Goal: Task Accomplishment & Management: Manage account settings

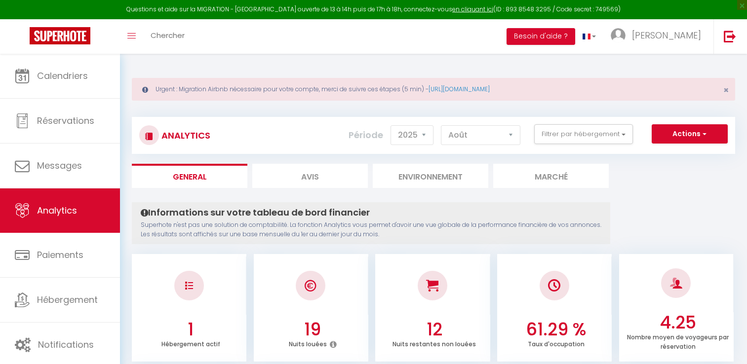
select select "2025"
select select "8"
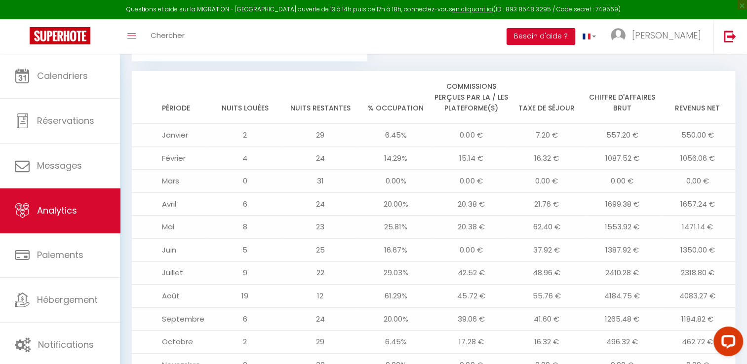
scroll to position [1095, 0]
click at [38, 204] on span "Analytics" at bounding box center [57, 210] width 40 height 12
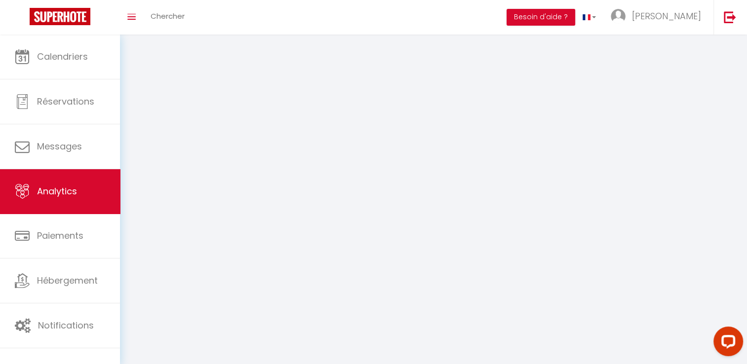
select select "2025"
select select "8"
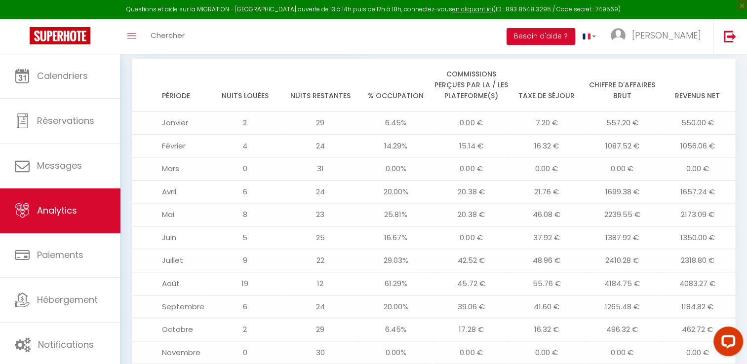
scroll to position [1109, 0]
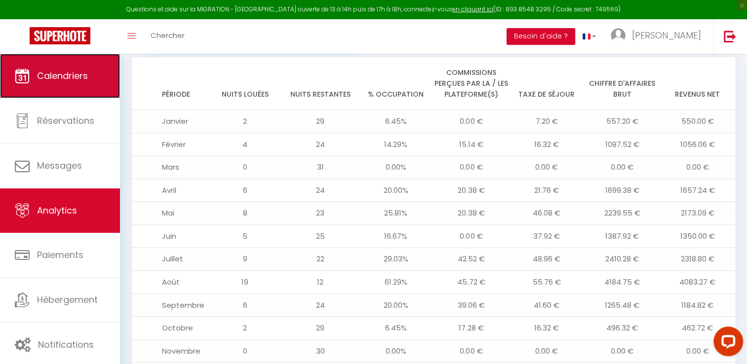
click at [61, 80] on span "Calendriers" at bounding box center [62, 76] width 51 height 12
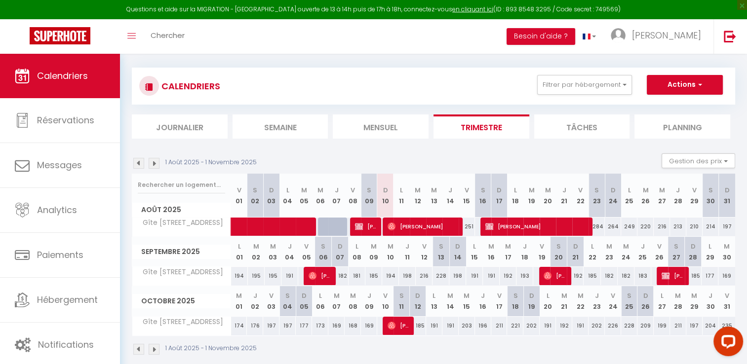
scroll to position [60, 0]
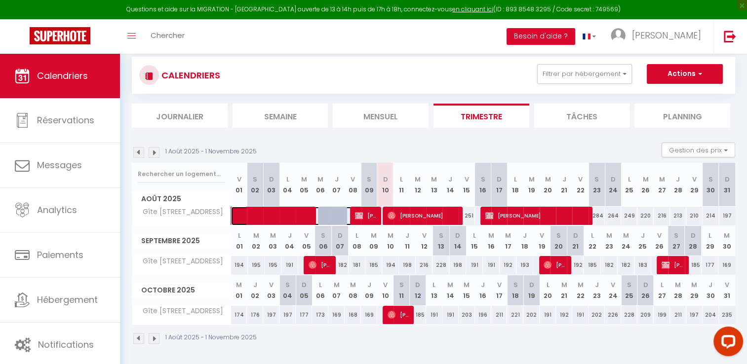
click at [261, 209] on span at bounding box center [298, 216] width 114 height 19
select select "OK"
select select "KO"
select select "0"
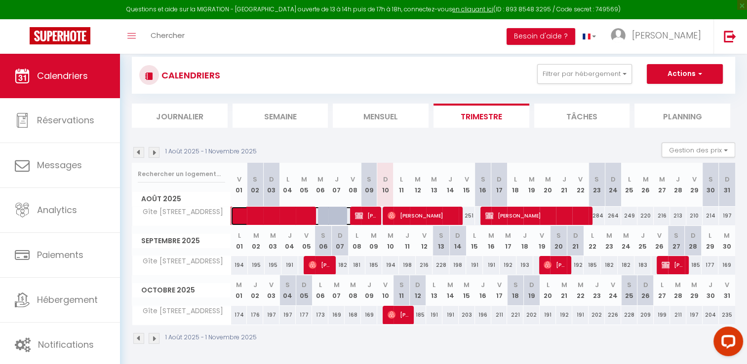
select select "1"
select select
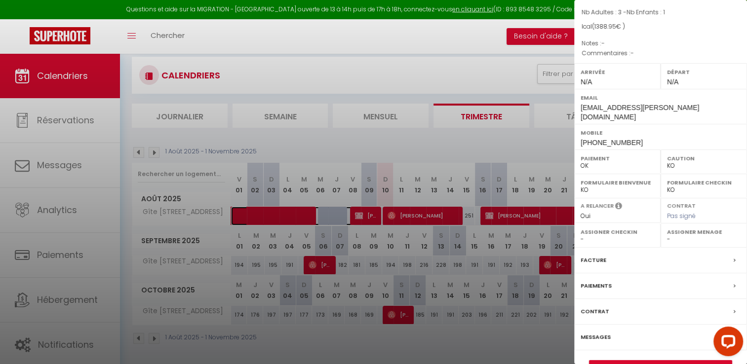
scroll to position [81, 0]
click at [596, 290] on label "Paiements" at bounding box center [595, 285] width 31 height 10
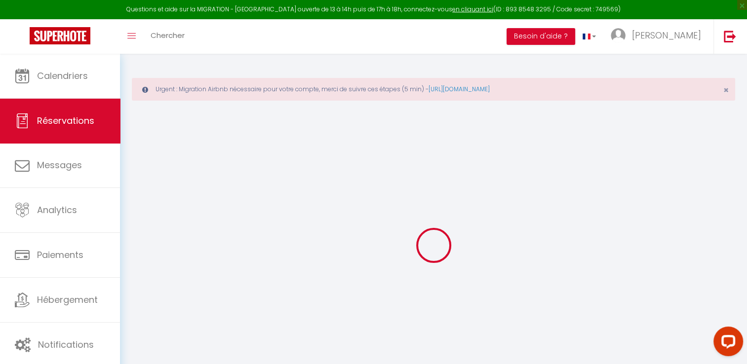
select select "0"
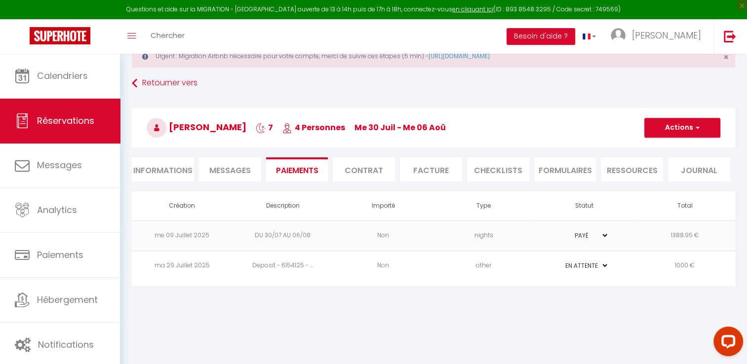
scroll to position [33, 0]
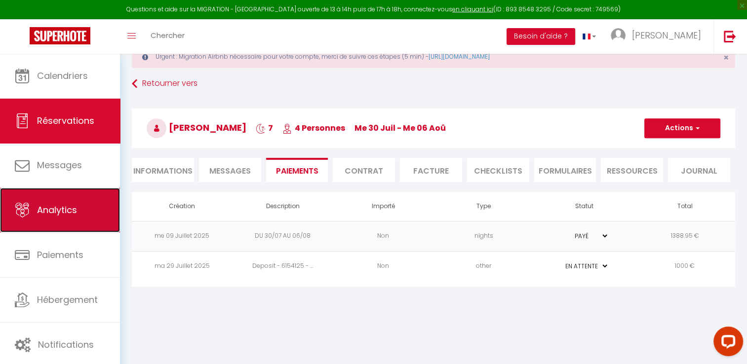
click at [77, 205] on link "Analytics" at bounding box center [60, 210] width 120 height 44
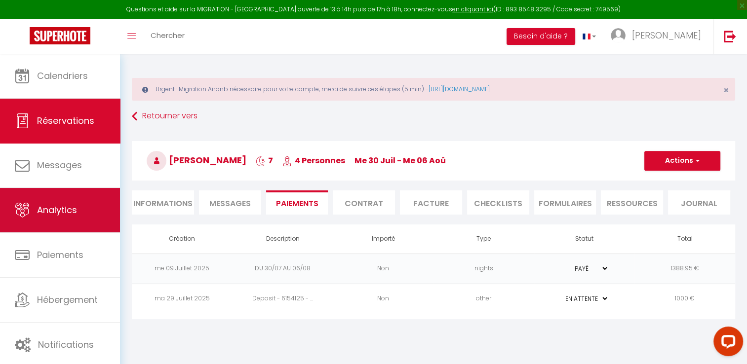
select select "2025"
select select "8"
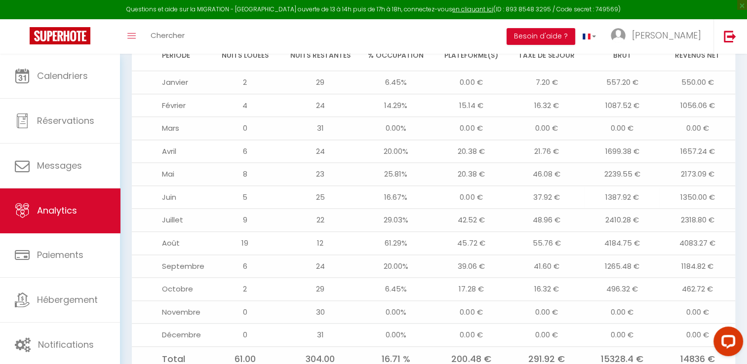
scroll to position [1147, 0]
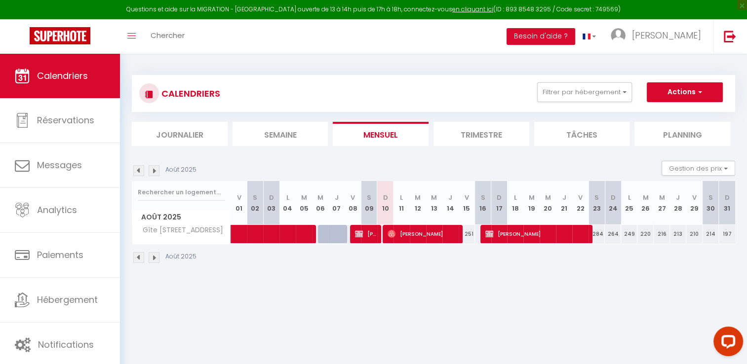
click at [466, 134] on li "Trimestre" at bounding box center [481, 134] width 96 height 24
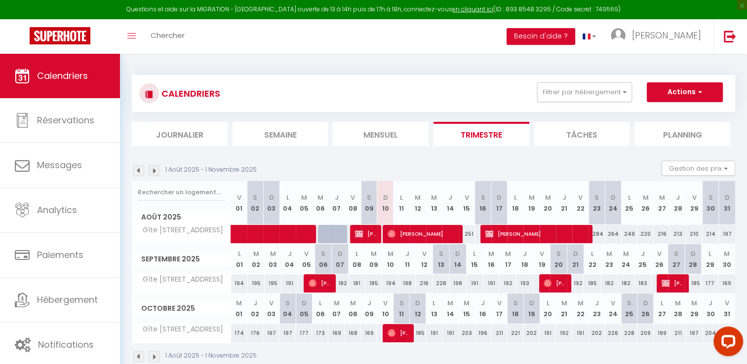
click at [139, 167] on img at bounding box center [138, 170] width 11 height 11
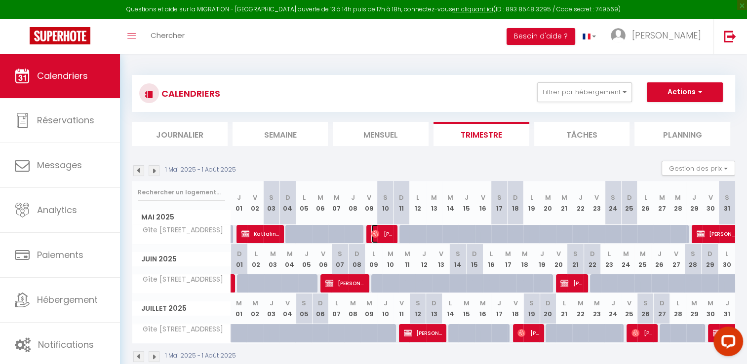
click at [376, 235] on img at bounding box center [375, 234] width 8 height 8
select select "OK"
select select "0"
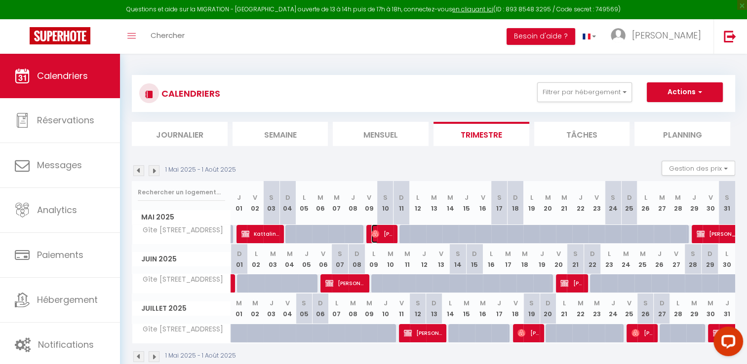
select select "1"
select select
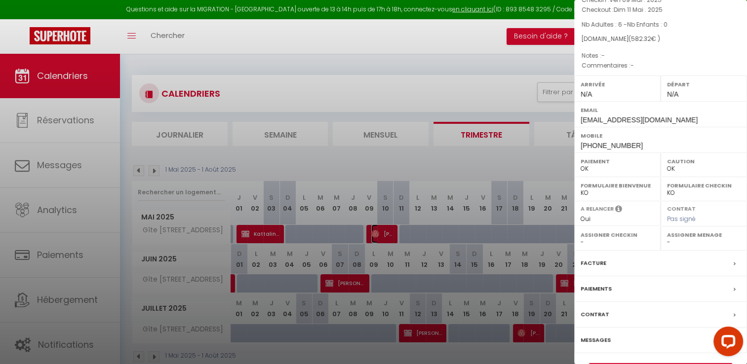
scroll to position [94, 0]
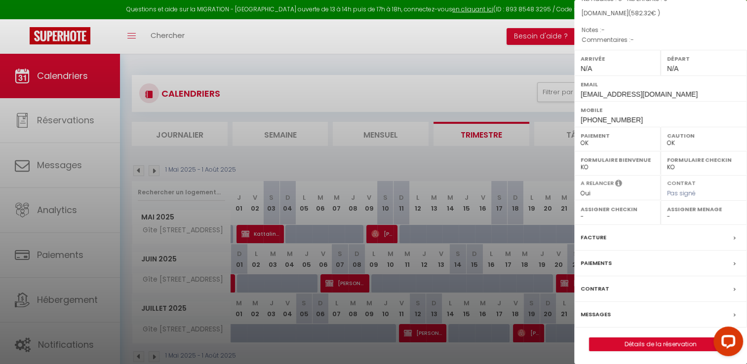
click at [588, 262] on label "Paiements" at bounding box center [595, 263] width 31 height 10
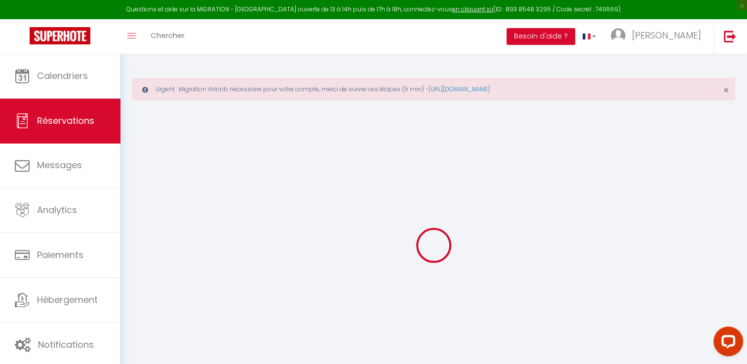
select select "0"
select select
checkbox input "false"
select select
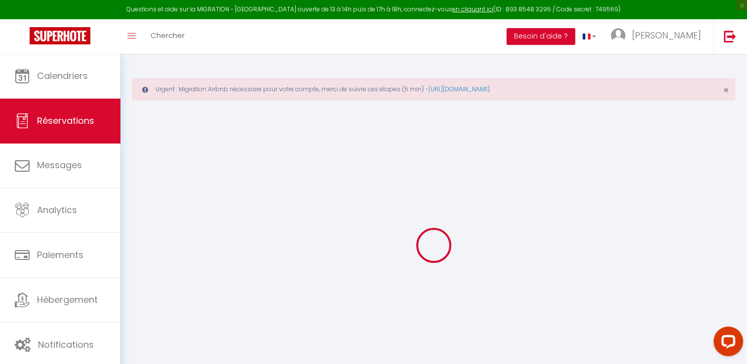
select select
checkbox input "false"
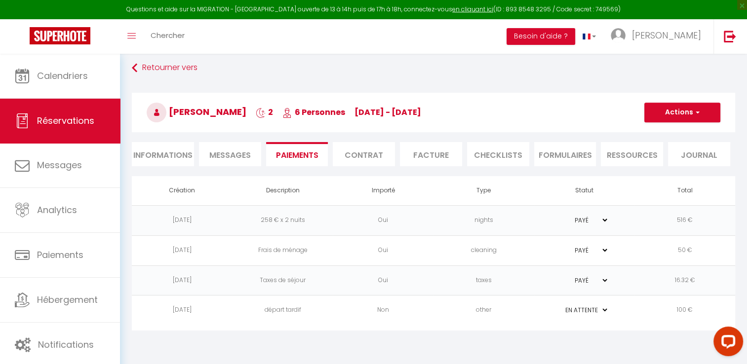
scroll to position [53, 0]
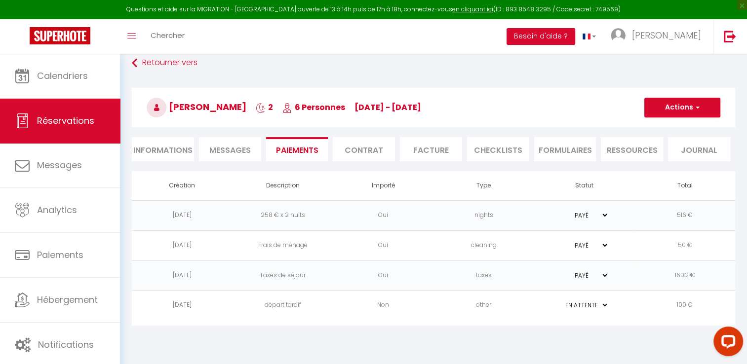
click at [428, 150] on li "Facture" at bounding box center [431, 149] width 62 height 24
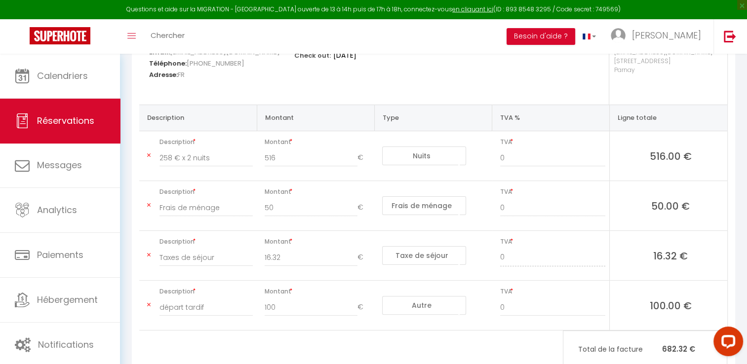
scroll to position [231, 0]
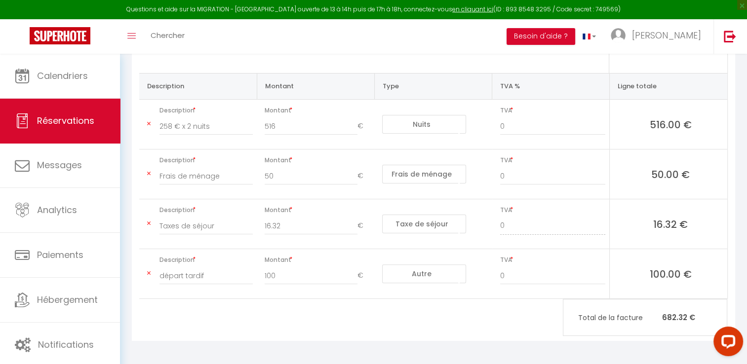
click at [150, 275] on icon at bounding box center [148, 273] width 3 height 6
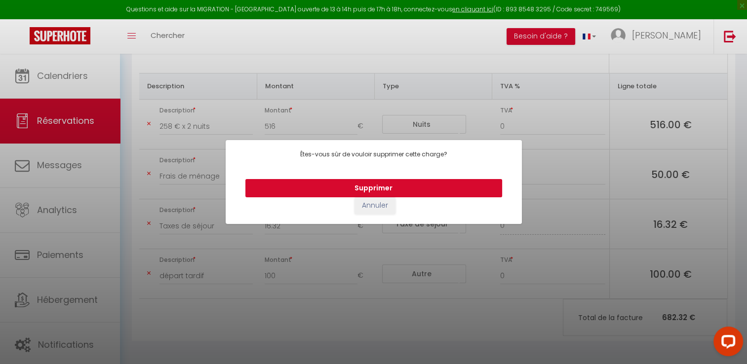
click at [364, 188] on button "Supprimer" at bounding box center [373, 188] width 257 height 19
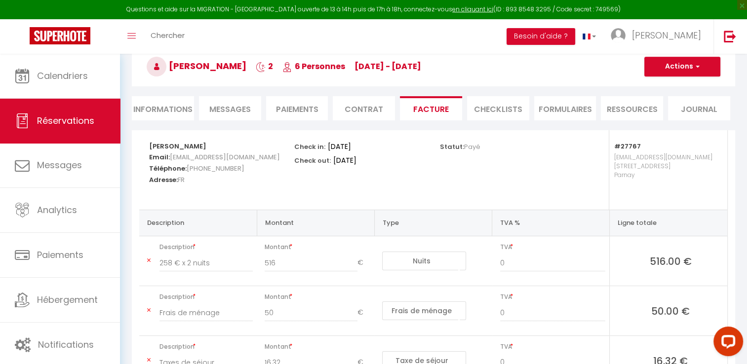
scroll to position [82, 0]
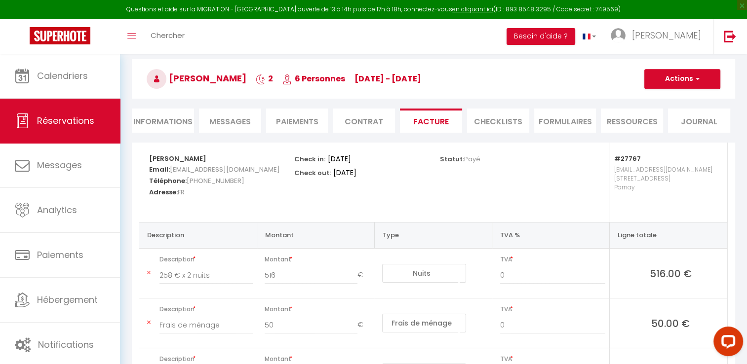
click at [152, 120] on li "Informations" at bounding box center [163, 121] width 62 height 24
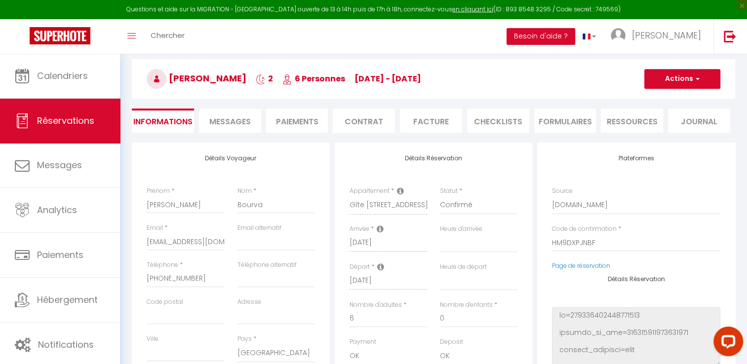
select select
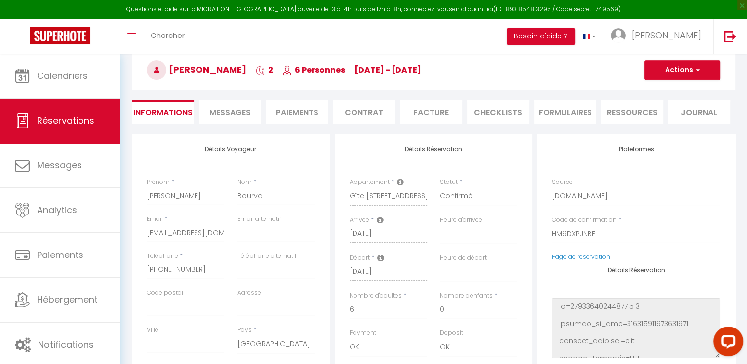
scroll to position [91, 0]
click at [299, 109] on li "Paiements" at bounding box center [297, 112] width 62 height 24
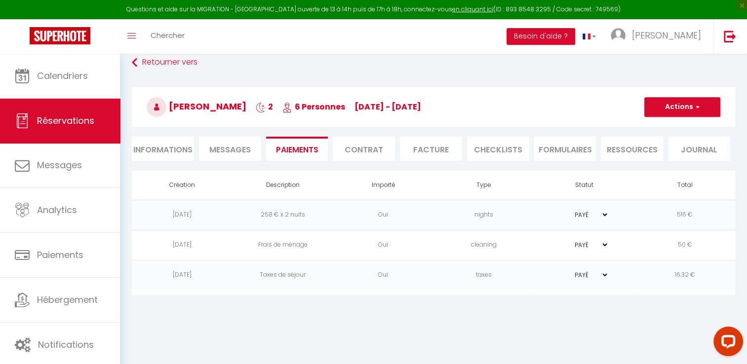
scroll to position [53, 0]
click at [433, 153] on li "Facture" at bounding box center [431, 149] width 62 height 24
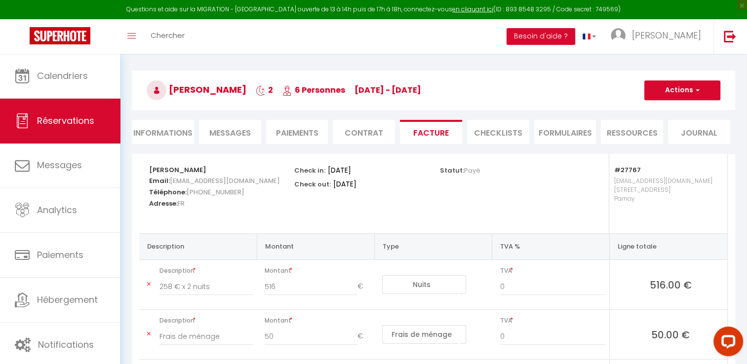
scroll to position [70, 0]
click at [165, 128] on li "Informations" at bounding box center [163, 132] width 62 height 24
select select
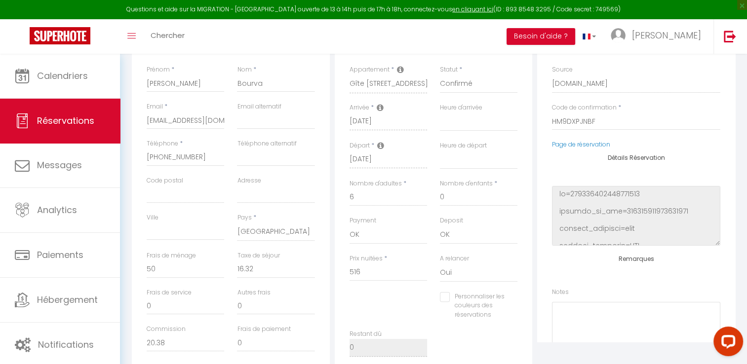
scroll to position [205, 0]
click at [364, 273] on input "516" at bounding box center [387, 271] width 77 height 18
type input "51"
select select
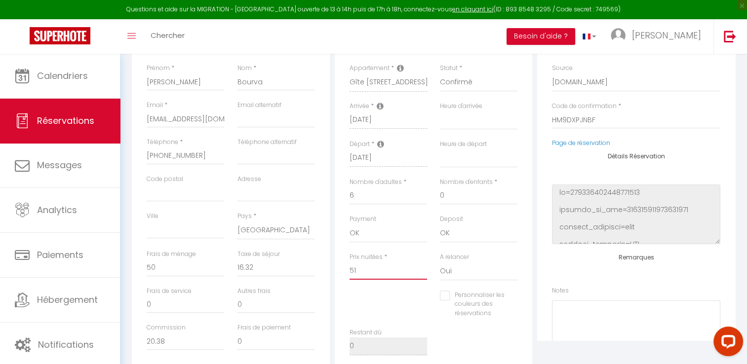
checkbox input "false"
type input "5"
select select
checkbox input "false"
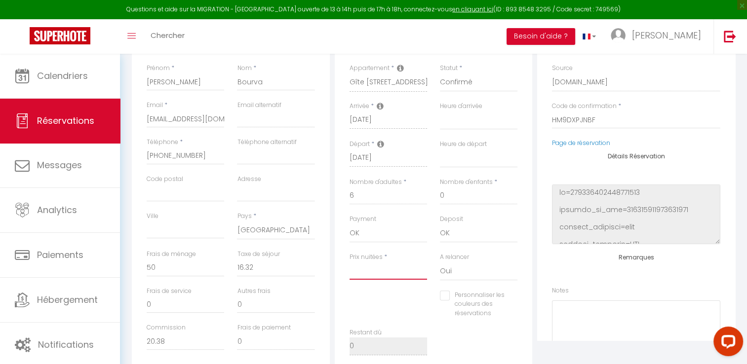
select select
checkbox input "false"
type input "4"
select select
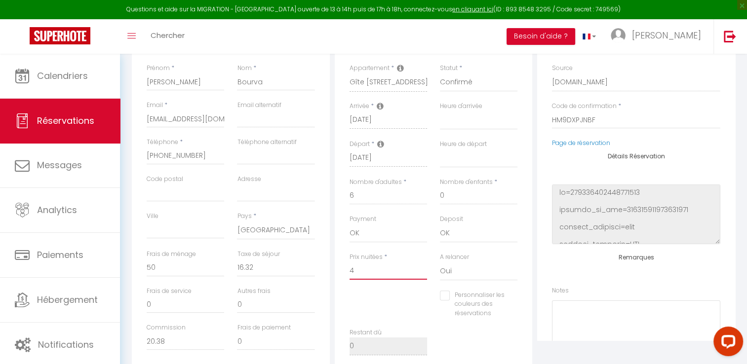
select select
checkbox input "false"
type input "48"
select select
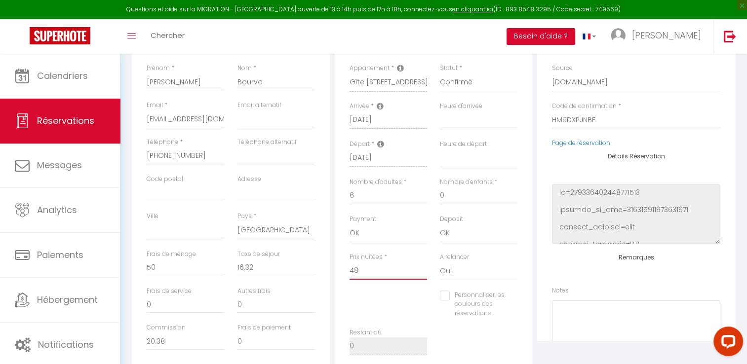
checkbox input "false"
type input "480"
select select
checkbox input "false"
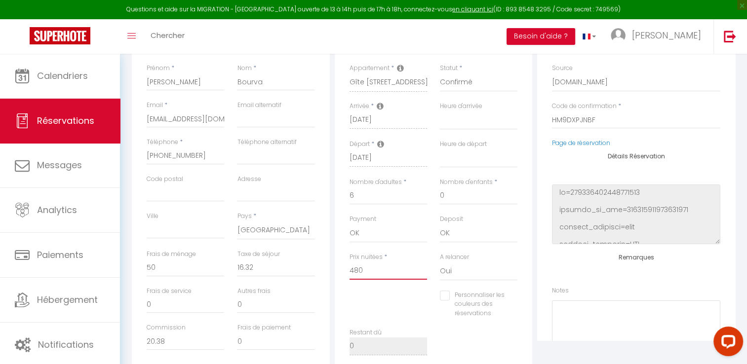
type input "480."
select select
checkbox input "false"
type input "480.3"
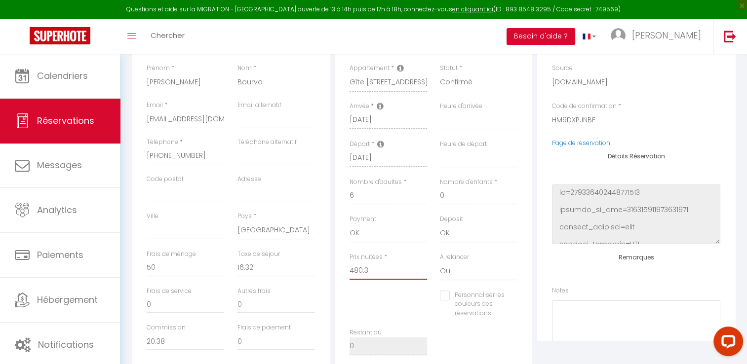
select select
checkbox input "false"
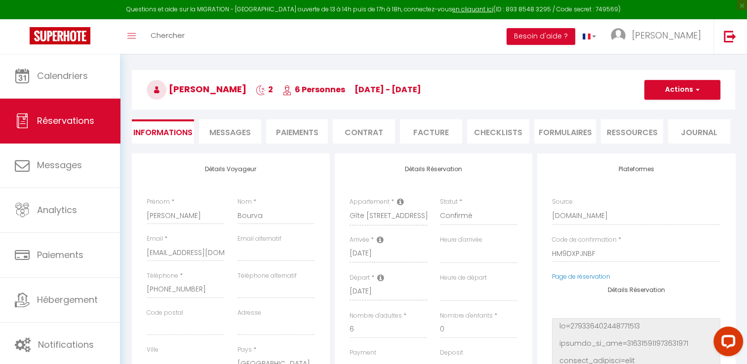
scroll to position [0, 0]
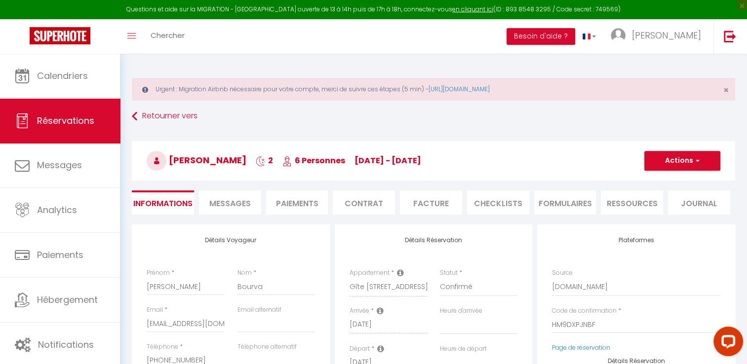
type input "480.3"
type input "0"
select select
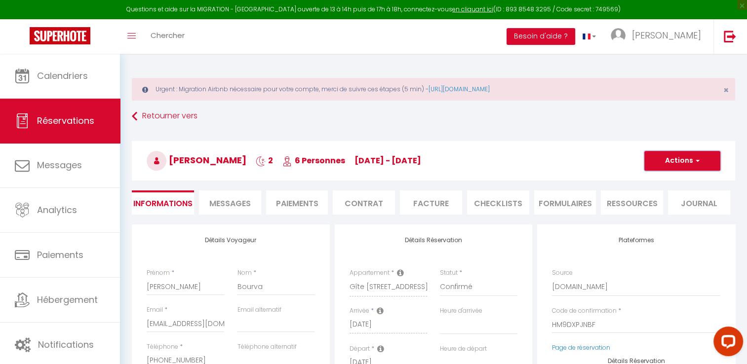
checkbox input "false"
click at [698, 161] on span "button" at bounding box center [696, 160] width 6 height 9
click at [672, 183] on link "Enregistrer" at bounding box center [672, 182] width 78 height 13
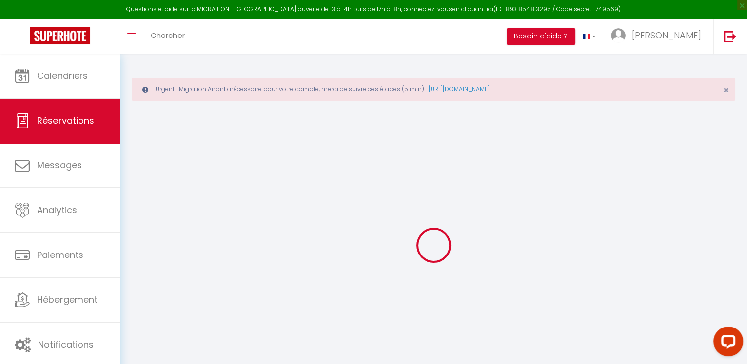
select select "not_cancelled"
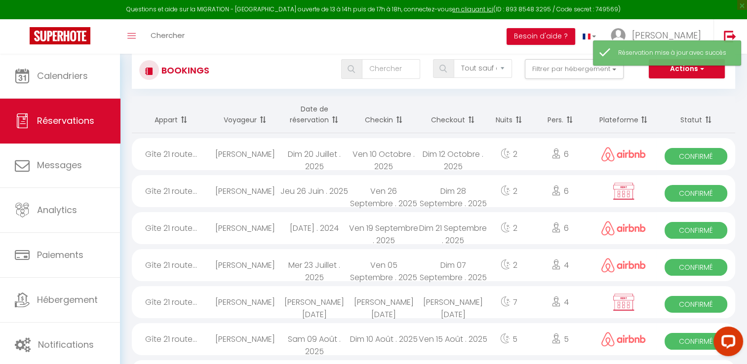
scroll to position [66, 0]
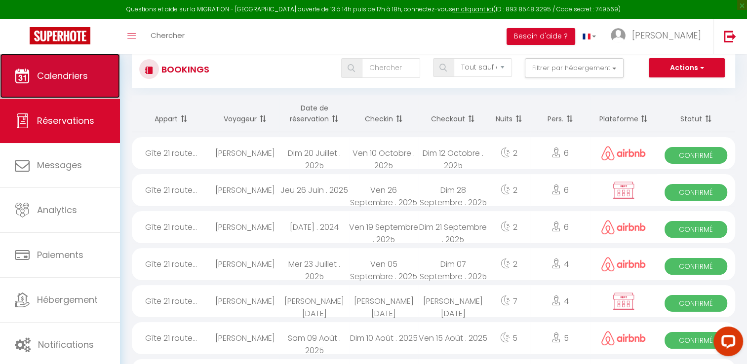
click at [74, 75] on span "Calendriers" at bounding box center [62, 76] width 51 height 12
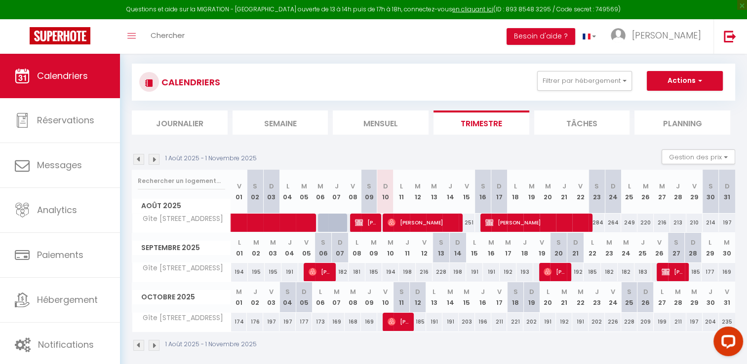
scroll to position [57, 0]
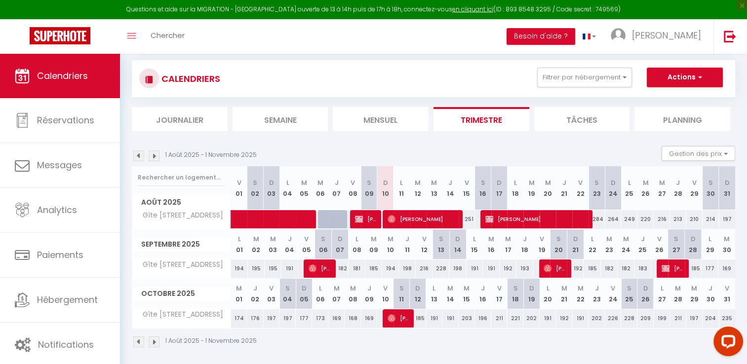
click at [138, 156] on img at bounding box center [138, 156] width 11 height 11
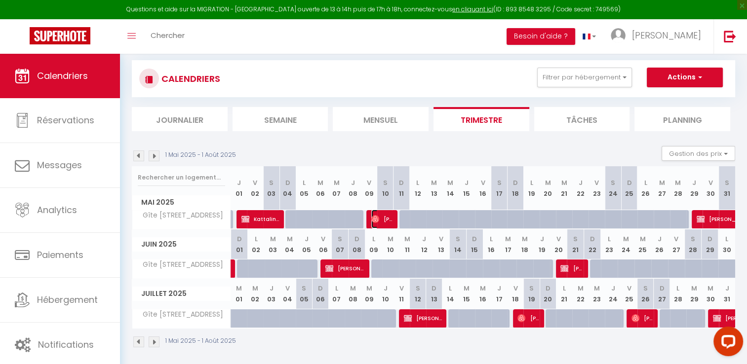
click at [381, 218] on span "[PERSON_NAME]" at bounding box center [382, 219] width 22 height 19
select select "OK"
select select "0"
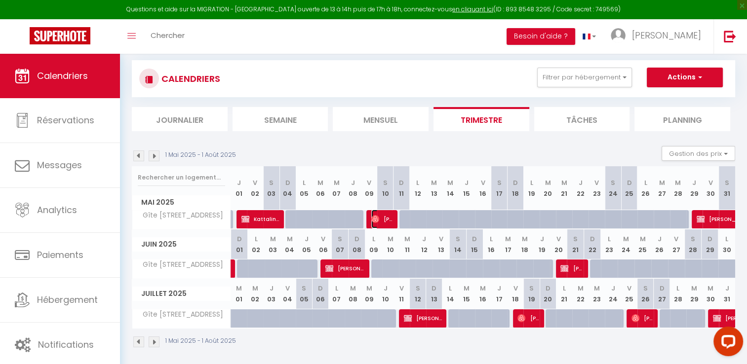
select select "1"
select select
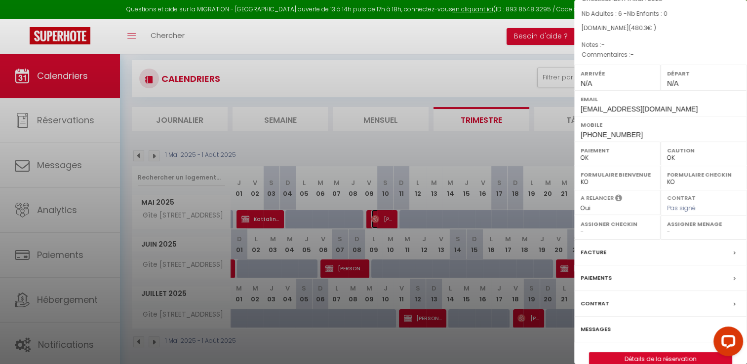
scroll to position [80, 0]
click at [594, 274] on label "Paiements" at bounding box center [595, 277] width 31 height 10
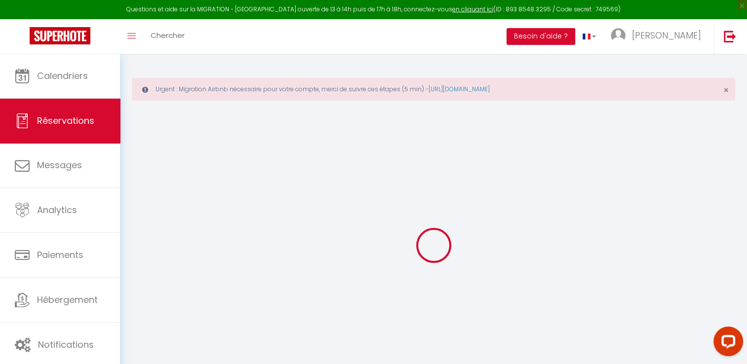
select select "cleaning"
select select "taxes"
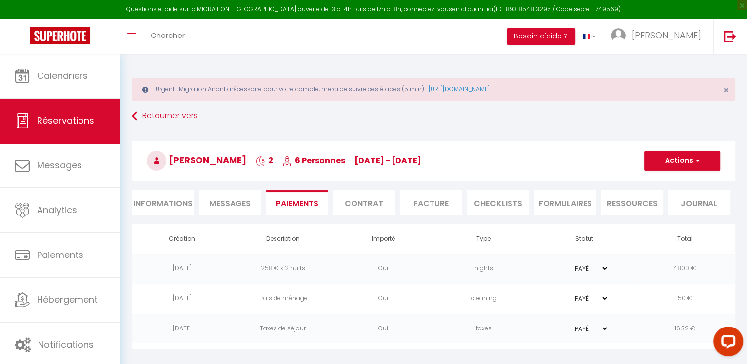
click at [433, 203] on li "Facture" at bounding box center [431, 203] width 62 height 24
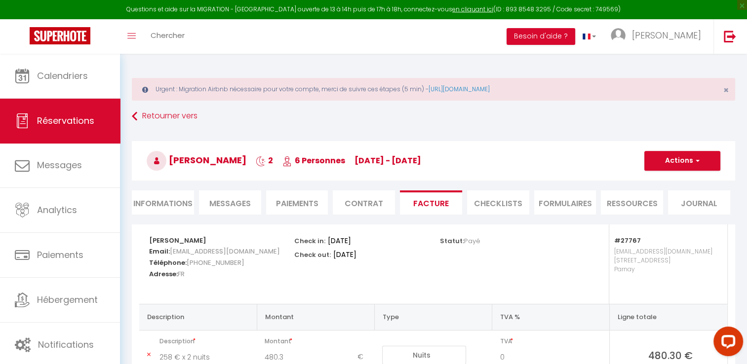
click at [156, 201] on li "Informations" at bounding box center [163, 203] width 62 height 24
select select
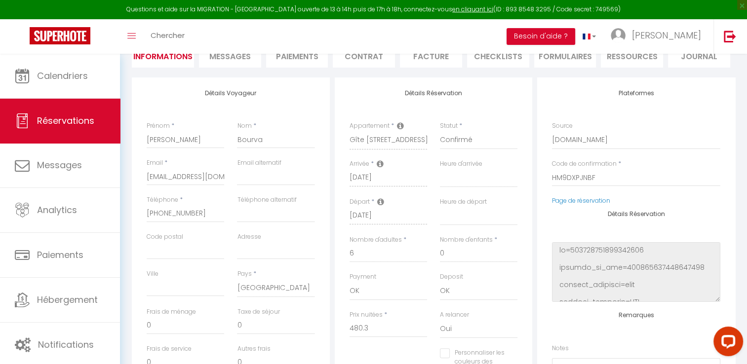
scroll to position [183, 0]
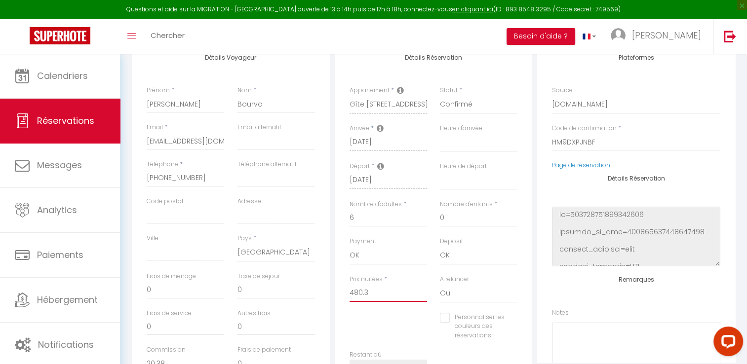
click at [361, 292] on input "480.3" at bounding box center [387, 293] width 77 height 18
type input "48.3"
select select
checkbox input "false"
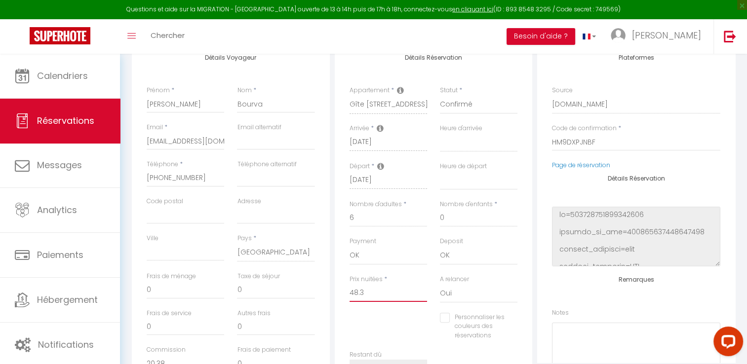
type input "4.3"
select select
checkbox input "false"
type input "47.3"
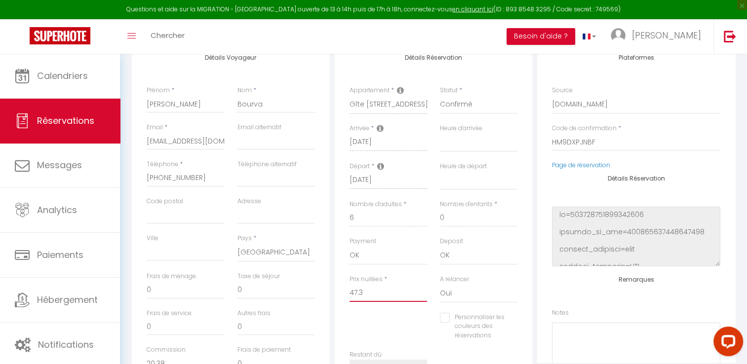
select select
checkbox input "false"
type input "479.3"
select select
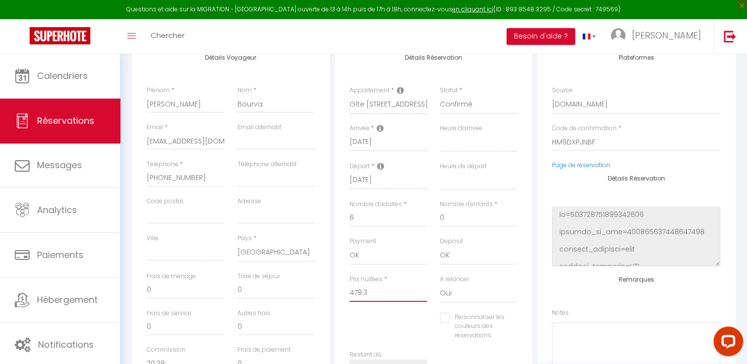
select select
checkbox input "false"
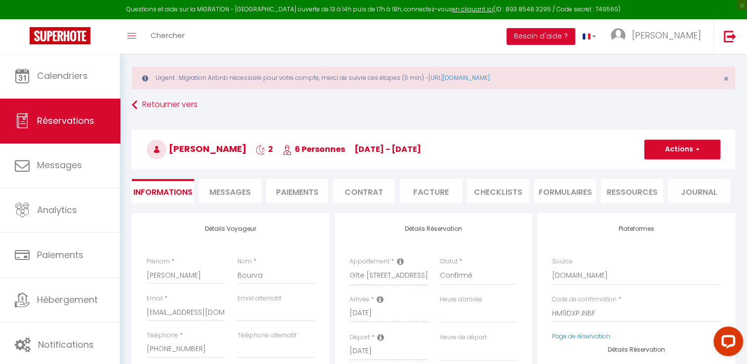
scroll to position [0, 0]
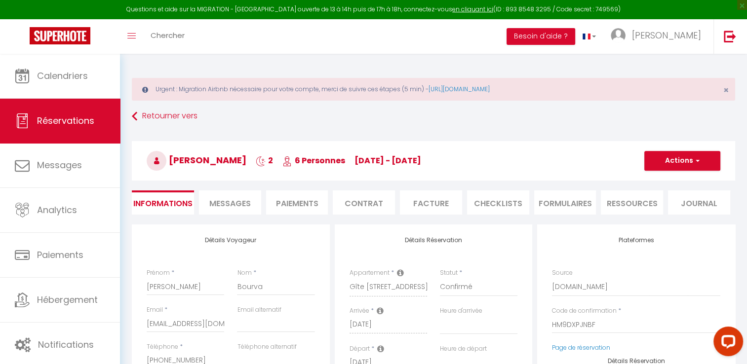
type input "479.3"
click at [684, 160] on button "Actions" at bounding box center [682, 161] width 76 height 20
click at [661, 180] on link "Enregistrer" at bounding box center [672, 182] width 78 height 13
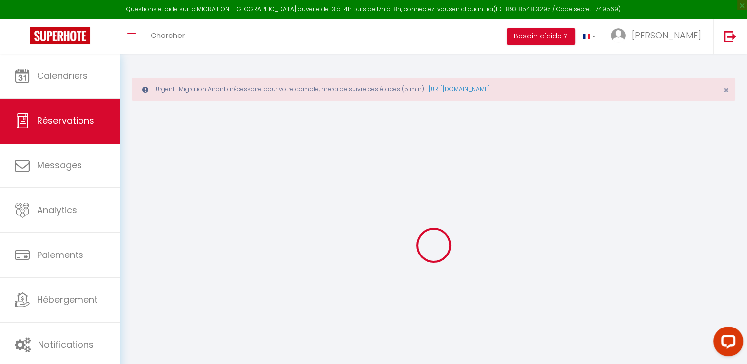
select select "not_cancelled"
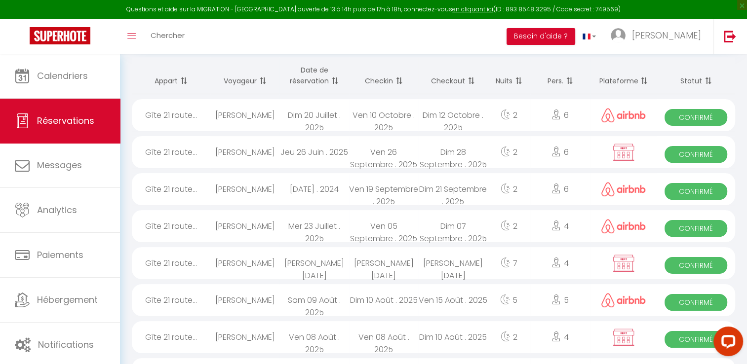
scroll to position [131, 0]
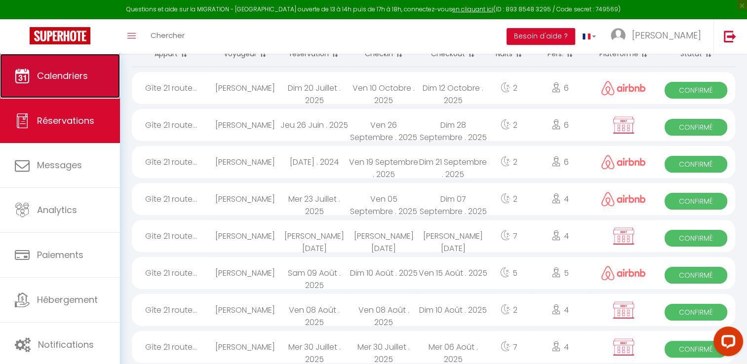
click at [48, 73] on span "Calendriers" at bounding box center [62, 76] width 51 height 12
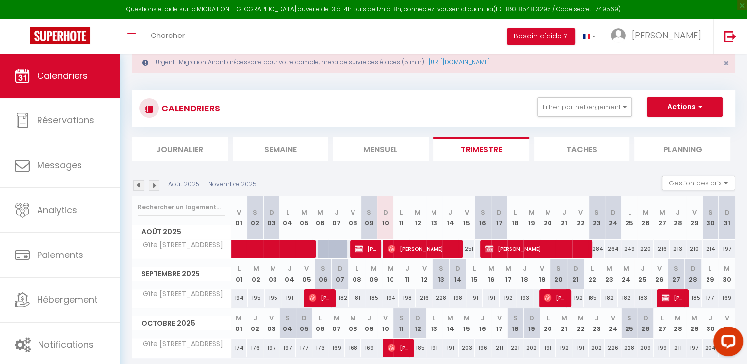
scroll to position [28, 0]
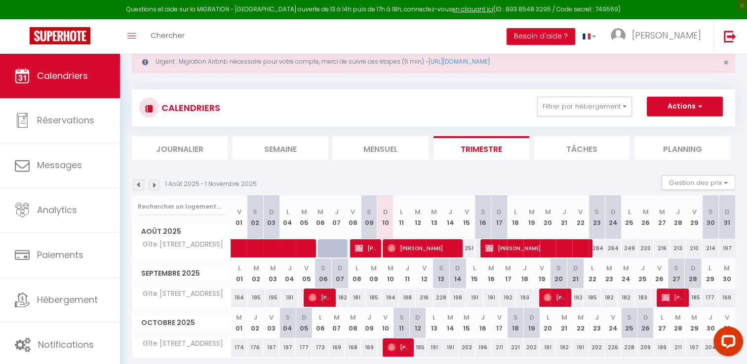
click at [141, 188] on img at bounding box center [138, 185] width 11 height 11
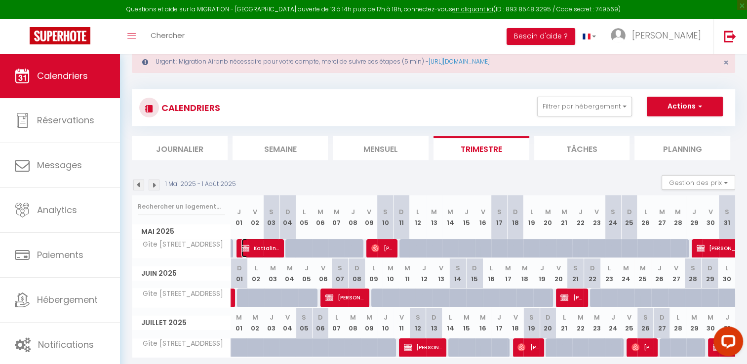
click at [251, 250] on span "Kattalin Menuge" at bounding box center [260, 248] width 38 height 19
select select "OK"
select select "0"
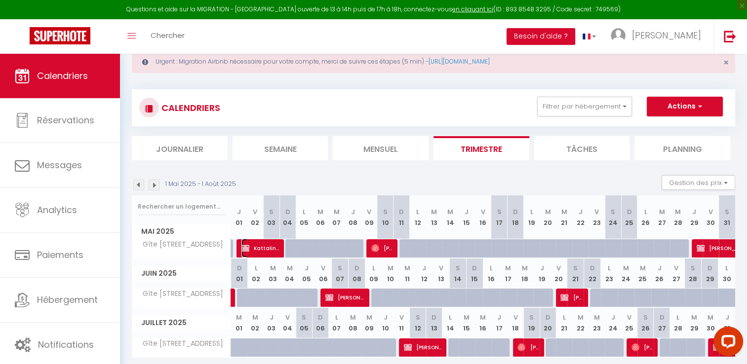
select select "1"
select select
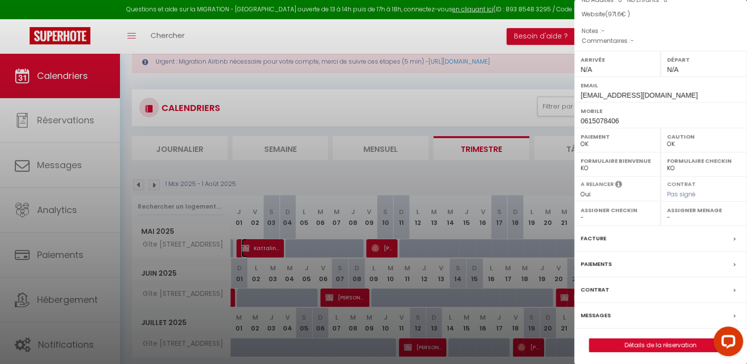
scroll to position [94, 0]
click at [437, 181] on div at bounding box center [373, 182] width 747 height 364
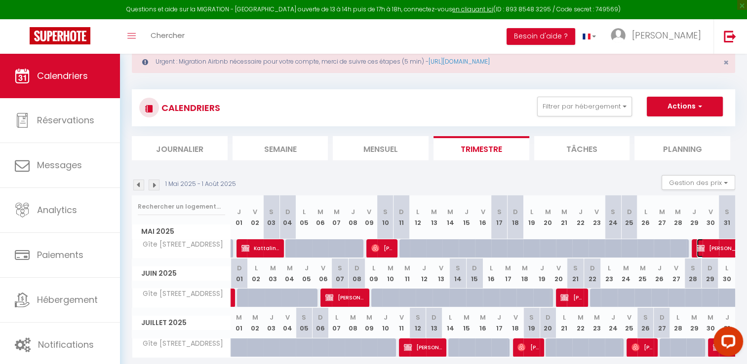
click at [712, 252] on span "[PERSON_NAME]" at bounding box center [730, 248] width 68 height 19
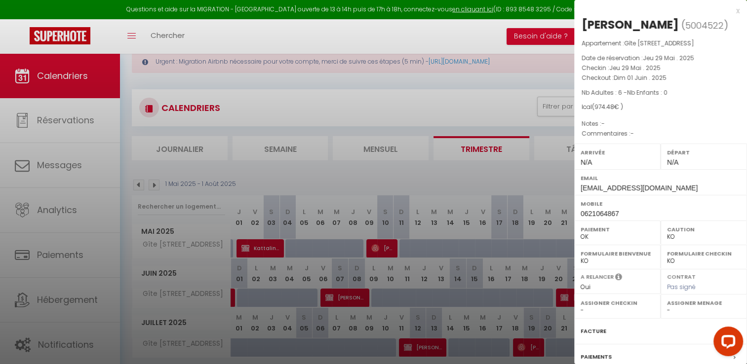
scroll to position [0, 0]
click at [537, 171] on div at bounding box center [373, 182] width 747 height 364
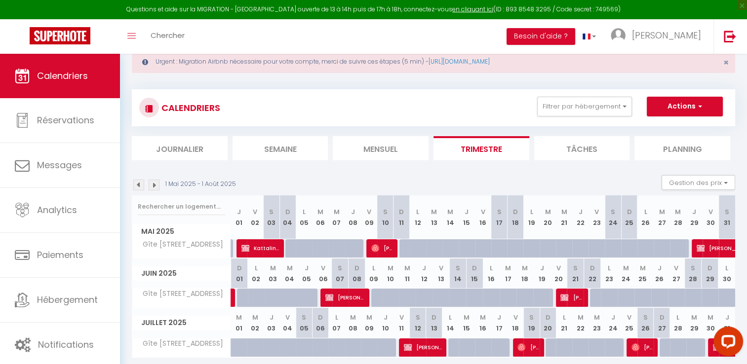
scroll to position [60, 0]
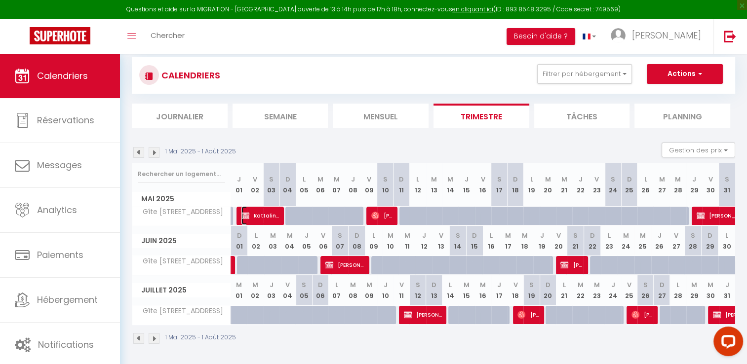
click at [261, 211] on span "Kattalin Menuge" at bounding box center [260, 215] width 38 height 19
select select "OK"
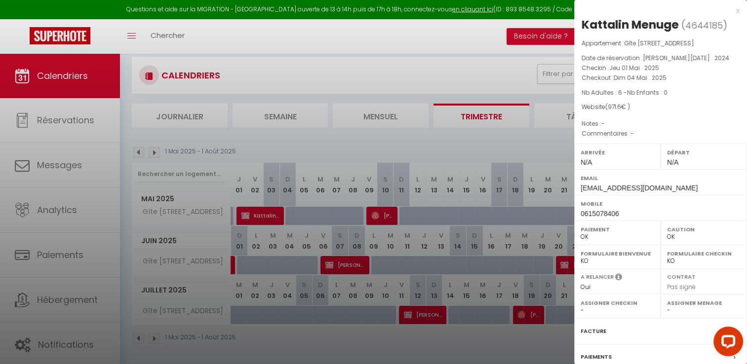
click at [384, 211] on div at bounding box center [373, 182] width 747 height 364
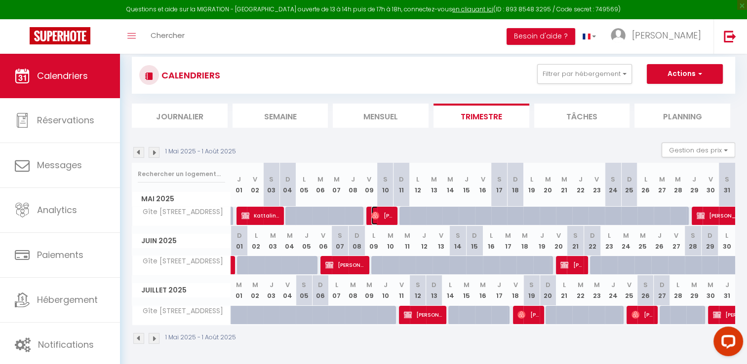
click at [384, 211] on span "[PERSON_NAME]" at bounding box center [382, 215] width 22 height 19
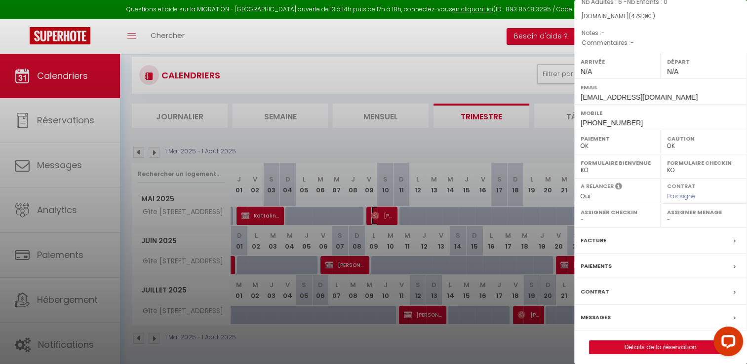
scroll to position [91, 0]
click at [594, 238] on label "Facture" at bounding box center [593, 240] width 26 height 10
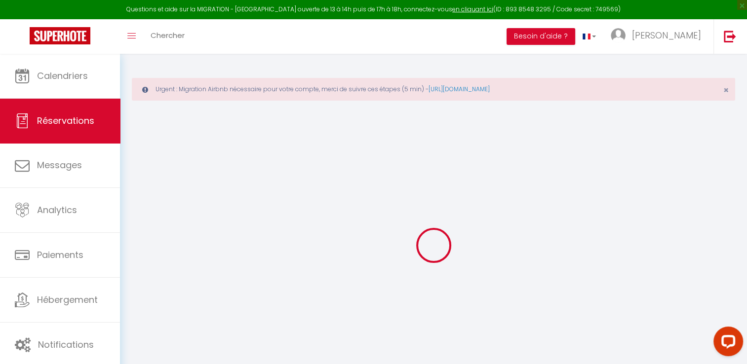
select select "cleaning"
select select "taxes"
select select
checkbox input "false"
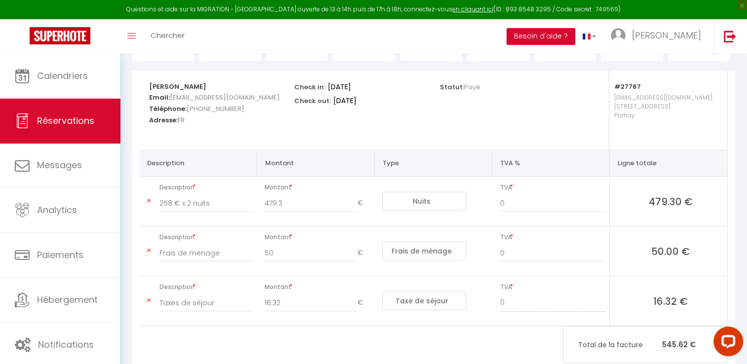
scroll to position [182, 0]
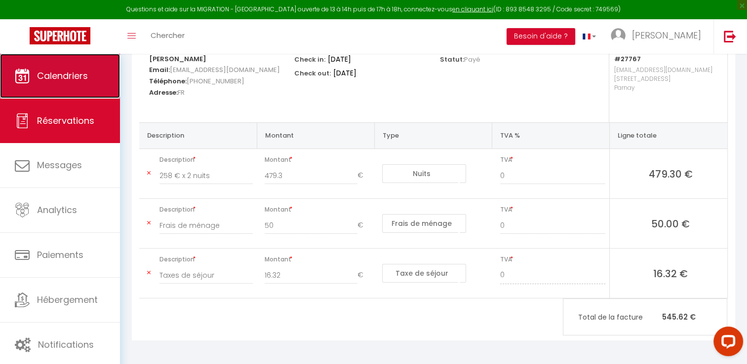
click at [66, 76] on span "Calendriers" at bounding box center [62, 76] width 51 height 12
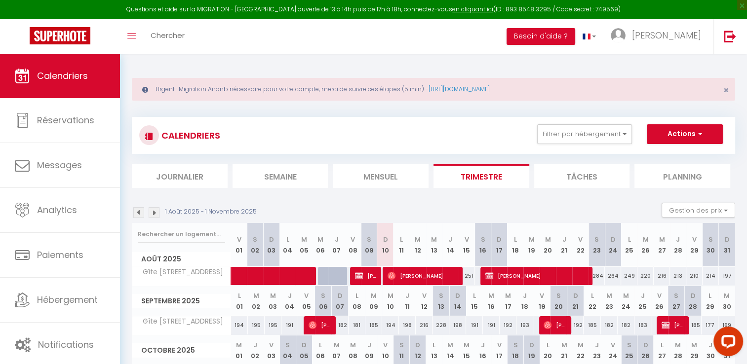
click at [137, 211] on img at bounding box center [138, 212] width 11 height 11
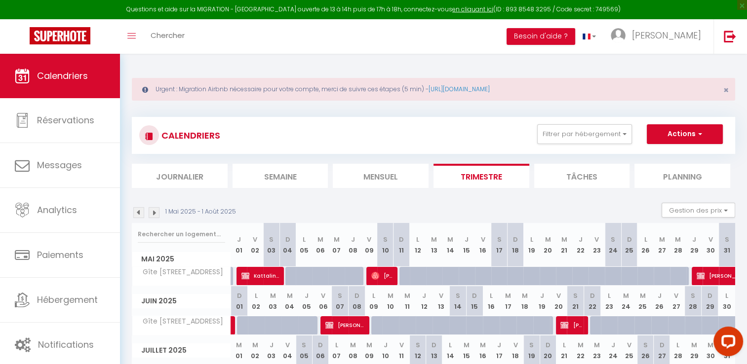
scroll to position [44, 0]
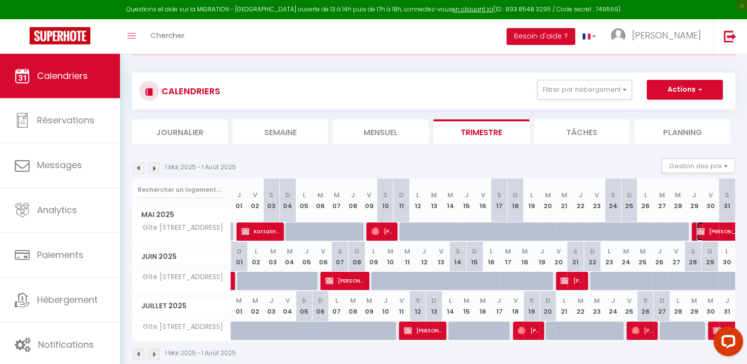
click at [708, 230] on span "[PERSON_NAME]" at bounding box center [730, 231] width 68 height 19
select select "OK"
select select "KO"
select select "0"
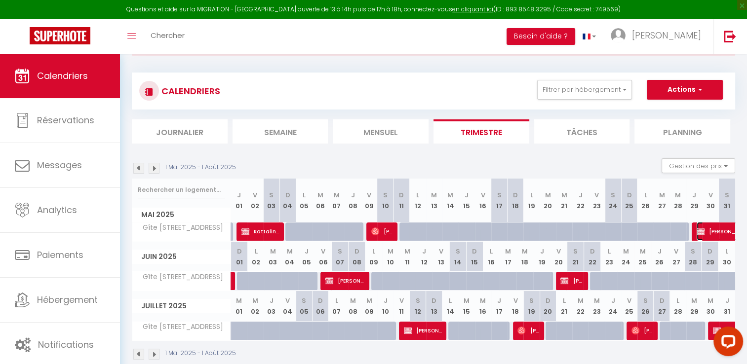
select select "1"
select select
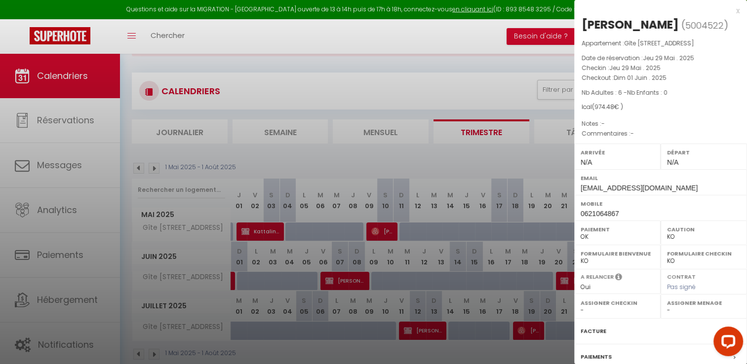
click at [485, 158] on div at bounding box center [373, 182] width 747 height 364
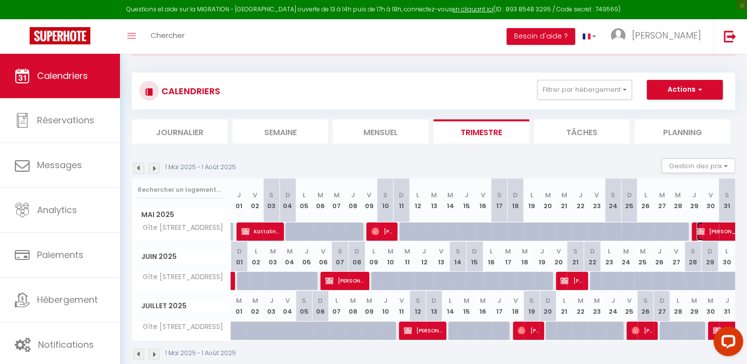
click at [711, 230] on span "[PERSON_NAME]" at bounding box center [730, 231] width 68 height 19
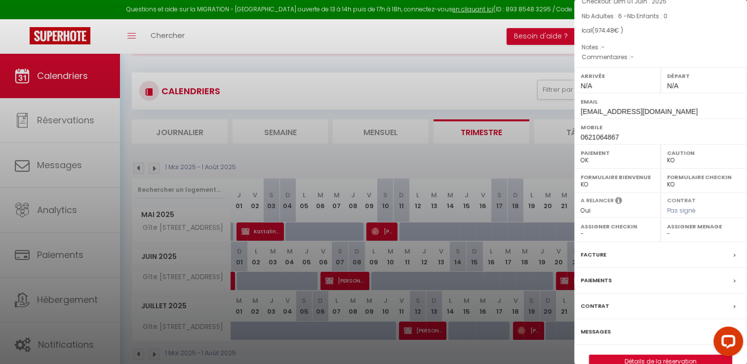
scroll to position [94, 0]
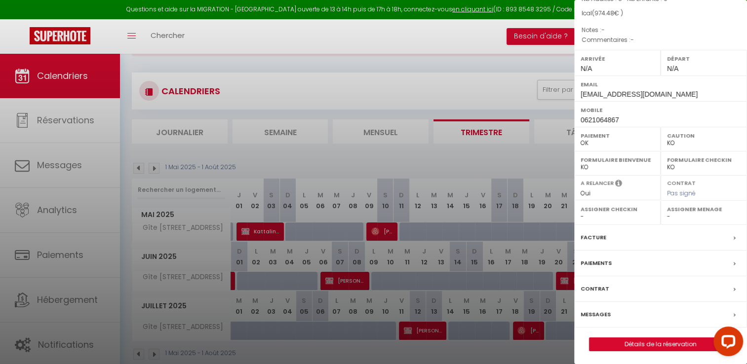
click at [604, 264] on label "Paiements" at bounding box center [595, 263] width 31 height 10
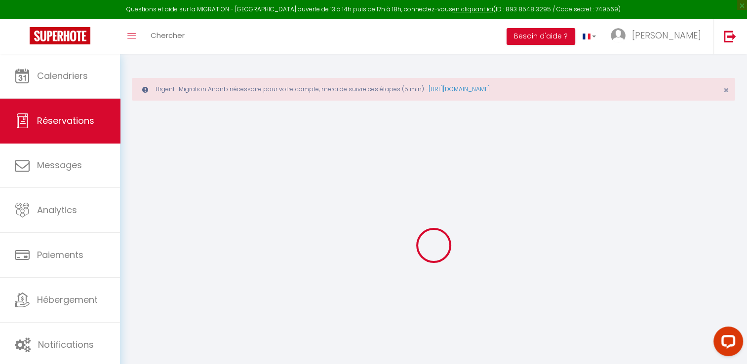
select select
checkbox input "false"
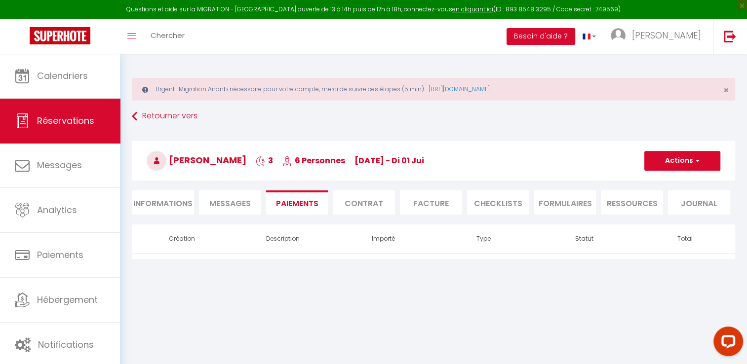
click at [426, 293] on body "Questions et aide sur la MIGRATION - [GEOGRAPHIC_DATA] ouverte de 13 à 14h puis…" at bounding box center [373, 236] width 747 height 364
click at [161, 212] on li "Informations" at bounding box center [163, 203] width 62 height 24
select select
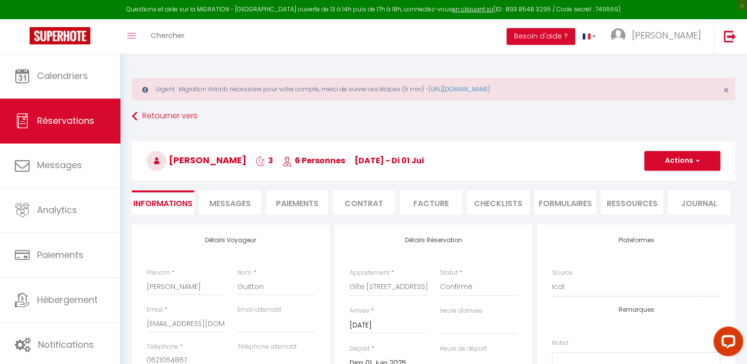
click at [424, 201] on li "Facture" at bounding box center [431, 203] width 62 height 24
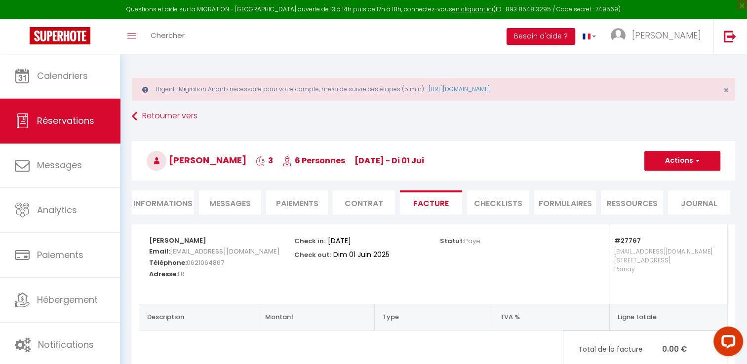
scroll to position [53, 0]
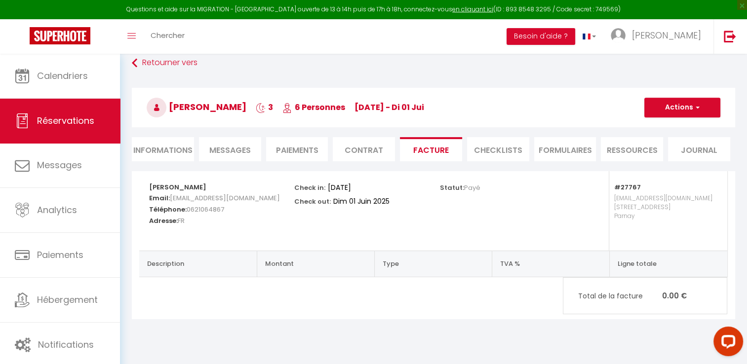
click at [288, 148] on li "Paiements" at bounding box center [297, 149] width 62 height 24
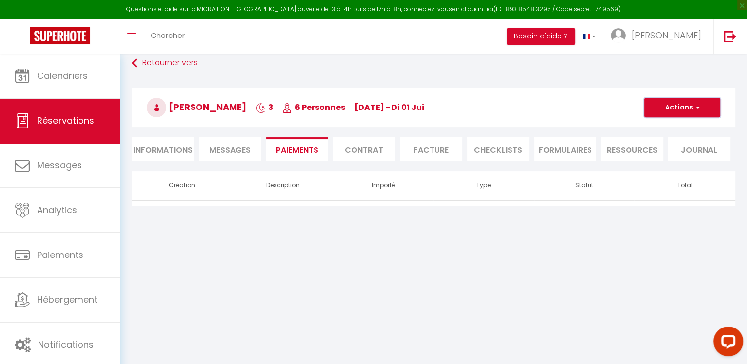
click at [692, 104] on button "Actions" at bounding box center [682, 108] width 76 height 20
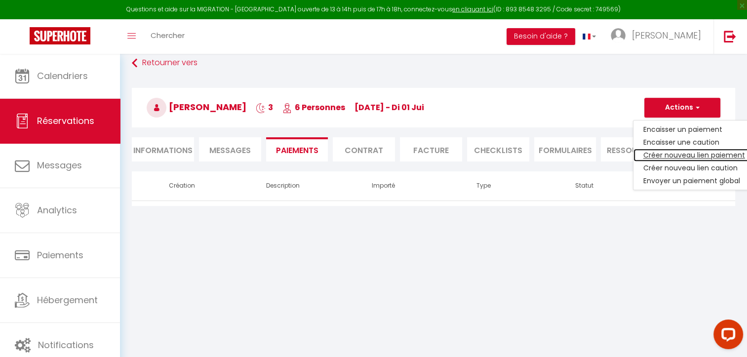
click at [653, 155] on link "Créer nouveau lien paiement" at bounding box center [693, 155] width 121 height 13
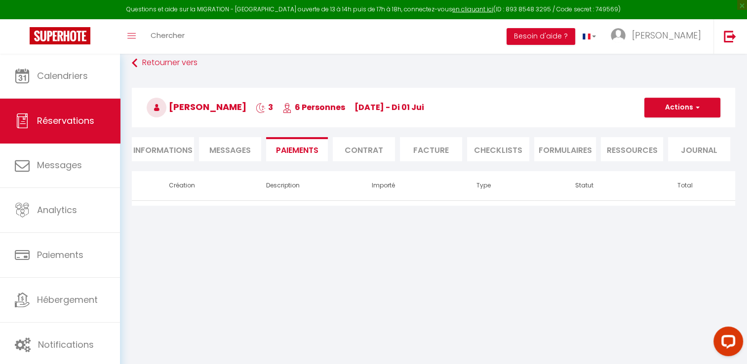
select select "nights"
type input "[EMAIL_ADDRESS][DOMAIN_NAME]"
select select "5452"
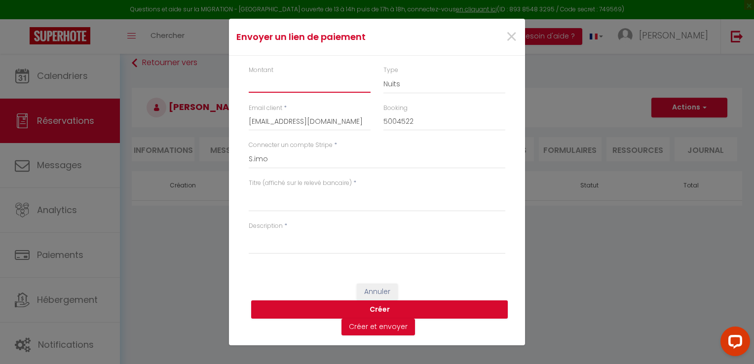
click at [270, 91] on input "Montant" at bounding box center [310, 84] width 122 height 18
type input "722.33"
click at [278, 215] on div "Titre (affiché sur le relevé bancaire) *" at bounding box center [376, 200] width 269 height 43
click at [266, 205] on textarea "Titre (affiché sur le relevé bancaire)" at bounding box center [377, 200] width 257 height 24
type textarea "l"
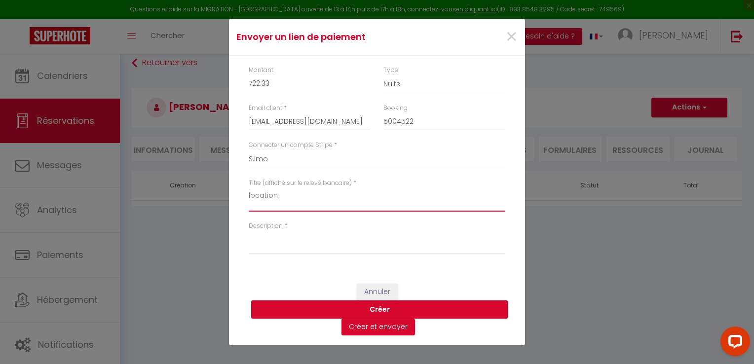
type textarea "location"
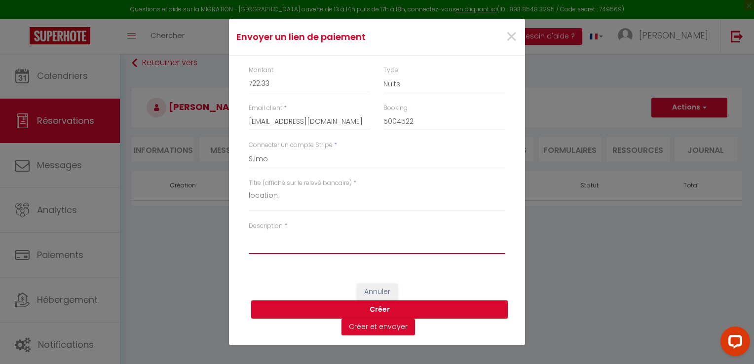
click at [273, 246] on textarea "Description" at bounding box center [377, 242] width 257 height 24
type textarea "location"
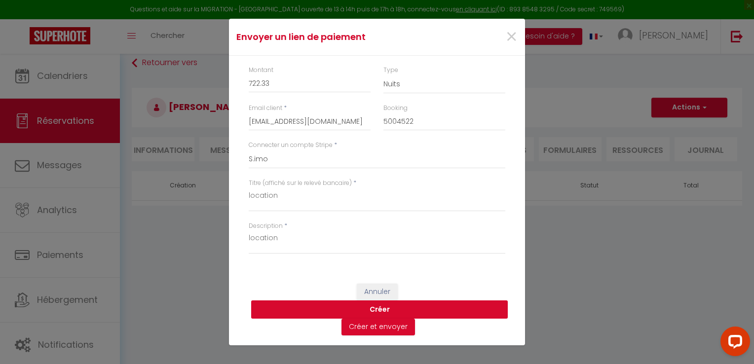
click at [384, 307] on button "Créer" at bounding box center [379, 310] width 257 height 19
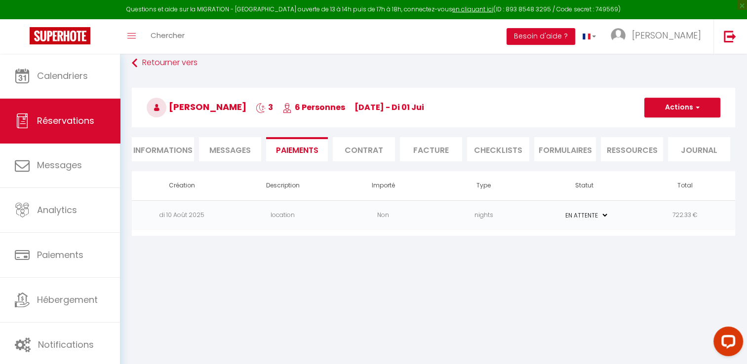
click at [607, 214] on select "PAYÉ EN ATTENTE" at bounding box center [583, 215] width 49 height 9
select select "1"
click at [559, 211] on select "PAYÉ EN ATTENTE" at bounding box center [583, 215] width 49 height 9
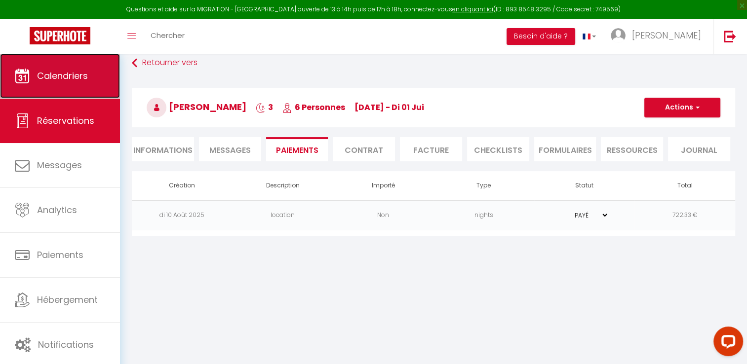
click at [82, 79] on span "Calendriers" at bounding box center [62, 76] width 51 height 12
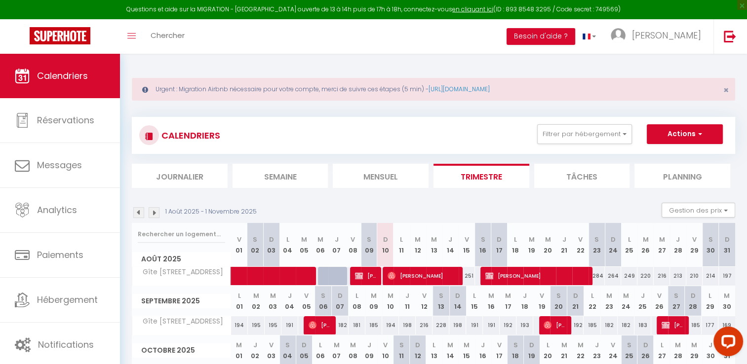
click at [138, 210] on img at bounding box center [138, 212] width 11 height 11
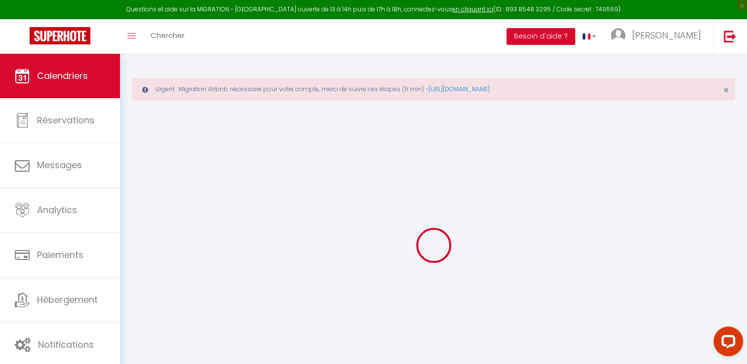
select select
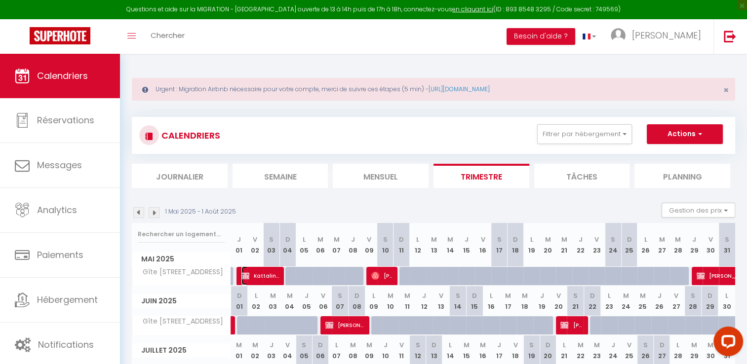
click at [264, 277] on span "Kattalin Menuge" at bounding box center [260, 276] width 38 height 19
select select "OK"
select select "0"
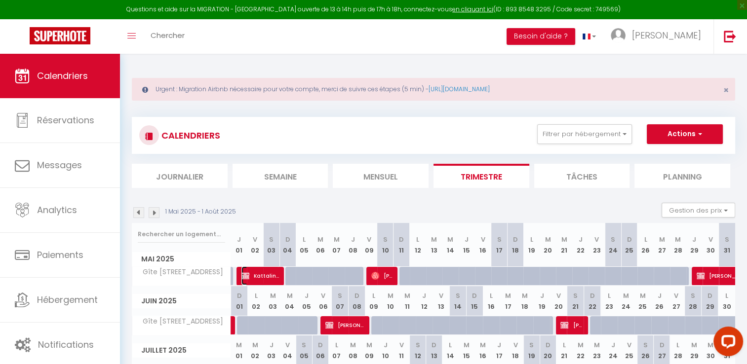
select select "1"
select select
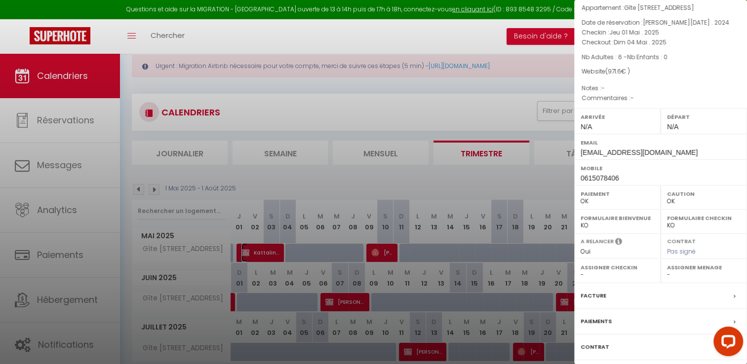
scroll to position [39, 0]
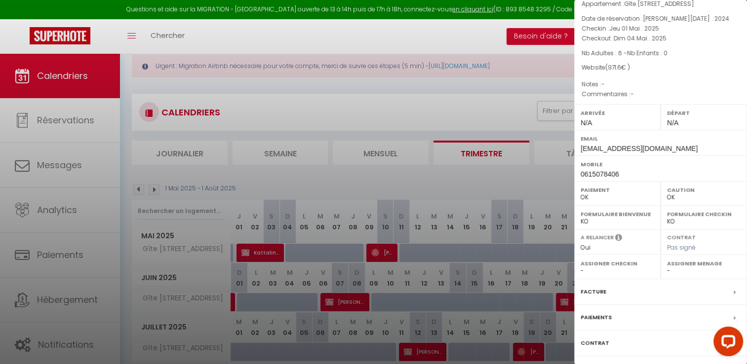
click at [598, 287] on label "Facture" at bounding box center [593, 292] width 26 height 10
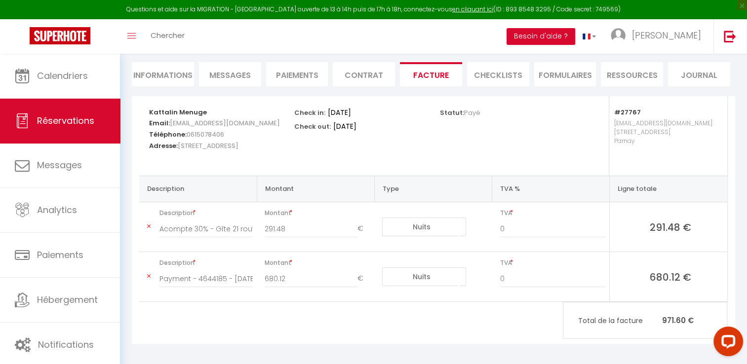
scroll to position [132, 0]
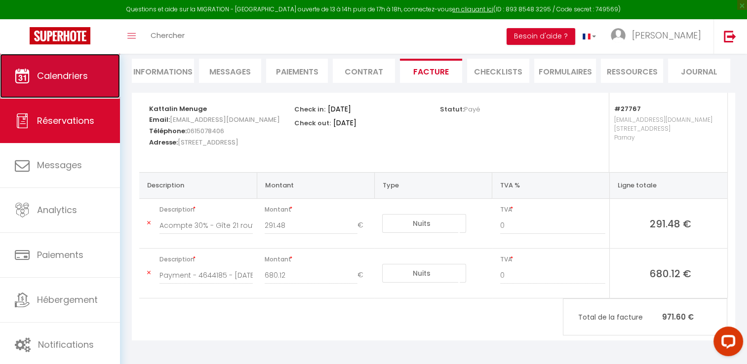
click at [61, 86] on link "Calendriers" at bounding box center [60, 76] width 120 height 44
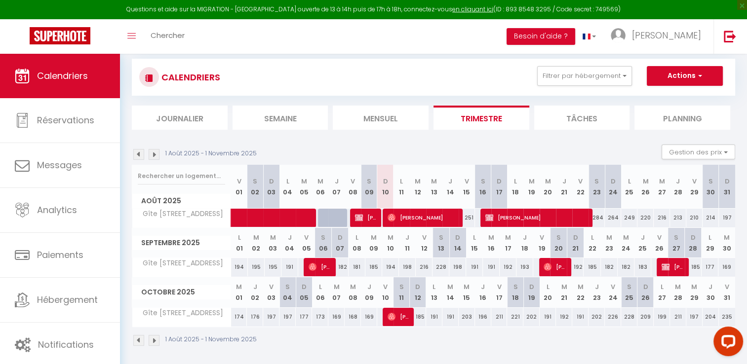
scroll to position [59, 0]
click at [142, 153] on img at bounding box center [138, 154] width 11 height 11
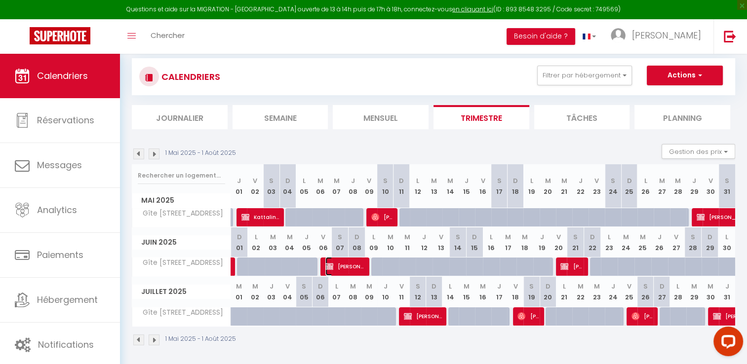
click at [343, 266] on span "[PERSON_NAME]" at bounding box center [344, 266] width 38 height 19
select select "OK"
select select "0"
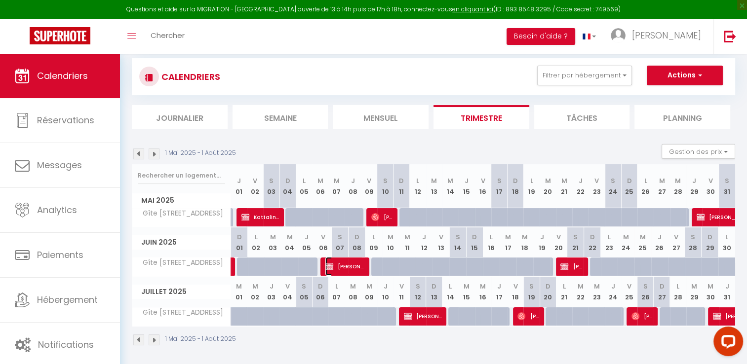
select select "1"
select select
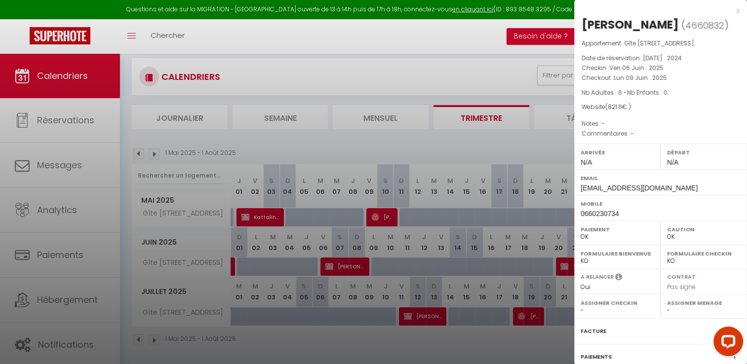
click at [730, 10] on div "x" at bounding box center [656, 11] width 165 height 12
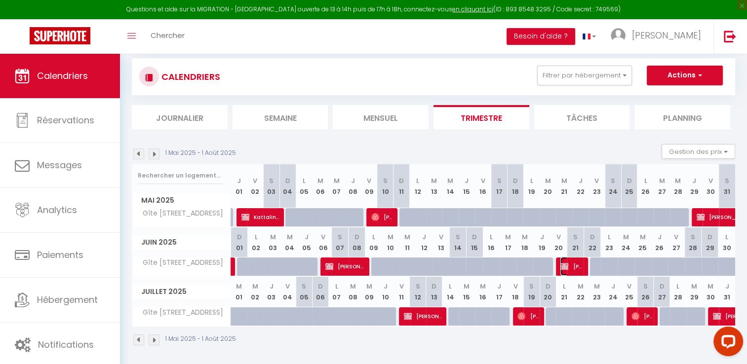
click at [572, 266] on span "[PERSON_NAME]" at bounding box center [571, 266] width 22 height 19
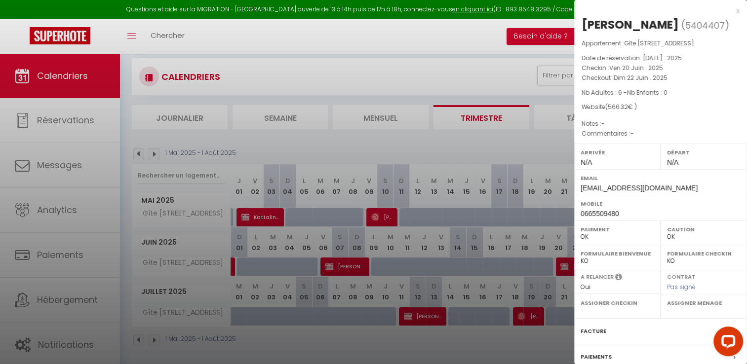
click at [437, 52] on div at bounding box center [373, 182] width 747 height 364
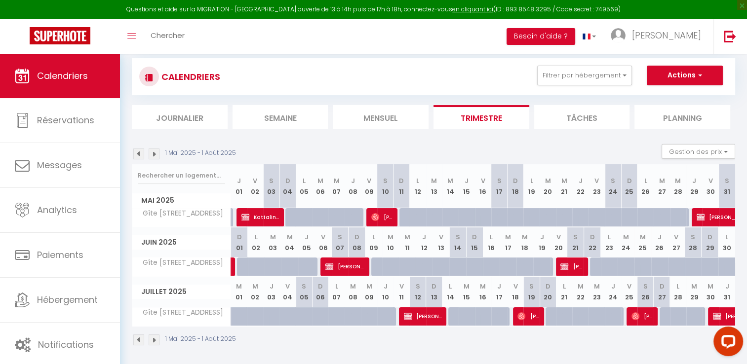
scroll to position [60, 0]
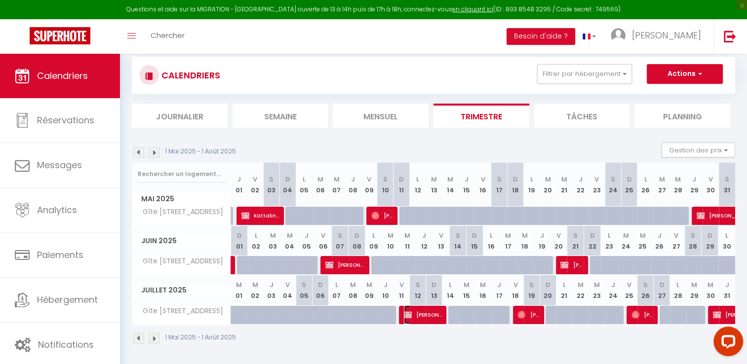
click at [419, 313] on span "[PERSON_NAME]" at bounding box center [423, 314] width 38 height 19
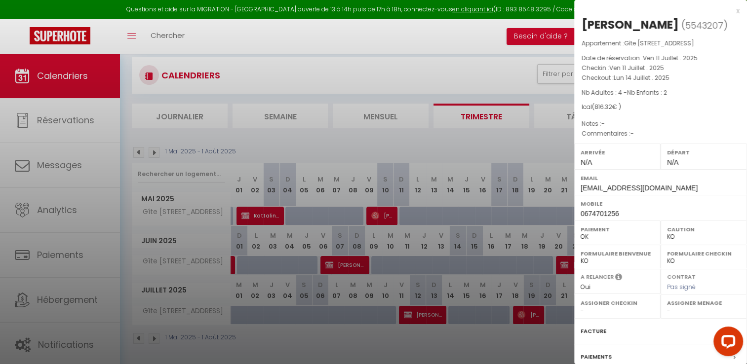
click at [480, 339] on div at bounding box center [373, 182] width 747 height 364
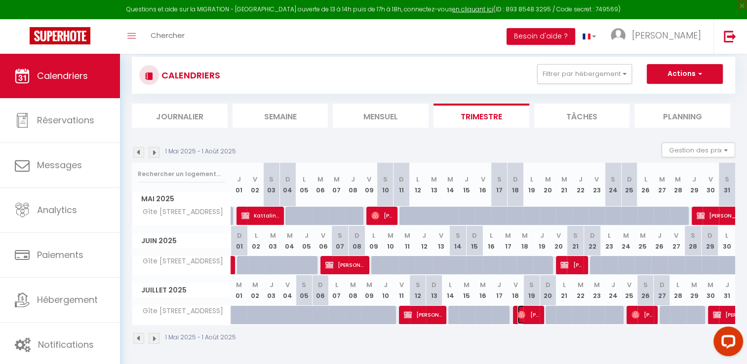
click at [525, 311] on span "[PERSON_NAME]" at bounding box center [528, 314] width 22 height 19
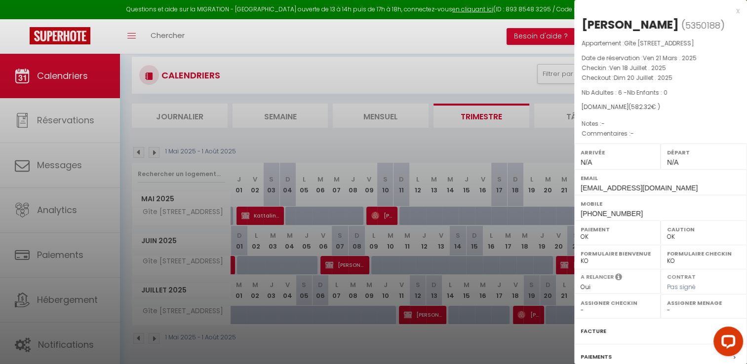
click at [549, 342] on div at bounding box center [373, 182] width 747 height 364
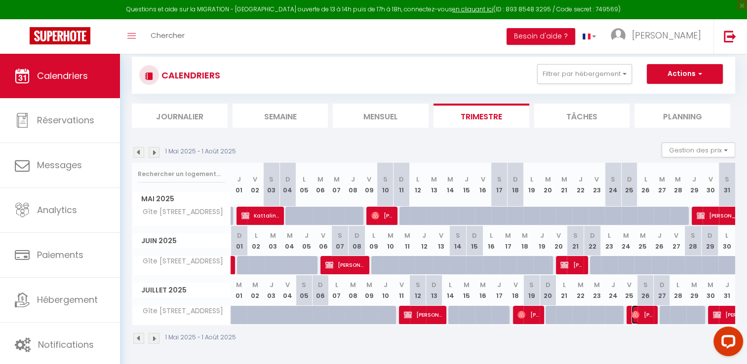
click at [638, 311] on img at bounding box center [635, 315] width 8 height 8
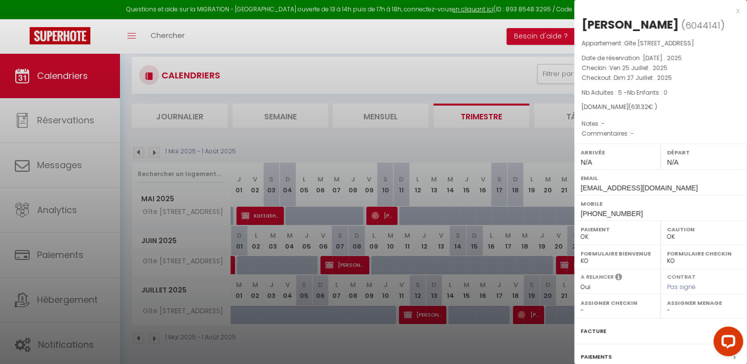
click at [537, 350] on div at bounding box center [373, 182] width 747 height 364
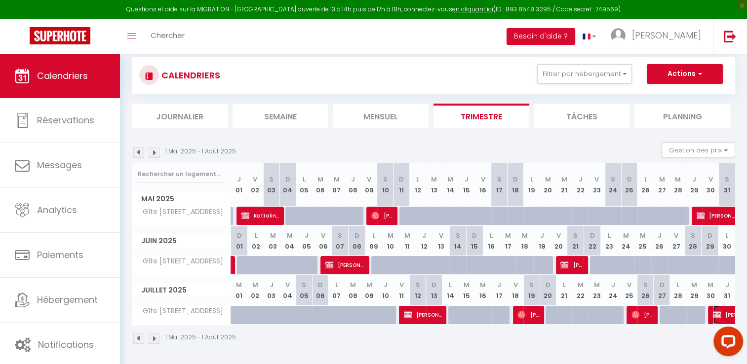
select select "KO"
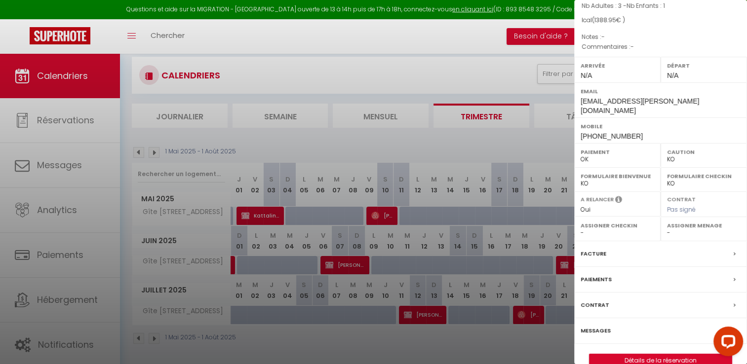
scroll to position [88, 0]
click at [598, 309] on label "Contrat" at bounding box center [594, 304] width 29 height 10
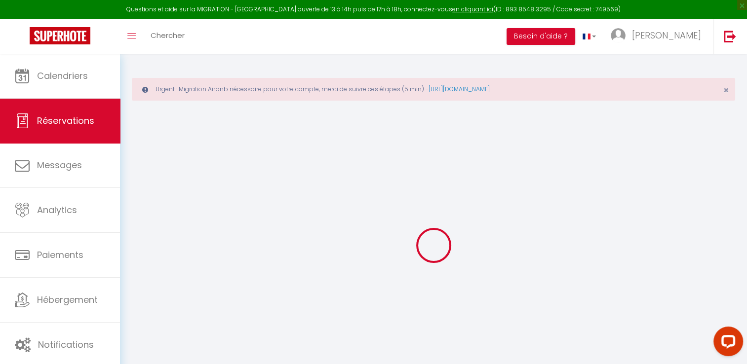
select select
checkbox input "false"
select select
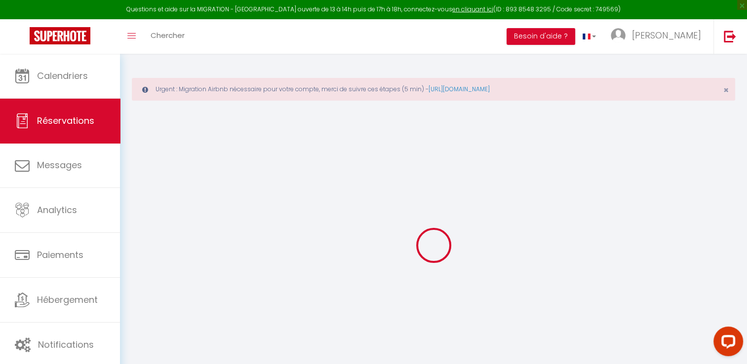
select select
checkbox input "false"
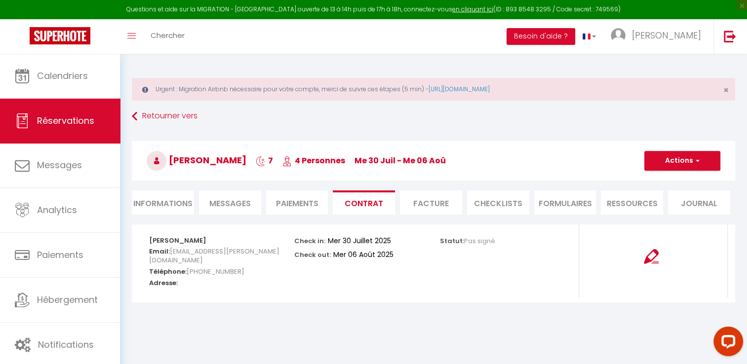
click at [166, 201] on li "Informations" at bounding box center [163, 203] width 62 height 24
select select
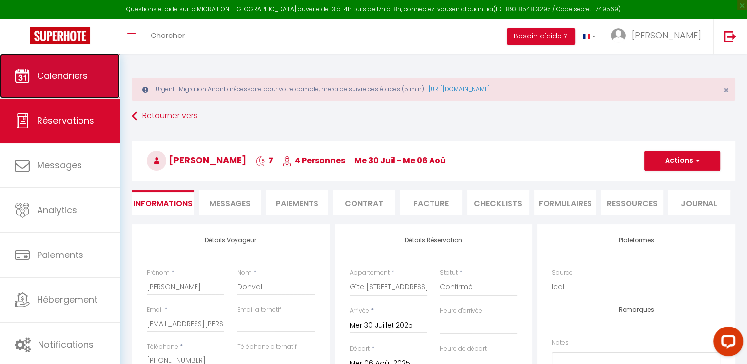
click at [43, 66] on link "Calendriers" at bounding box center [60, 76] width 120 height 44
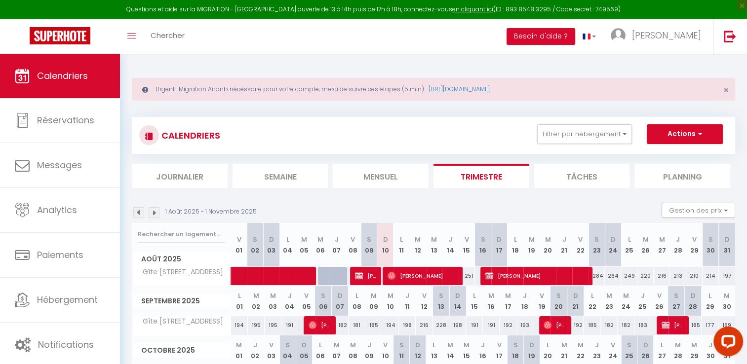
scroll to position [60, 0]
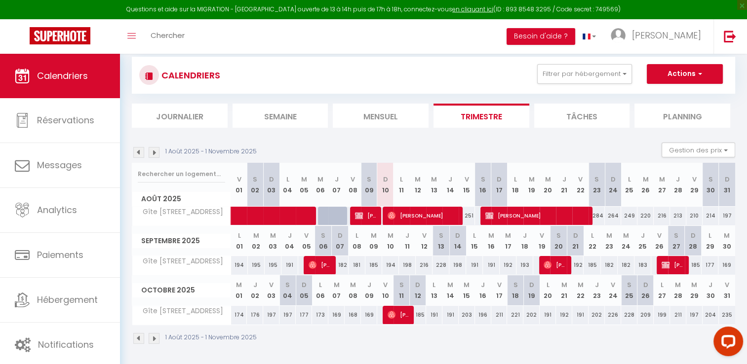
click at [134, 153] on img at bounding box center [138, 152] width 11 height 11
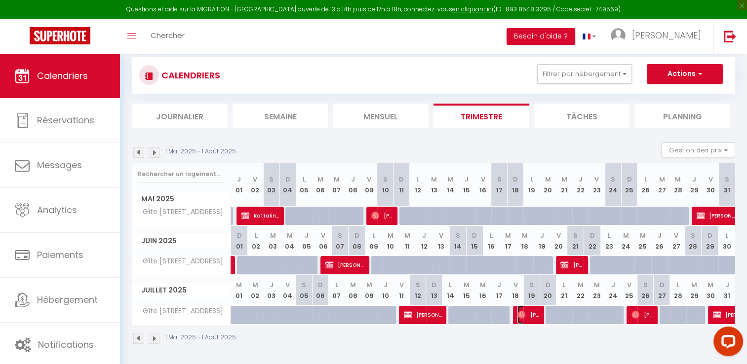
click at [530, 317] on span "[PERSON_NAME]" at bounding box center [528, 314] width 22 height 19
select select "OK"
select select "0"
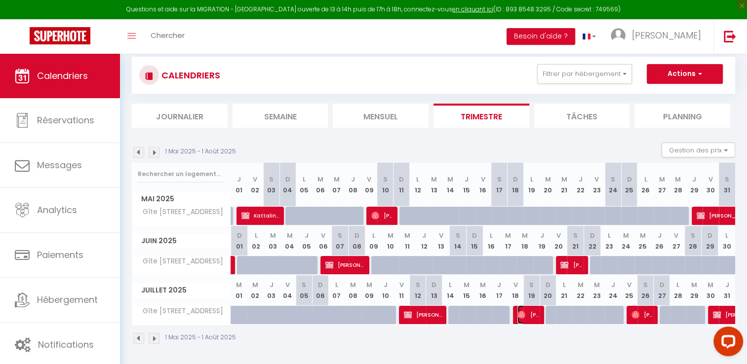
select select "1"
select select
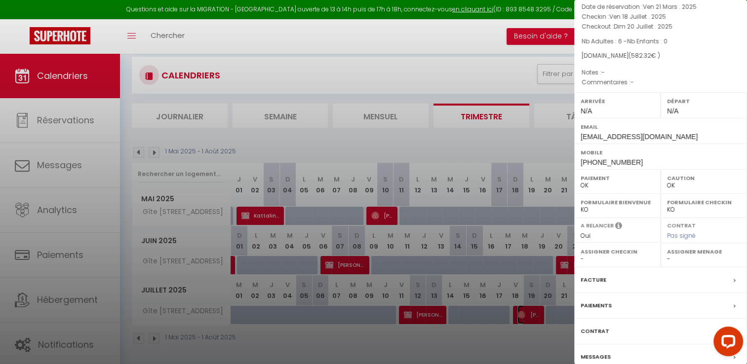
scroll to position [51, 0]
click at [498, 141] on div at bounding box center [373, 182] width 747 height 364
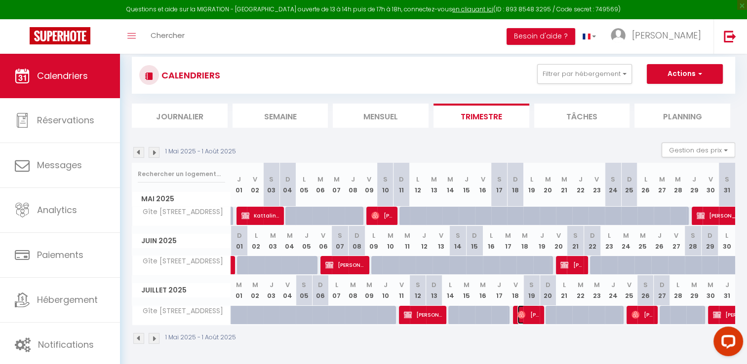
click at [535, 315] on span "[PERSON_NAME]" at bounding box center [528, 314] width 22 height 19
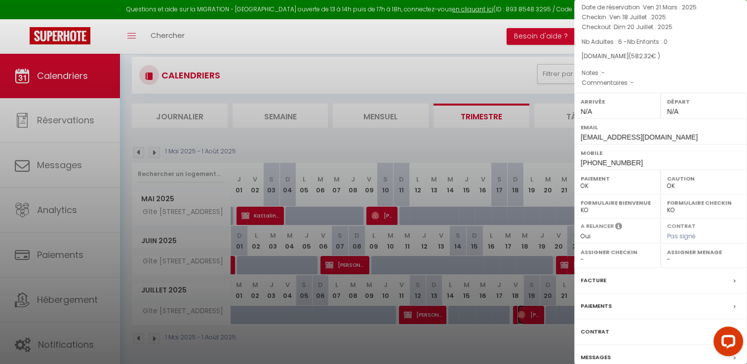
scroll to position [94, 0]
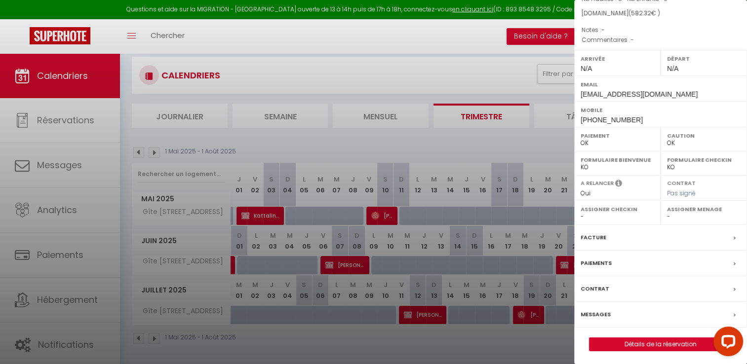
click at [602, 259] on label "Paiements" at bounding box center [595, 263] width 31 height 10
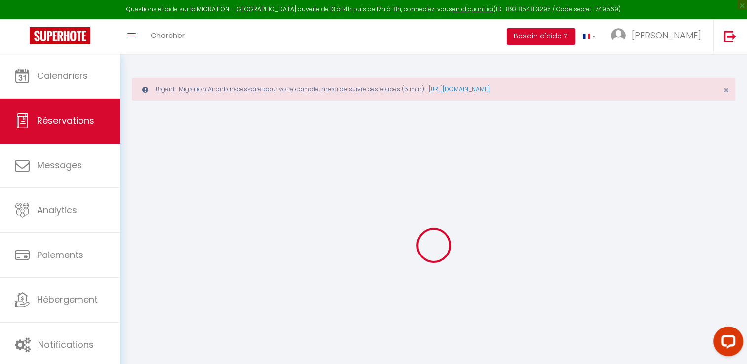
select select
checkbox input "false"
select select
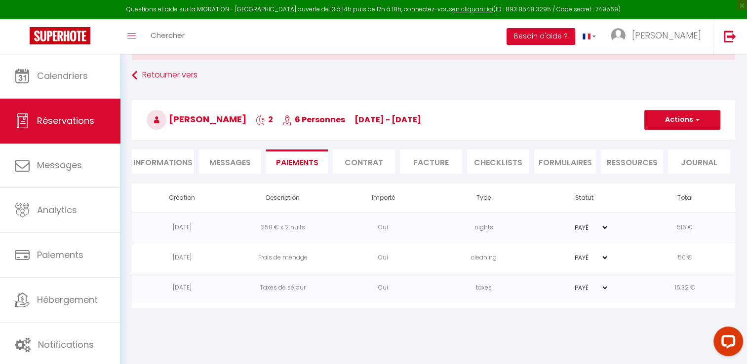
scroll to position [45, 0]
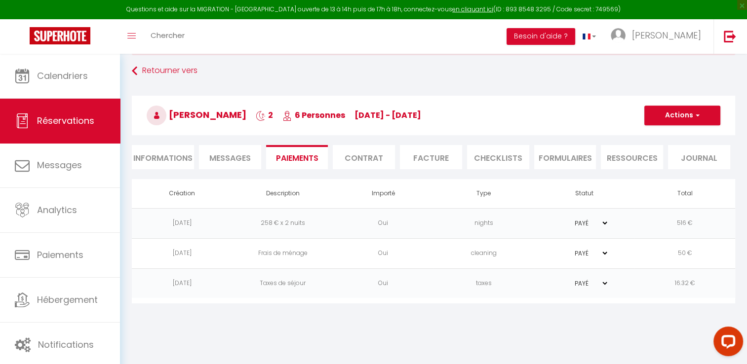
click at [172, 155] on li "Informations" at bounding box center [163, 157] width 62 height 24
select select
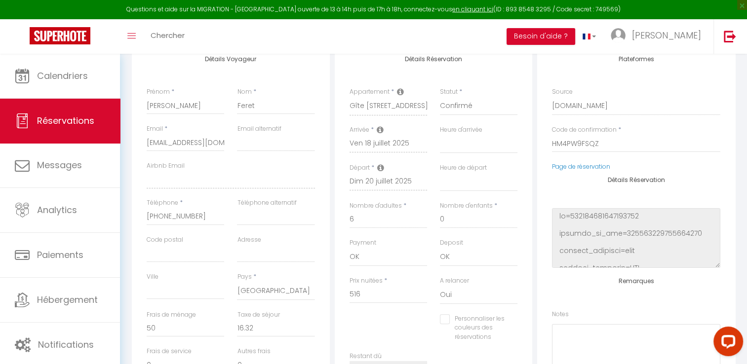
scroll to position [187, 0]
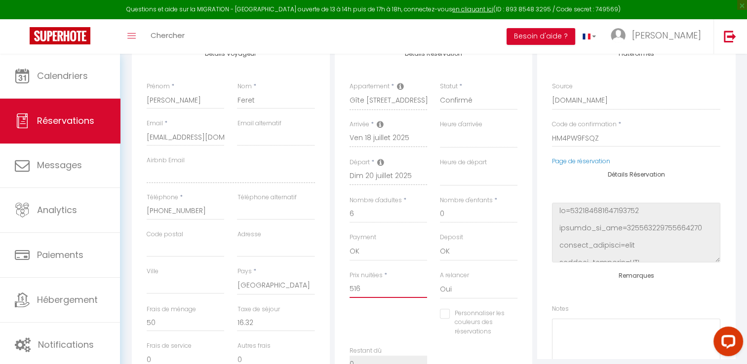
click at [366, 287] on input "516" at bounding box center [387, 289] width 77 height 18
type input "51"
select select
checkbox input "false"
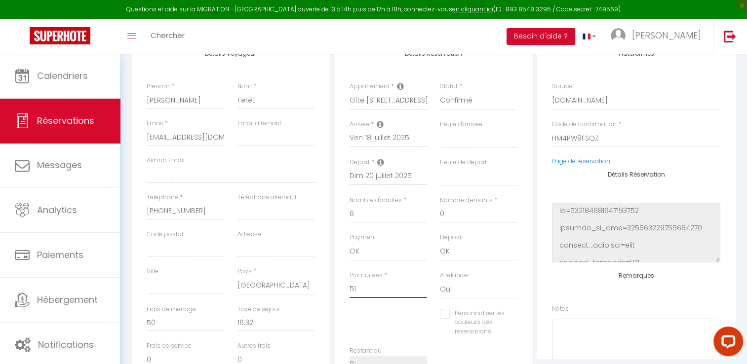
type input "5"
select select
checkbox input "false"
select select
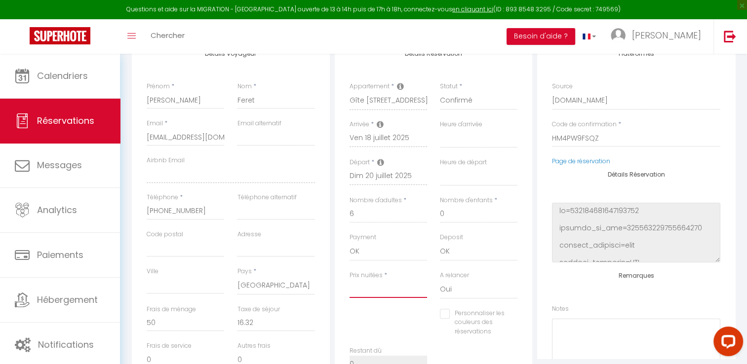
select select
checkbox input "false"
type input "4"
select select
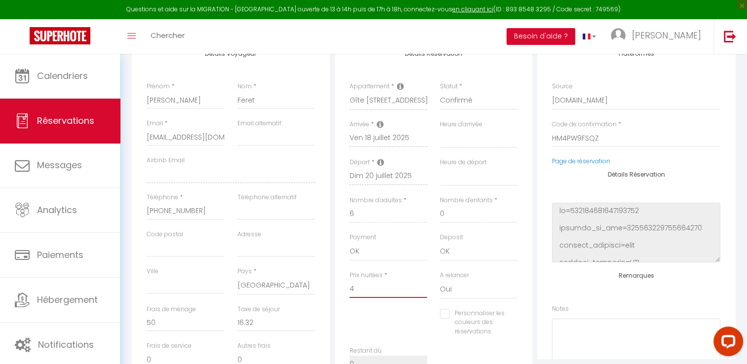
checkbox input "false"
type input "47"
select select
checkbox input "false"
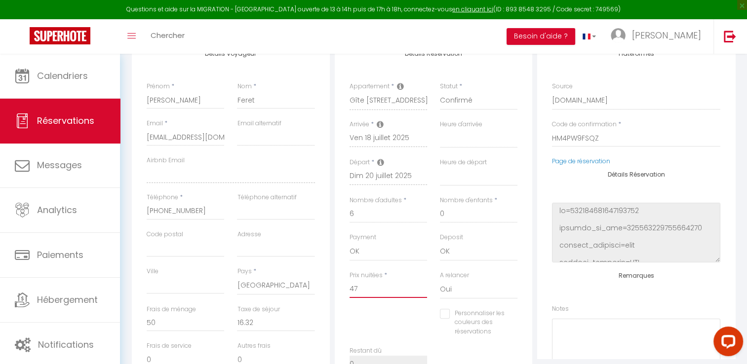
type input "479"
select select
checkbox input "false"
type input "479"
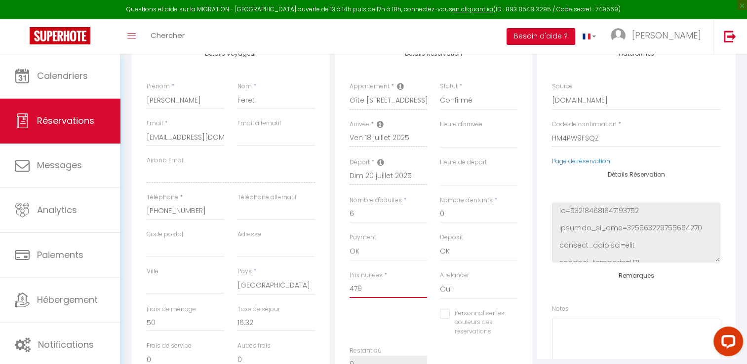
type input "0"
select select
checkbox input "false"
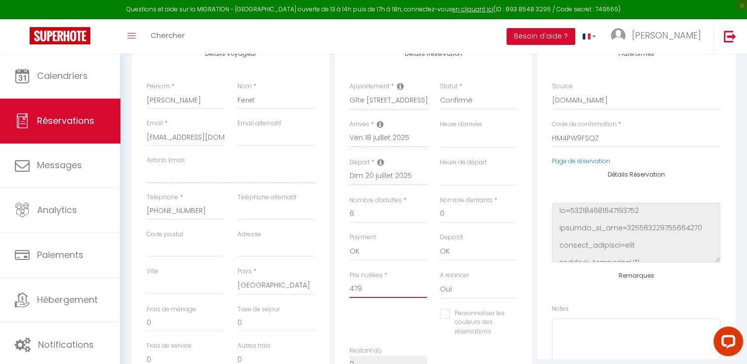
type input "4793"
select select
checkbox input "false"
type input "479"
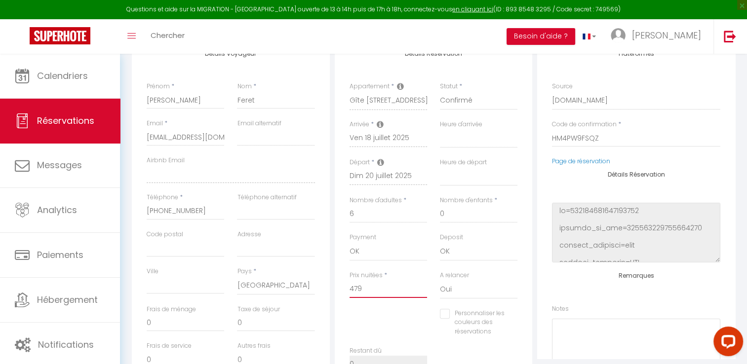
select select
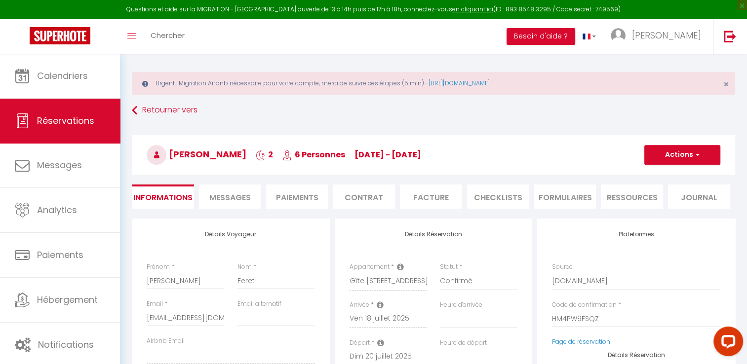
scroll to position [0, 0]
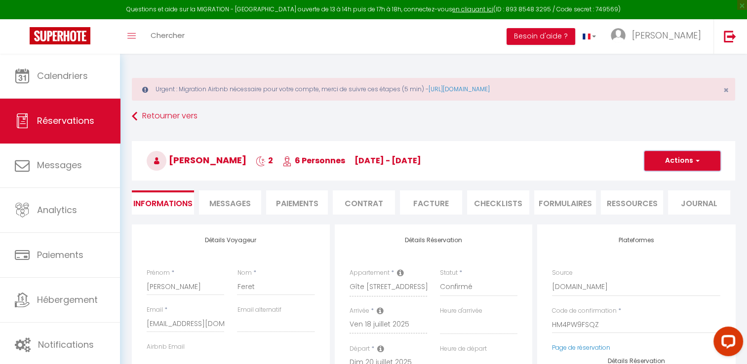
click at [696, 160] on span "button" at bounding box center [696, 160] width 6 height 9
click at [671, 178] on link "Enregistrer" at bounding box center [672, 182] width 78 height 13
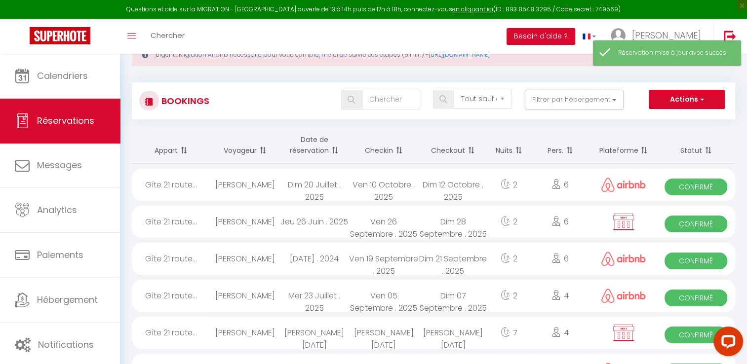
scroll to position [35, 0]
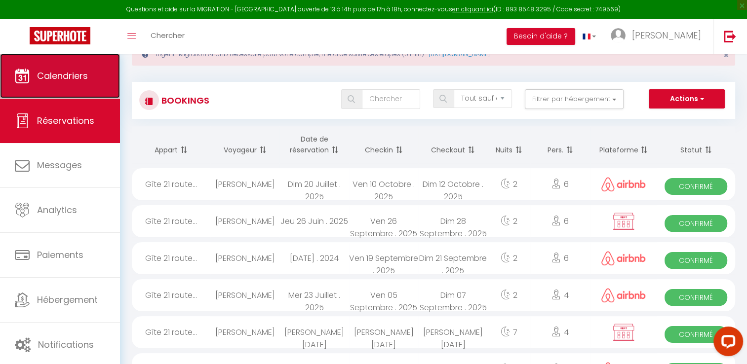
click at [63, 85] on link "Calendriers" at bounding box center [60, 76] width 120 height 44
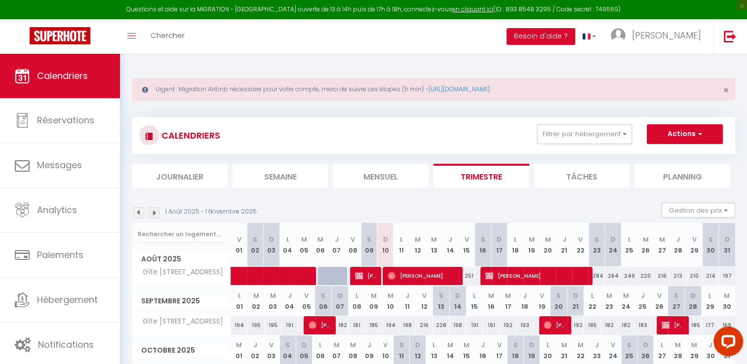
scroll to position [60, 0]
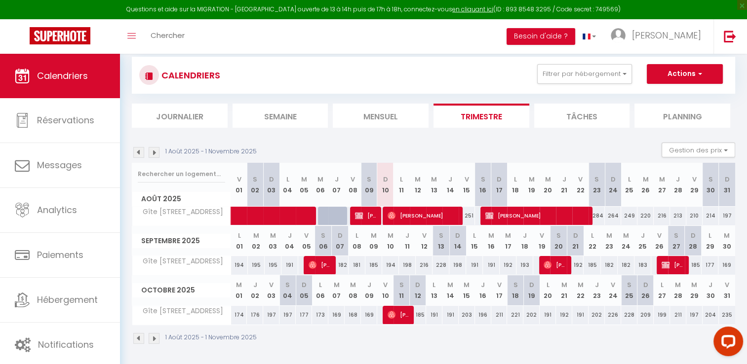
click at [140, 151] on img at bounding box center [138, 152] width 11 height 11
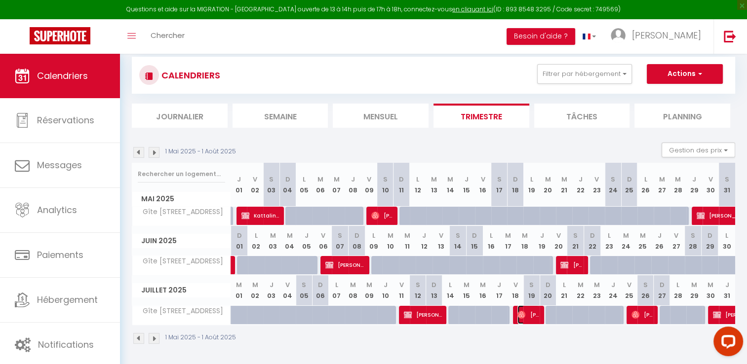
click at [533, 316] on span "[PERSON_NAME]" at bounding box center [528, 314] width 22 height 19
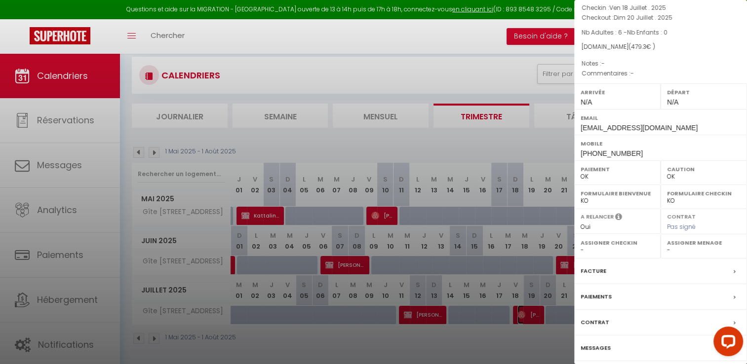
scroll to position [67, 0]
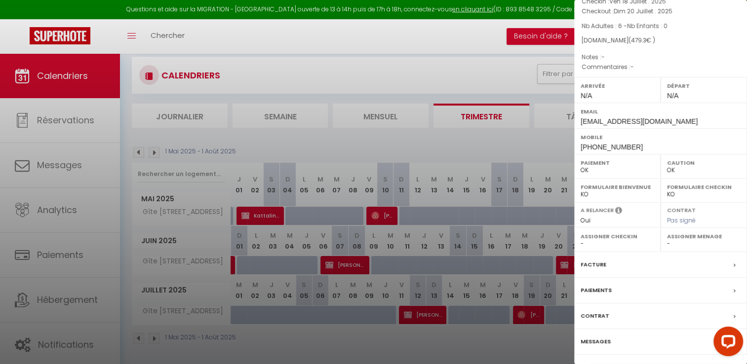
click at [613, 266] on div "Facture" at bounding box center [660, 265] width 173 height 26
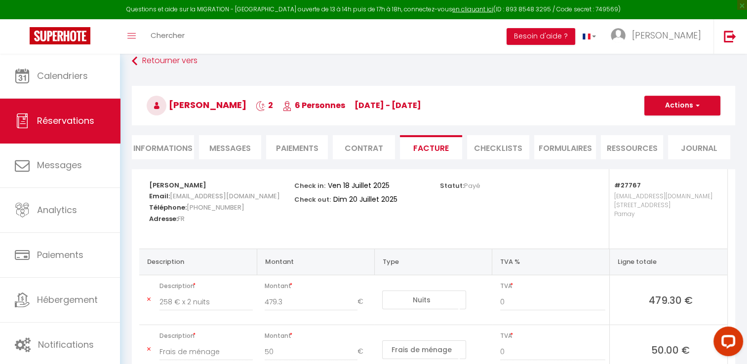
scroll to position [53, 0]
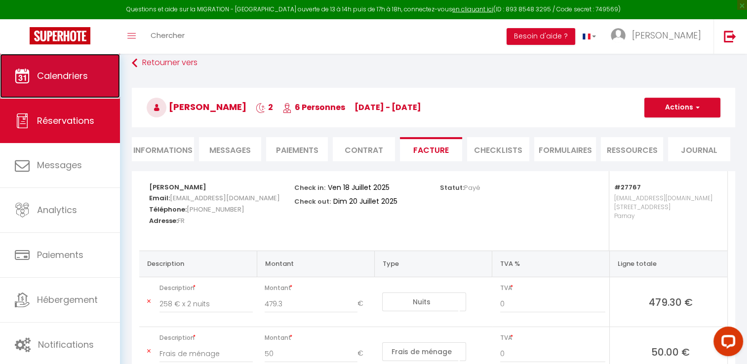
click at [55, 70] on span "Calendriers" at bounding box center [62, 76] width 51 height 12
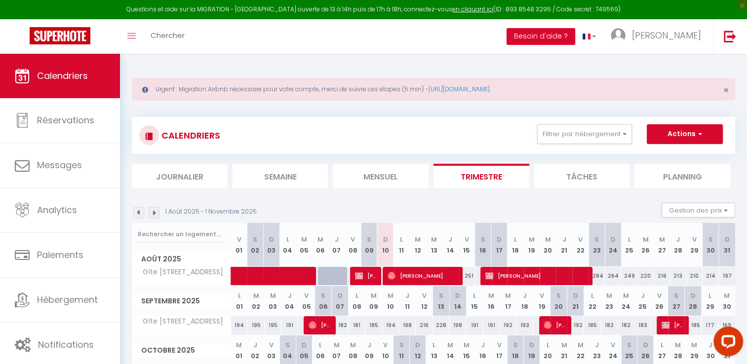
scroll to position [60, 0]
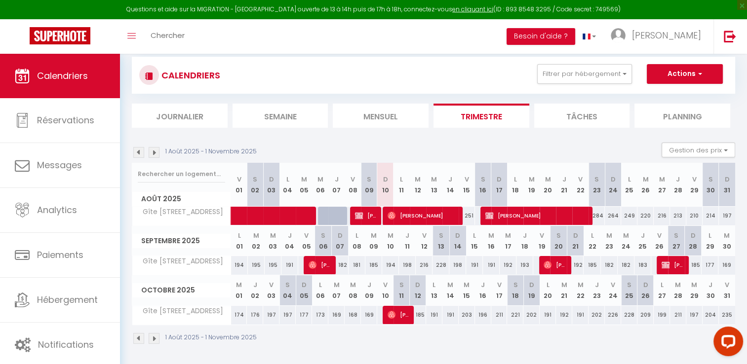
click at [138, 151] on img at bounding box center [138, 152] width 11 height 11
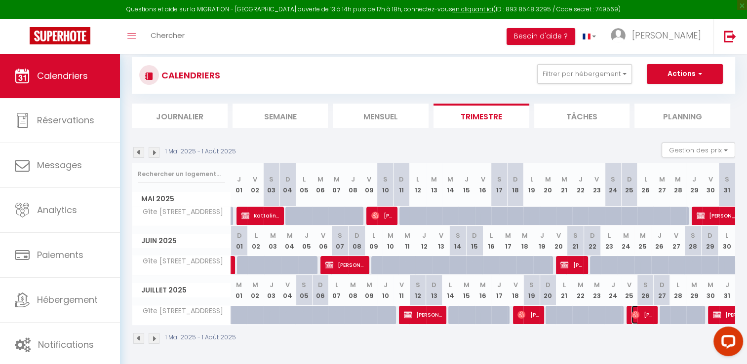
click at [642, 311] on span "[PERSON_NAME]" at bounding box center [642, 314] width 22 height 19
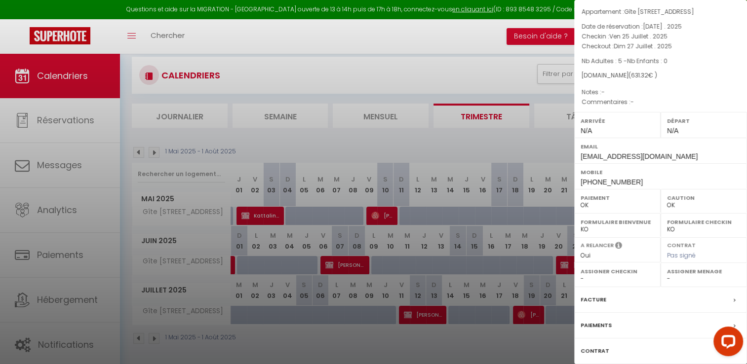
scroll to position [34, 0]
click at [604, 329] on label "Paiements" at bounding box center [595, 323] width 31 height 10
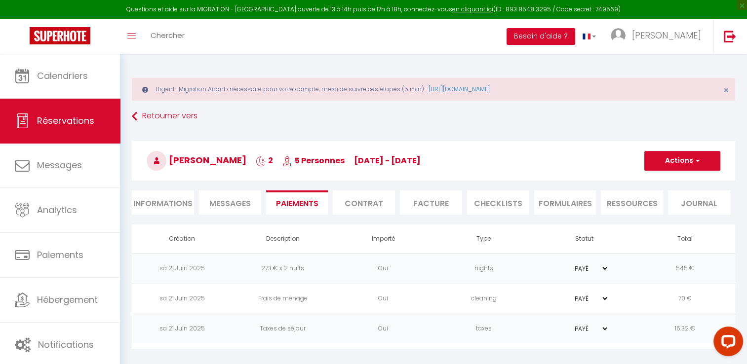
click at [174, 204] on li "Informations" at bounding box center [163, 203] width 62 height 24
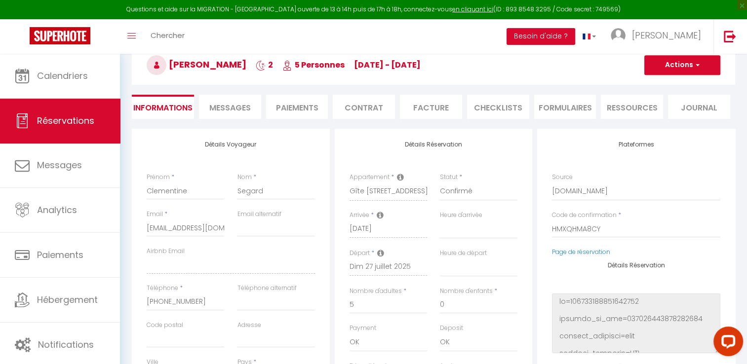
scroll to position [95, 0]
click at [423, 108] on li "Facture" at bounding box center [431, 108] width 62 height 24
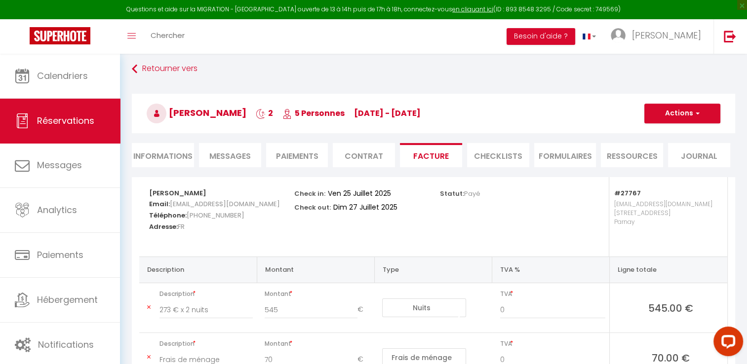
scroll to position [47, 0]
click at [170, 152] on li "Informations" at bounding box center [163, 156] width 62 height 24
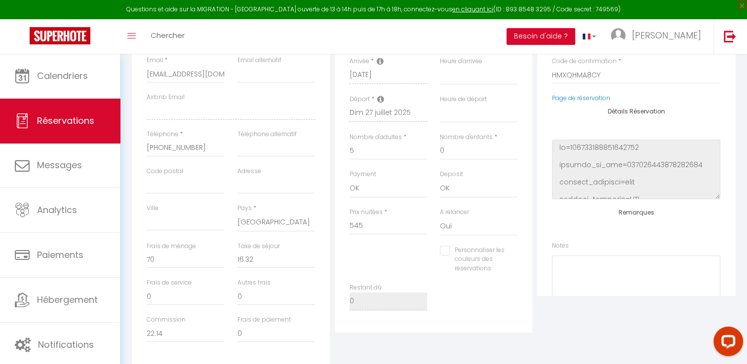
scroll to position [256, 0]
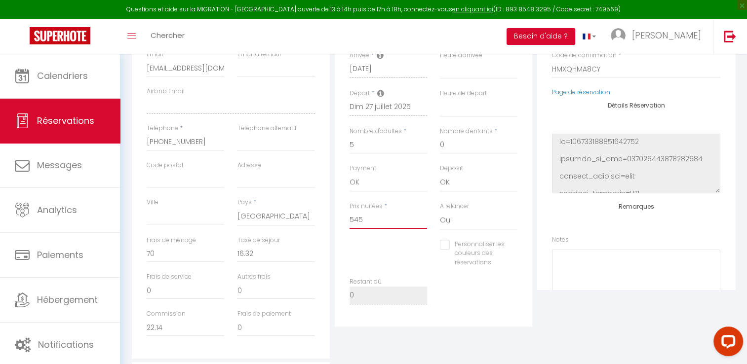
click at [368, 224] on input "545" at bounding box center [387, 220] width 77 height 18
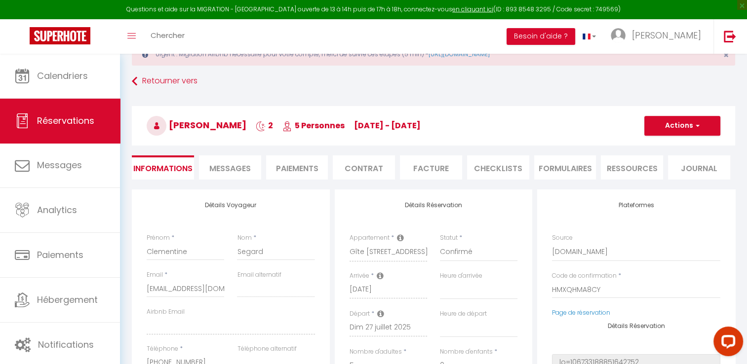
scroll to position [30, 0]
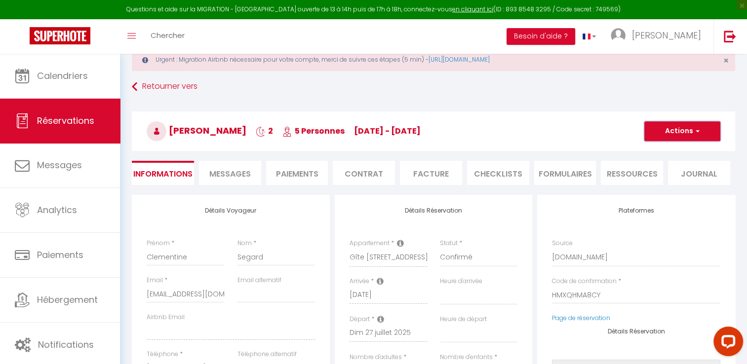
click at [696, 127] on span "button" at bounding box center [696, 131] width 6 height 9
click at [661, 150] on link "Enregistrer" at bounding box center [672, 153] width 78 height 13
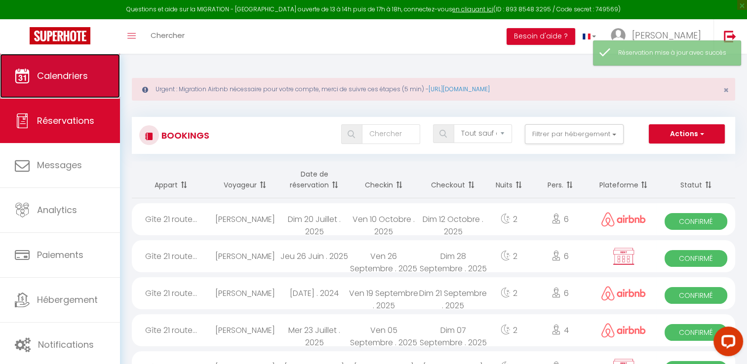
click at [59, 72] on span "Calendriers" at bounding box center [62, 76] width 51 height 12
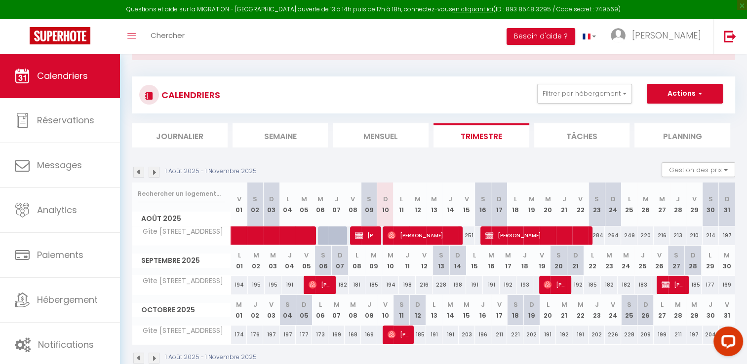
scroll to position [60, 0]
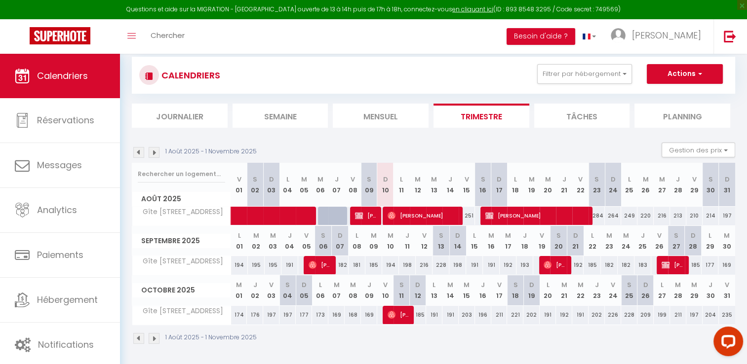
click at [136, 147] on img at bounding box center [138, 152] width 11 height 11
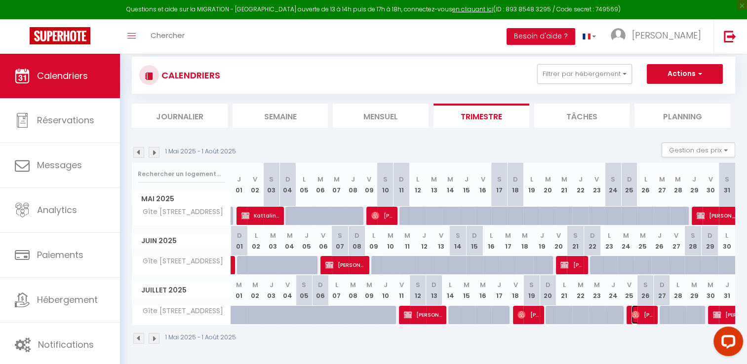
click at [640, 310] on span "[PERSON_NAME]" at bounding box center [642, 314] width 22 height 19
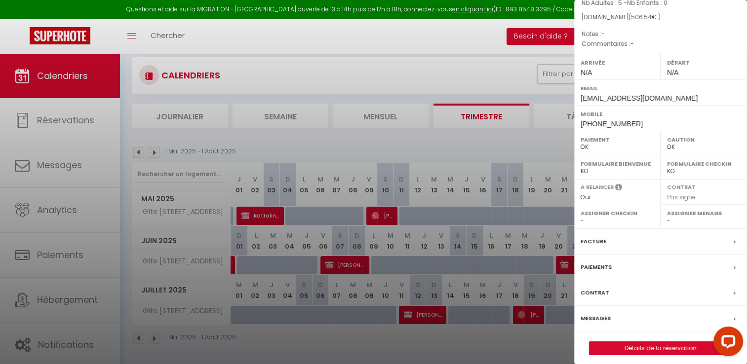
scroll to position [110, 0]
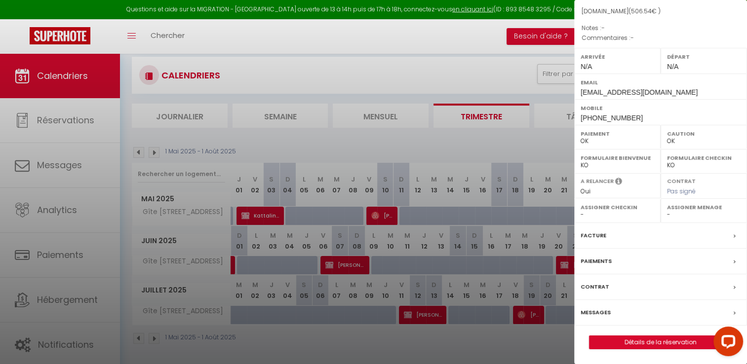
click at [594, 237] on label "Facture" at bounding box center [593, 235] width 26 height 10
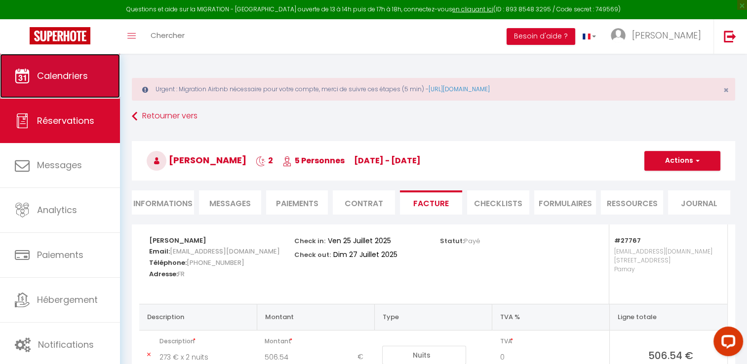
click at [53, 79] on span "Calendriers" at bounding box center [62, 76] width 51 height 12
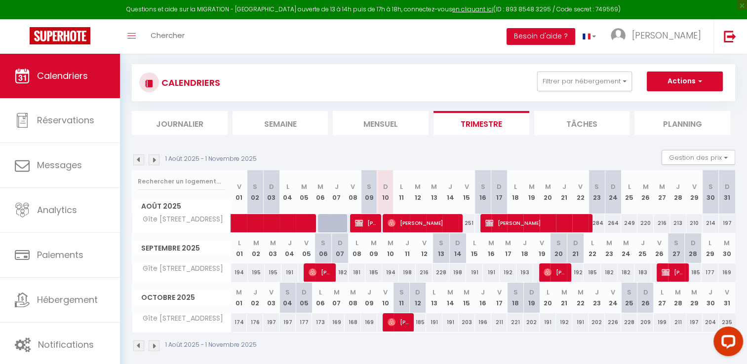
scroll to position [60, 0]
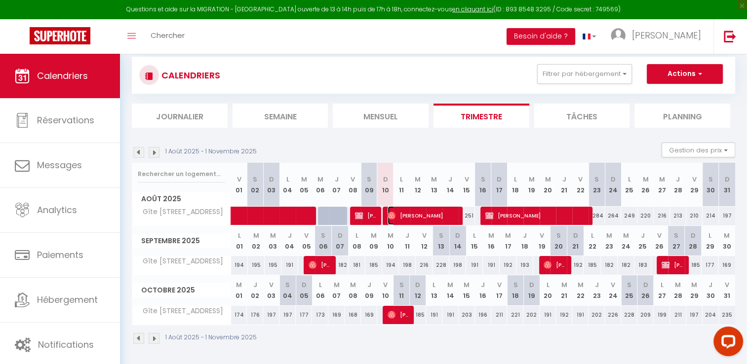
click at [407, 216] on span "[PERSON_NAME]" at bounding box center [422, 215] width 71 height 19
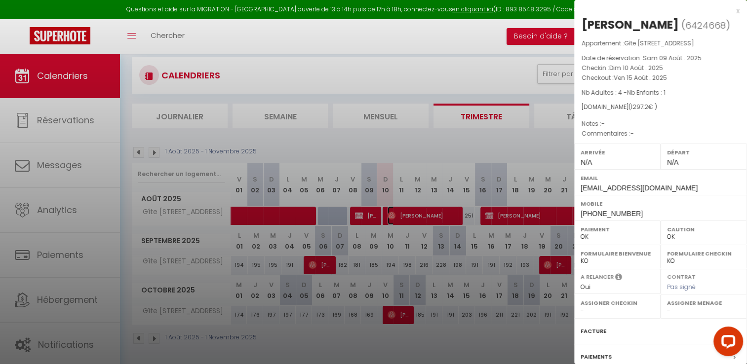
scroll to position [94, 0]
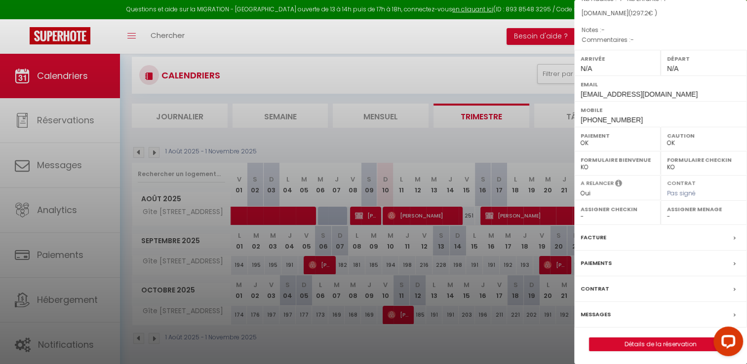
click at [592, 237] on label "Facture" at bounding box center [593, 237] width 26 height 10
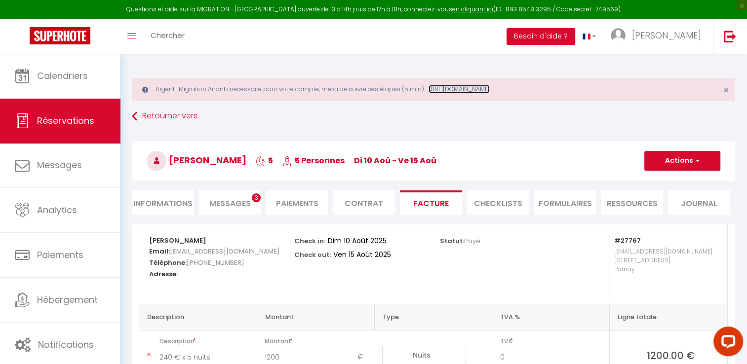
click at [463, 90] on link "[URL][DOMAIN_NAME]" at bounding box center [458, 89] width 61 height 8
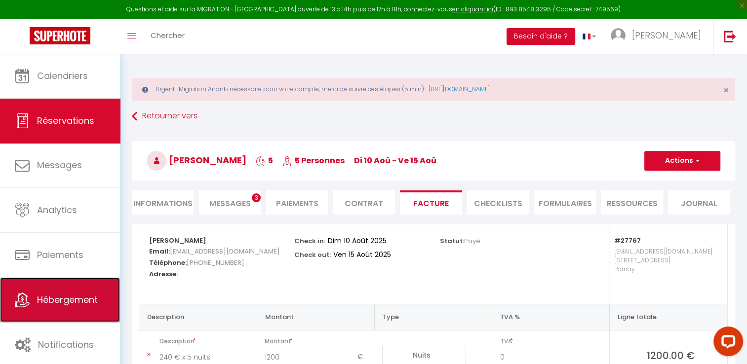
click at [72, 302] on span "Hébergement" at bounding box center [67, 300] width 61 height 12
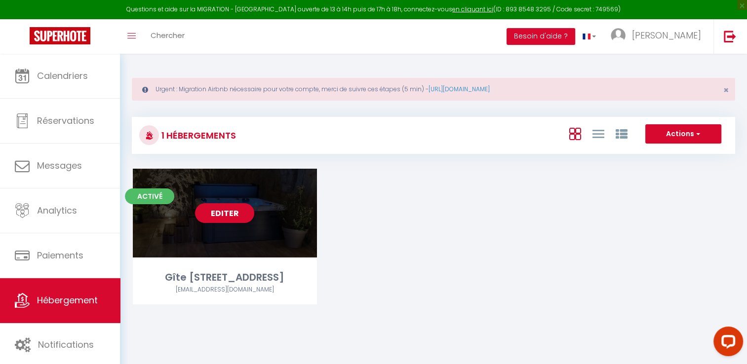
click at [236, 221] on link "Editer" at bounding box center [224, 213] width 59 height 20
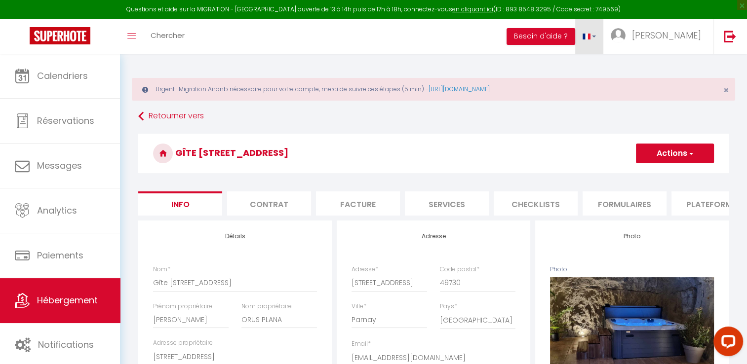
click at [604, 38] on link at bounding box center [589, 36] width 29 height 35
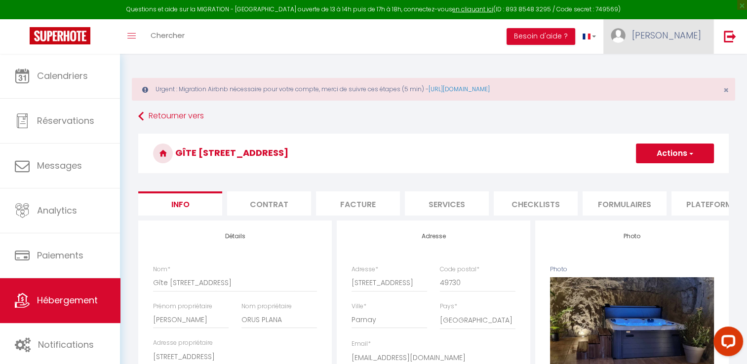
click at [688, 40] on span "[PERSON_NAME]" at bounding box center [666, 35] width 69 height 12
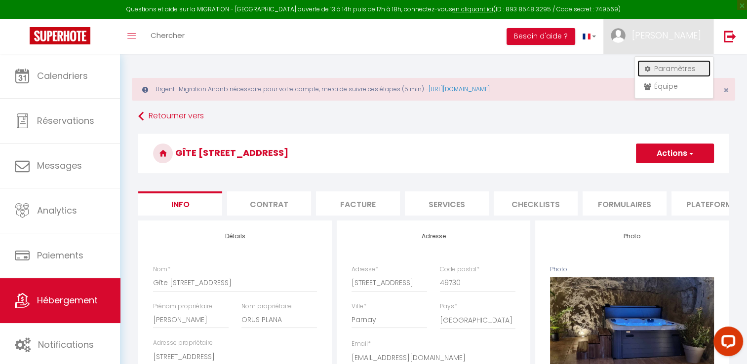
click at [665, 66] on link "Paramètres" at bounding box center [673, 68] width 73 height 17
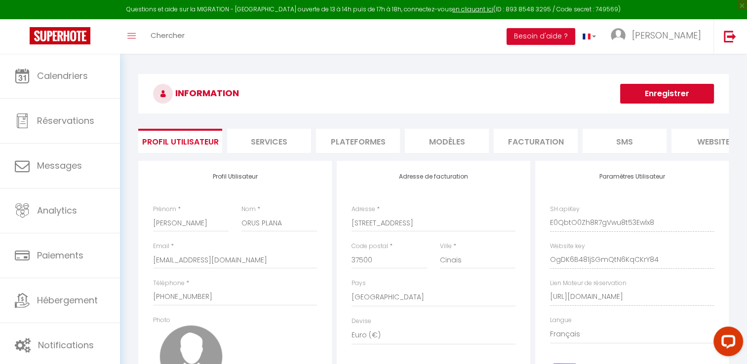
click at [347, 141] on li "Plateformes" at bounding box center [358, 141] width 84 height 24
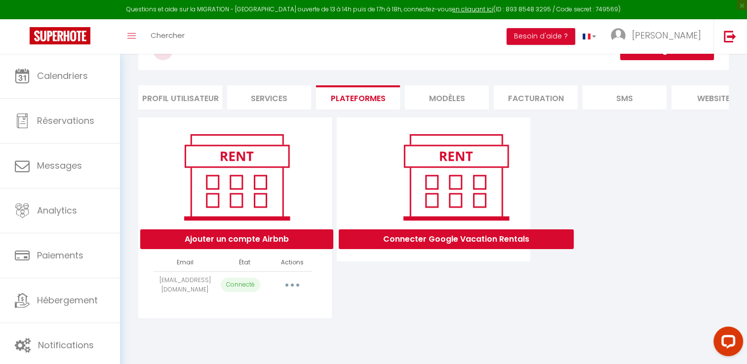
scroll to position [53, 0]
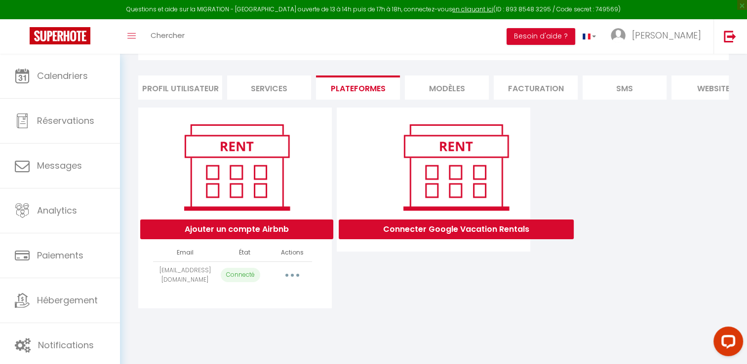
click at [291, 277] on icon "button" at bounding box center [292, 275] width 3 height 3
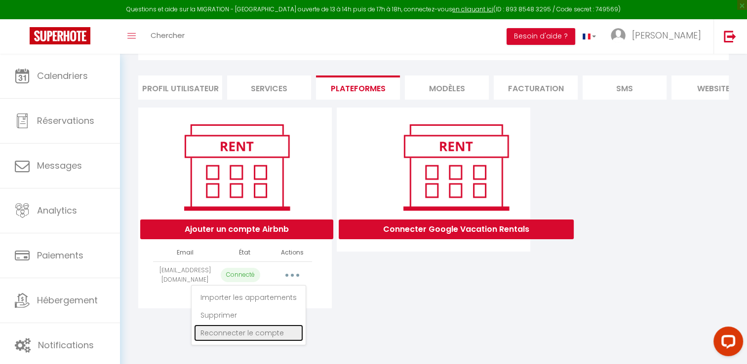
click at [261, 342] on link "Reconnecter le compte" at bounding box center [248, 333] width 109 height 17
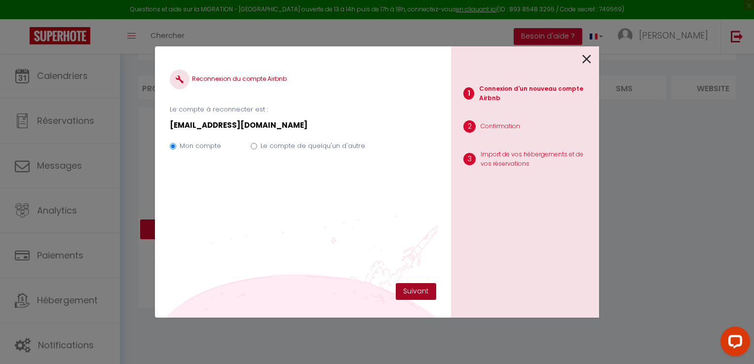
click at [405, 289] on button "Suivant" at bounding box center [416, 291] width 40 height 17
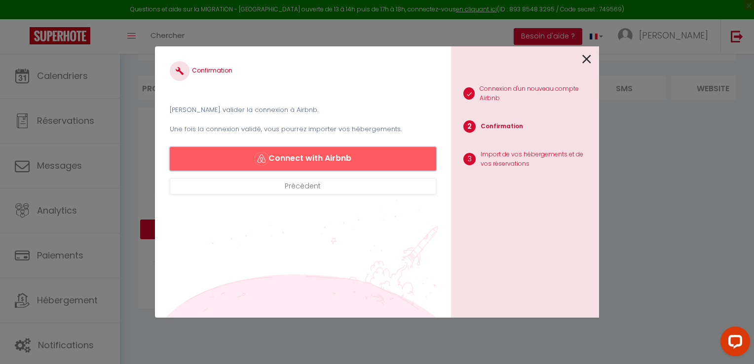
click at [324, 160] on button "Connect with Airbnb" at bounding box center [303, 159] width 267 height 24
click at [311, 156] on button "Connect with Airbnb" at bounding box center [303, 159] width 267 height 24
click at [591, 60] on div "1 Connexion d'un nouveau compte Airbnb 2 Confirmation 3 Import de vos hébergeme…" at bounding box center [525, 181] width 148 height 271
click at [588, 59] on icon at bounding box center [586, 59] width 9 height 15
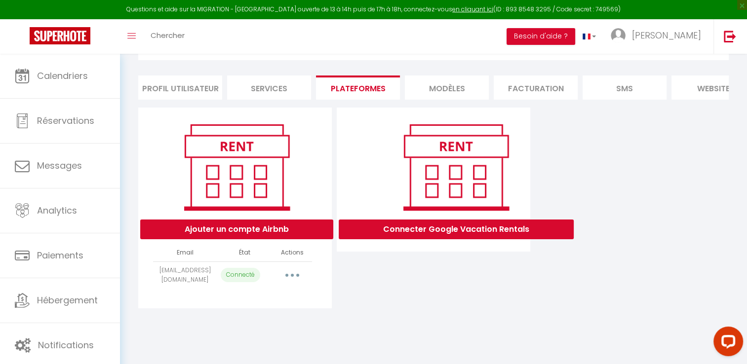
click at [288, 282] on button "button" at bounding box center [292, 275] width 28 height 16
click at [435, 88] on li "MODÈLES" at bounding box center [447, 88] width 84 height 24
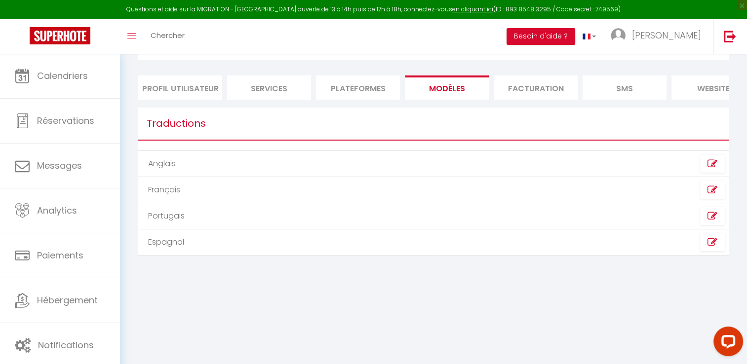
click at [521, 86] on li "Facturation" at bounding box center [536, 88] width 84 height 24
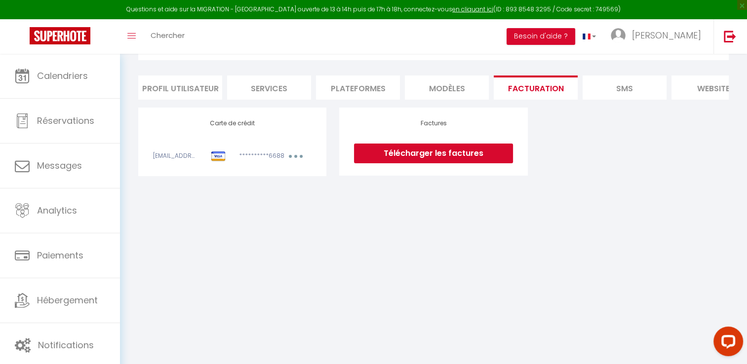
click at [612, 84] on li "SMS" at bounding box center [624, 88] width 84 height 24
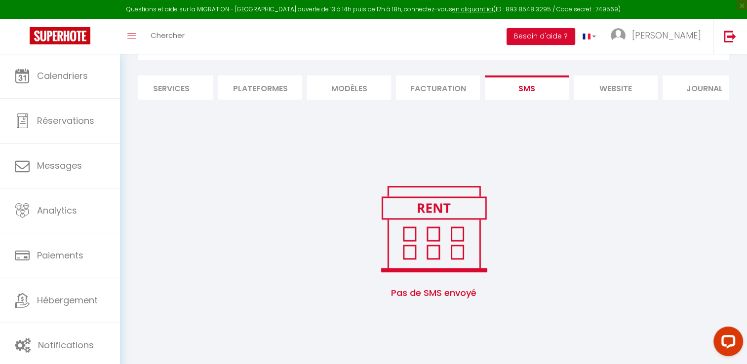
scroll to position [0, 120]
click at [604, 84] on li "website" at bounding box center [593, 88] width 84 height 24
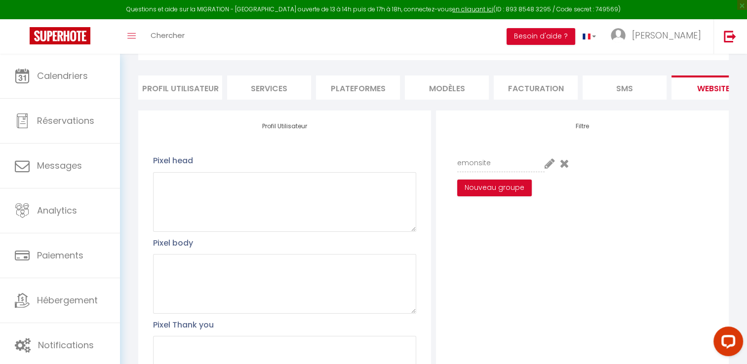
click at [184, 80] on li "Profil Utilisateur" at bounding box center [180, 88] width 84 height 24
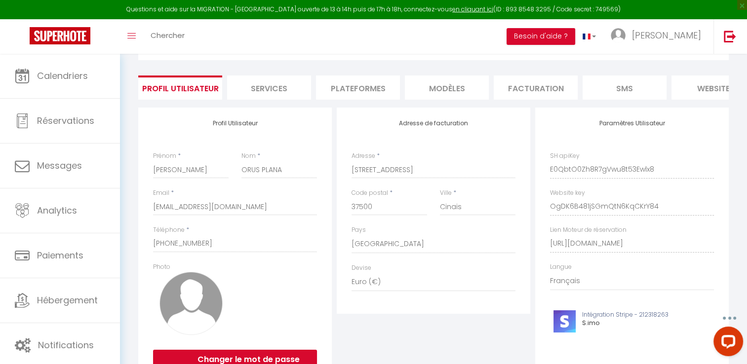
click at [250, 85] on li "Services" at bounding box center [269, 88] width 84 height 24
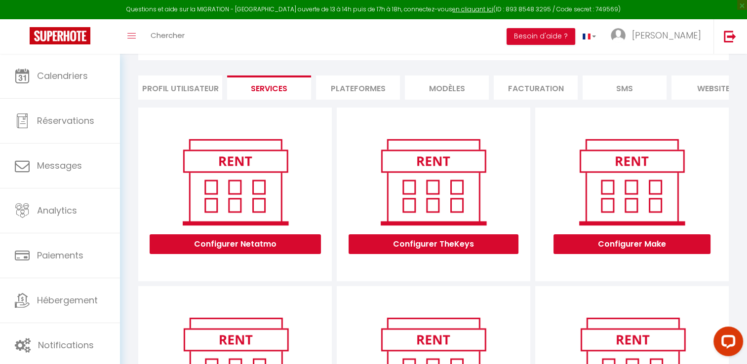
click at [339, 87] on li "Plateformes" at bounding box center [358, 88] width 84 height 24
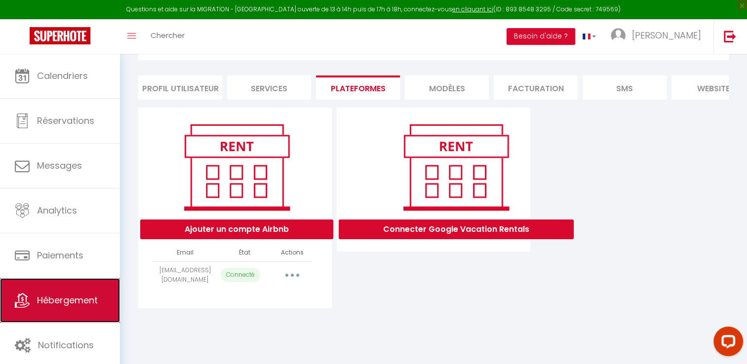
click at [70, 296] on span "Hébergement" at bounding box center [67, 300] width 61 height 12
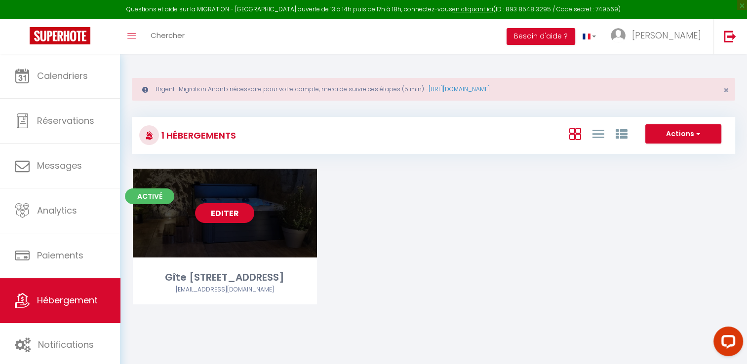
click at [241, 217] on link "Editer" at bounding box center [224, 213] width 59 height 20
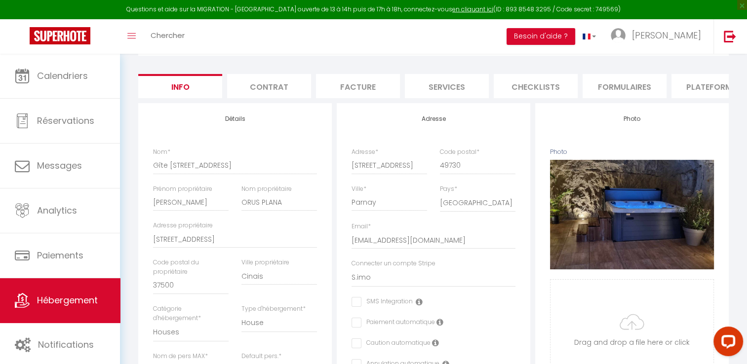
scroll to position [118, 0]
click at [623, 80] on li "Formulaires" at bounding box center [624, 86] width 84 height 24
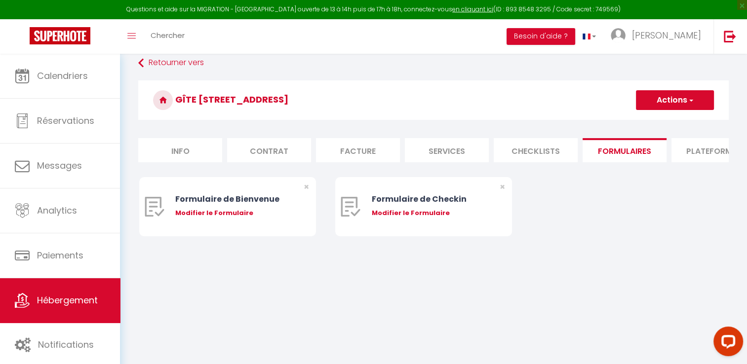
click at [688, 150] on li "Plateformes" at bounding box center [713, 150] width 84 height 24
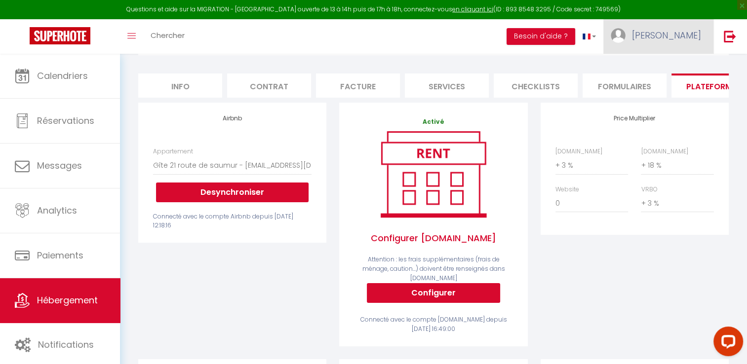
click at [690, 37] on span "[PERSON_NAME]" at bounding box center [666, 35] width 69 height 12
click at [353, 89] on li "Facture" at bounding box center [358, 86] width 84 height 24
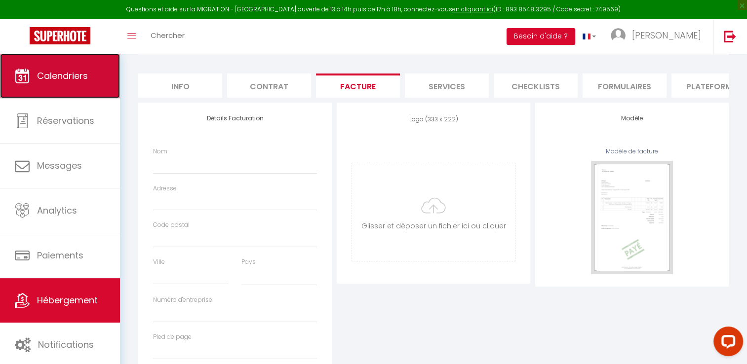
click at [73, 76] on span "Calendriers" at bounding box center [62, 76] width 51 height 12
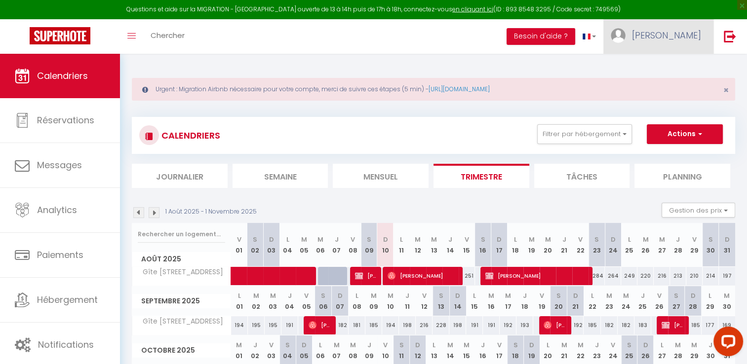
click at [670, 45] on link "[PERSON_NAME]" at bounding box center [658, 36] width 110 height 35
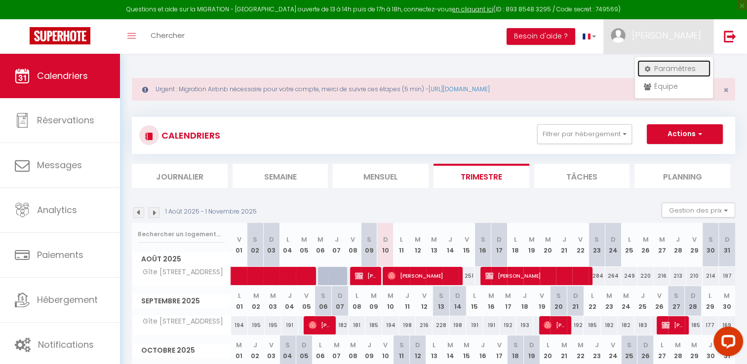
click at [665, 68] on link "Paramètres" at bounding box center [673, 68] width 73 height 17
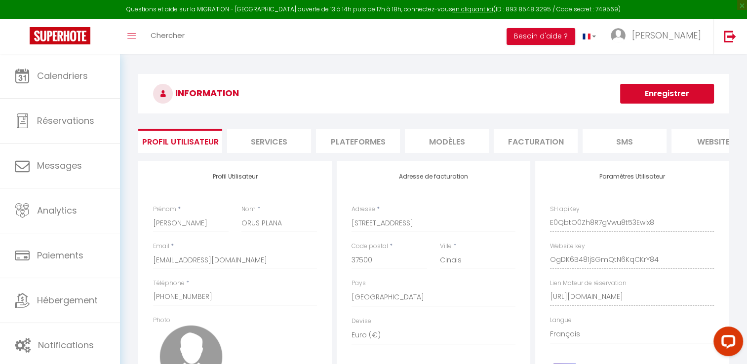
click at [357, 133] on li "Plateformes" at bounding box center [358, 141] width 84 height 24
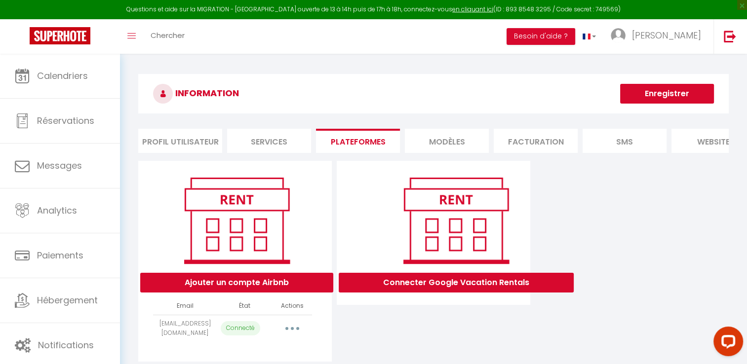
scroll to position [53, 0]
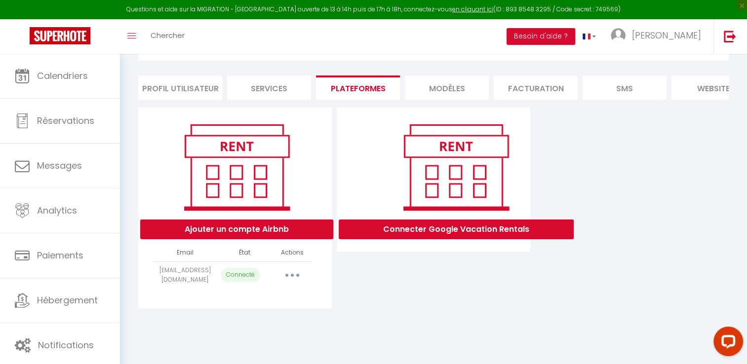
click at [292, 277] on icon "button" at bounding box center [292, 275] width 3 height 3
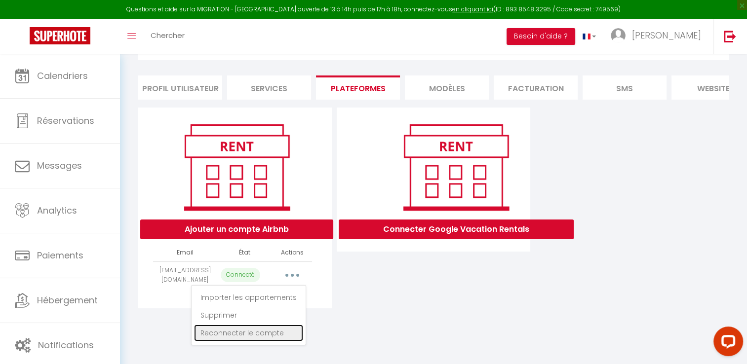
click at [233, 339] on link "Reconnecter le compte" at bounding box center [248, 333] width 109 height 17
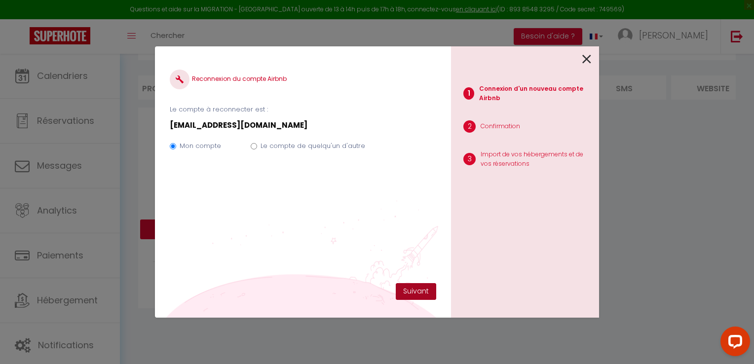
click at [412, 293] on button "Suivant" at bounding box center [416, 291] width 40 height 17
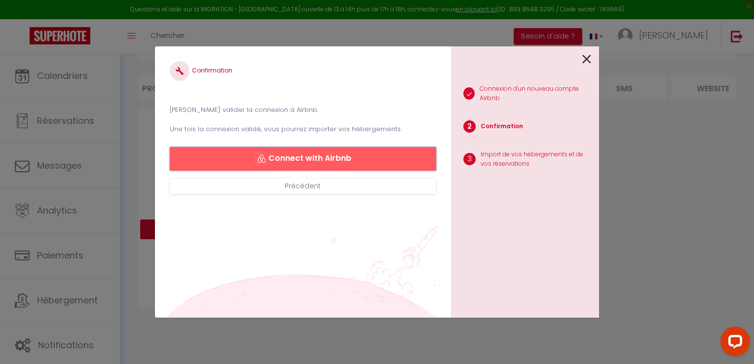
click at [339, 159] on button "Connect with Airbnb" at bounding box center [303, 159] width 267 height 24
click at [586, 58] on icon at bounding box center [586, 59] width 9 height 15
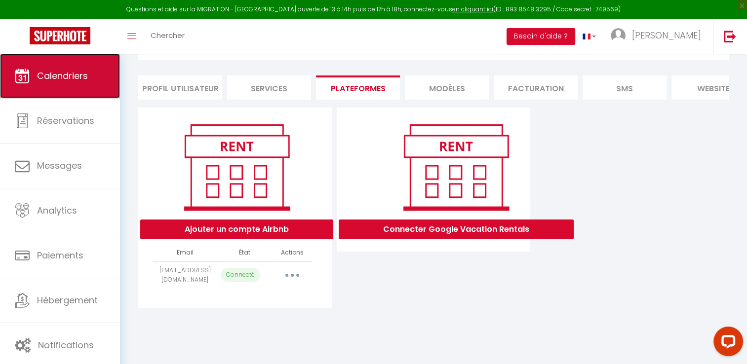
click at [55, 78] on span "Calendriers" at bounding box center [62, 76] width 51 height 12
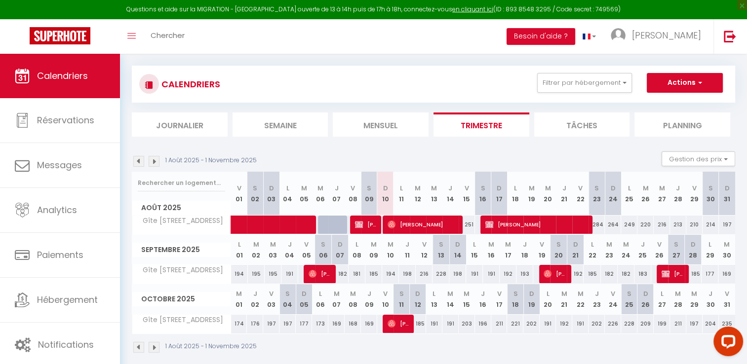
scroll to position [60, 0]
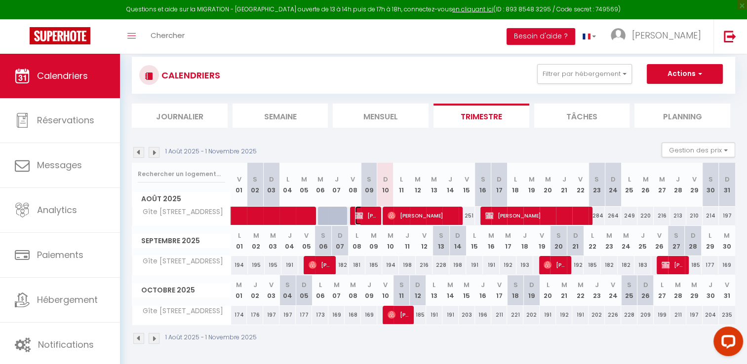
click at [371, 216] on span "[PERSON_NAME]" at bounding box center [366, 215] width 22 height 19
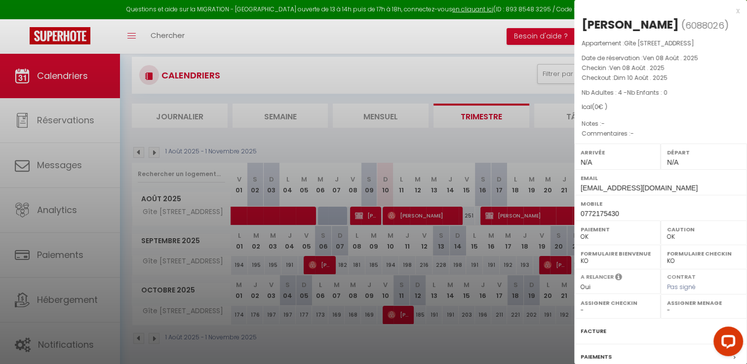
click at [415, 214] on div at bounding box center [373, 182] width 747 height 364
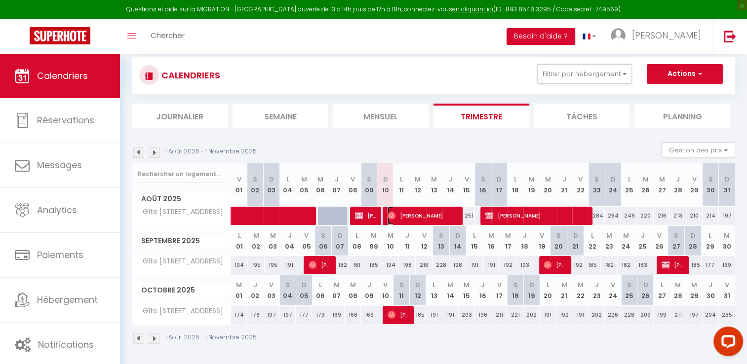
click at [415, 214] on span "[PERSON_NAME]" at bounding box center [422, 215] width 71 height 19
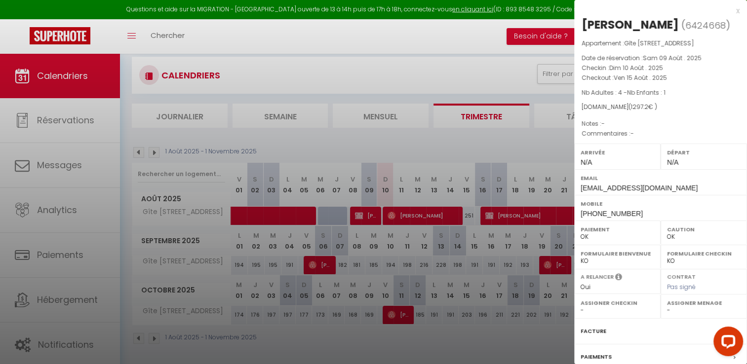
click at [476, 281] on div at bounding box center [373, 182] width 747 height 364
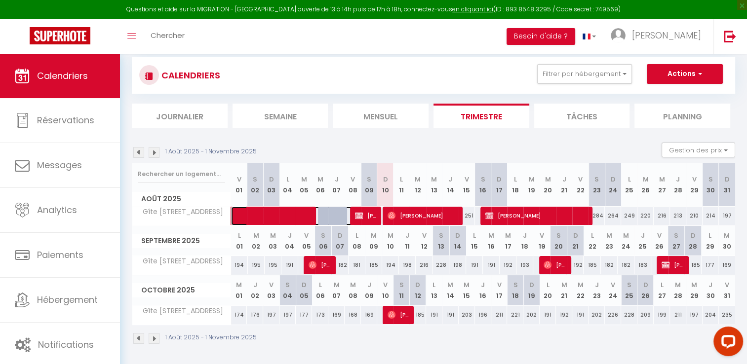
click at [280, 218] on span at bounding box center [298, 216] width 114 height 19
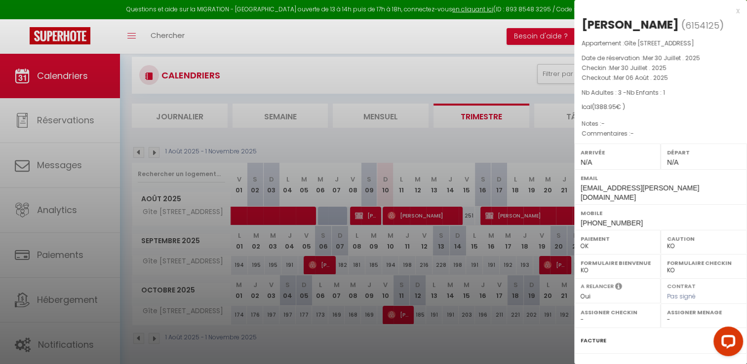
click at [457, 342] on div at bounding box center [373, 182] width 747 height 364
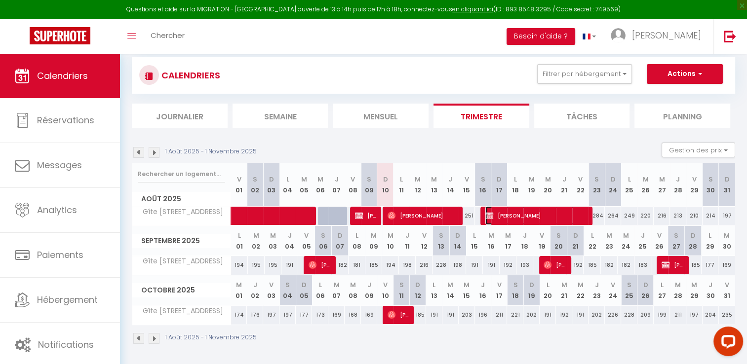
click at [536, 215] on span "[PERSON_NAME]" at bounding box center [536, 215] width 103 height 19
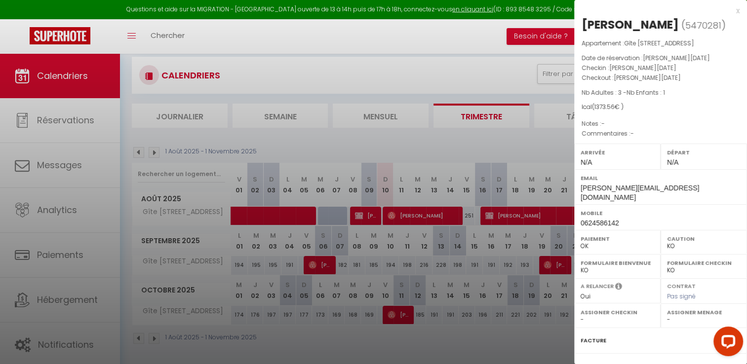
click at [365, 212] on div at bounding box center [373, 182] width 747 height 364
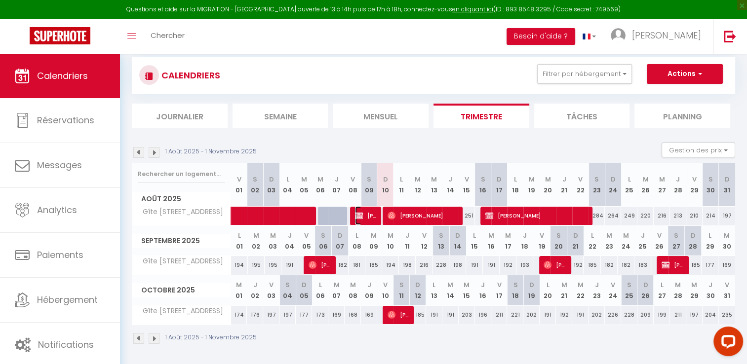
click at [365, 212] on span "[PERSON_NAME]" at bounding box center [366, 215] width 22 height 19
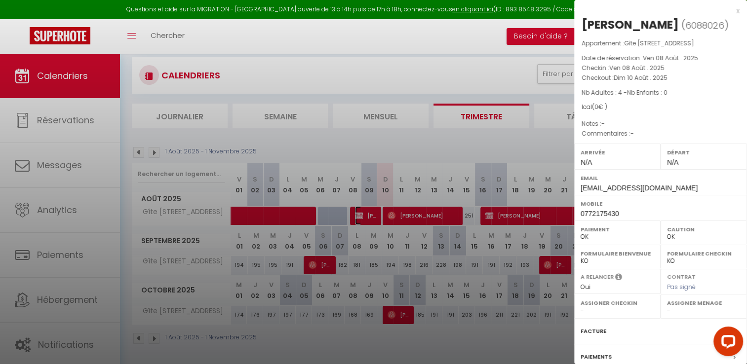
scroll to position [94, 0]
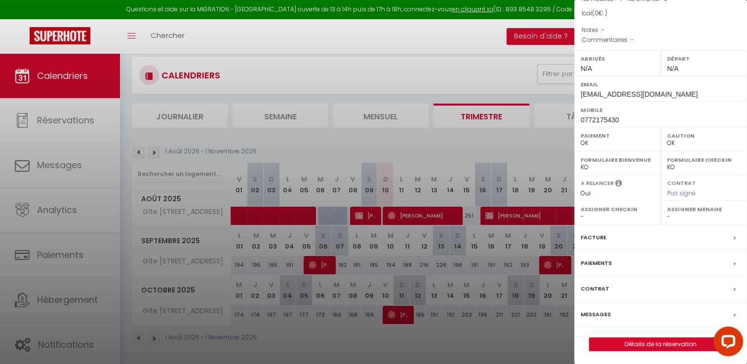
click at [597, 264] on label "Paiements" at bounding box center [595, 263] width 31 height 10
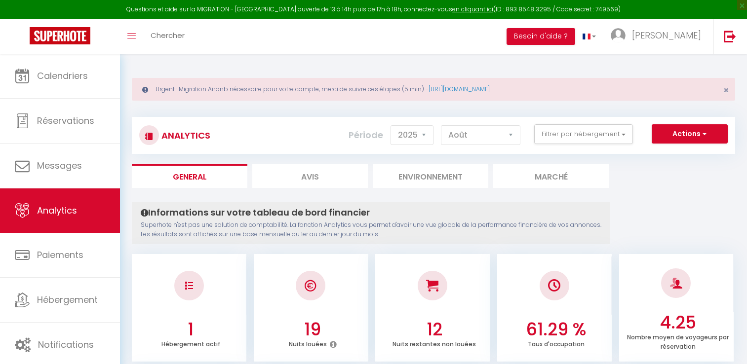
select select "2025"
select select "8"
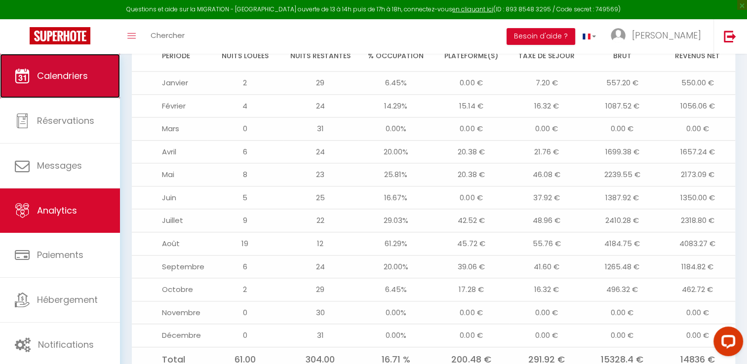
click at [59, 84] on link "Calendriers" at bounding box center [60, 76] width 120 height 44
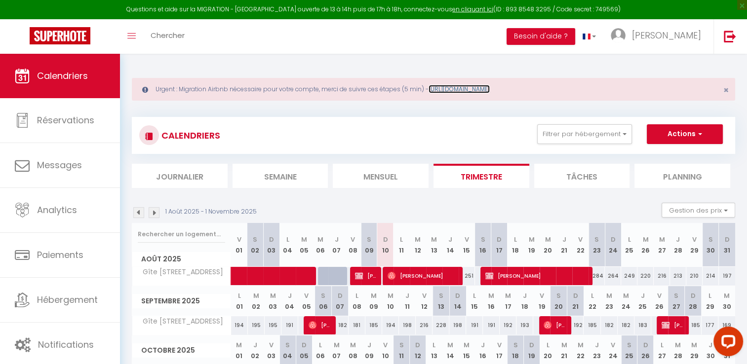
click at [481, 91] on link "[URL][DOMAIN_NAME]" at bounding box center [458, 89] width 61 height 8
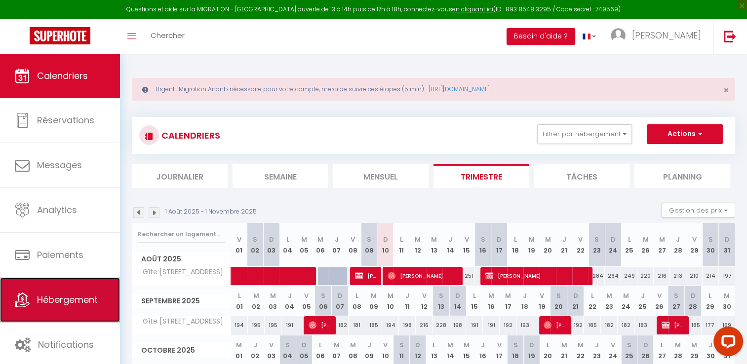
click at [60, 300] on span "Hébergement" at bounding box center [67, 300] width 61 height 12
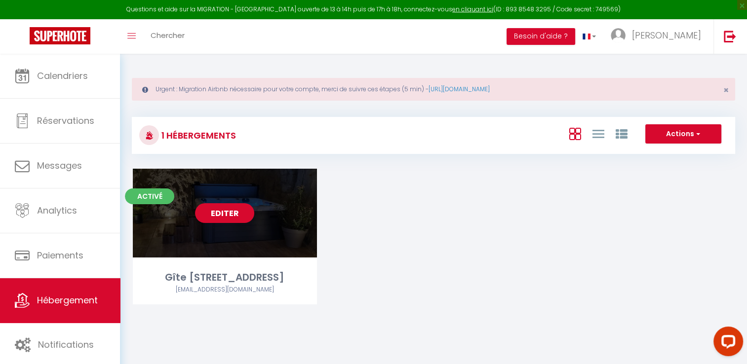
click at [231, 210] on link "Editer" at bounding box center [224, 213] width 59 height 20
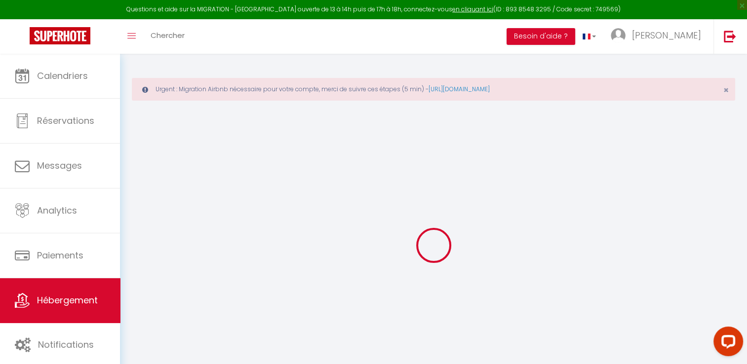
select select "+ 3 %"
select select "+ 18 %"
select select "+ 3 %"
checkbox input "false"
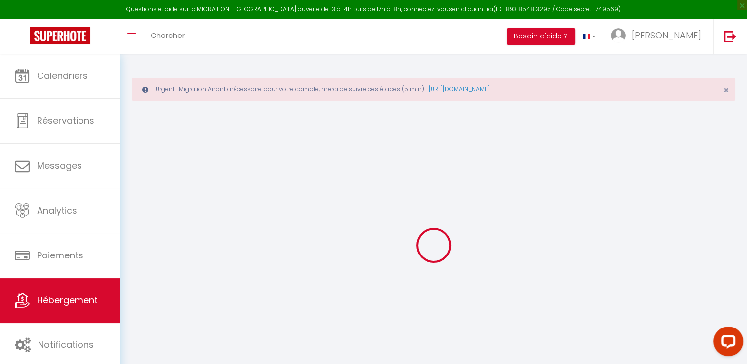
checkbox input "false"
select select "3958-992699694607951992"
select select "17:00"
select select "23:45"
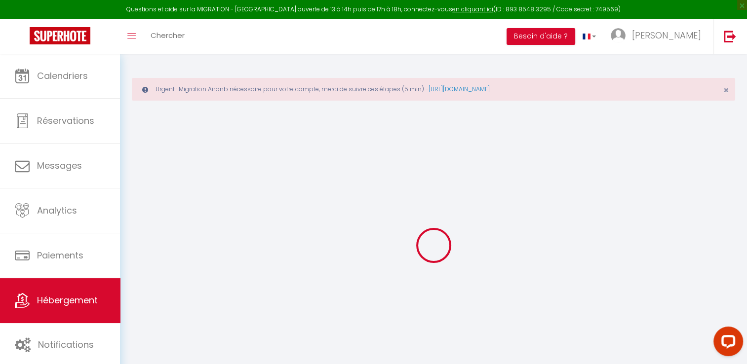
select select "10:00"
select select "30"
select select "120"
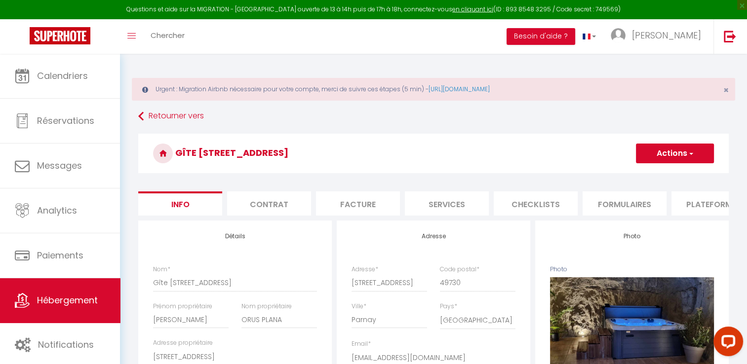
click at [700, 209] on li "Plateformes" at bounding box center [713, 203] width 84 height 24
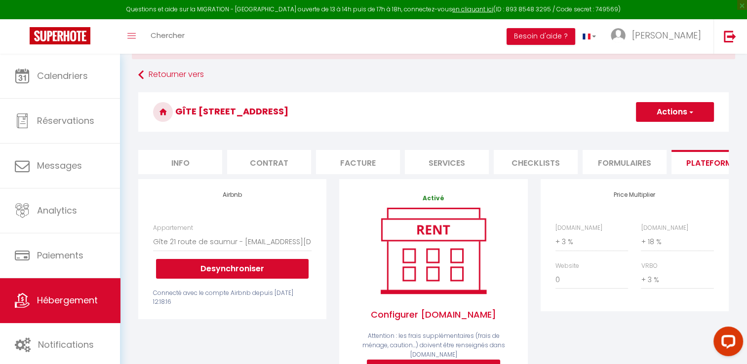
scroll to position [51, 0]
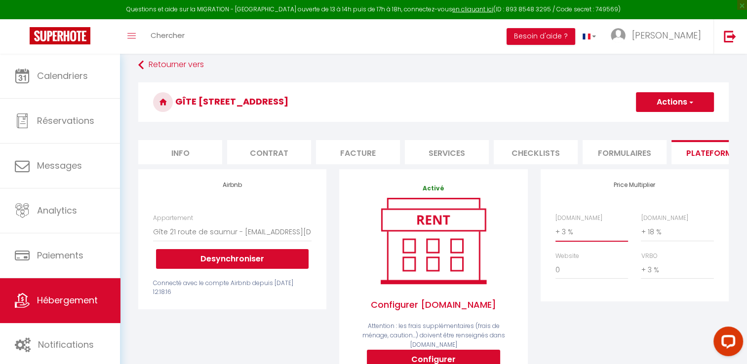
click at [567, 237] on select "0 + 1 % + 2 % + 3 % + 4 % + 5 % + 6 % + 7 % + 8 % + 9 %" at bounding box center [591, 232] width 73 height 19
select select "+ 22 %"
click at [555, 230] on select "0 + 1 % + 2 % + 3 % + 4 % + 5 % + 6 % + 7 % + 8 % + 9 %" at bounding box center [591, 232] width 73 height 19
click at [686, 105] on button "Actions" at bounding box center [675, 102] width 78 height 20
click at [667, 125] on link "Enregistrer" at bounding box center [674, 123] width 78 height 13
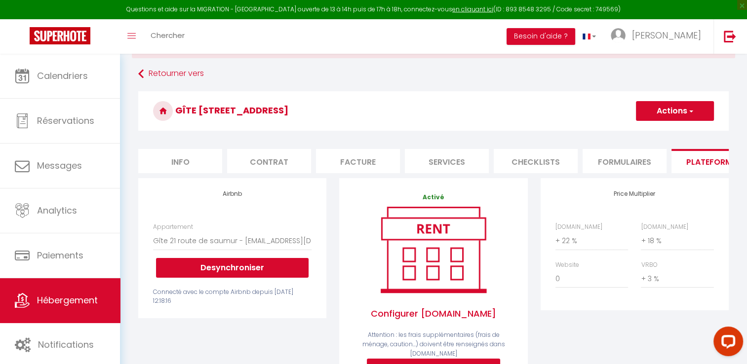
scroll to position [43, 0]
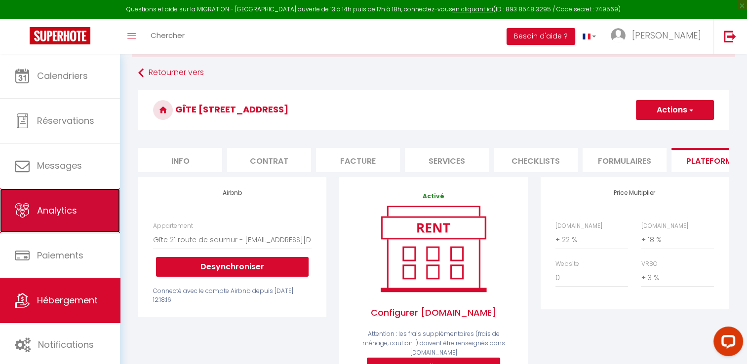
click at [49, 201] on link "Analytics" at bounding box center [60, 211] width 120 height 44
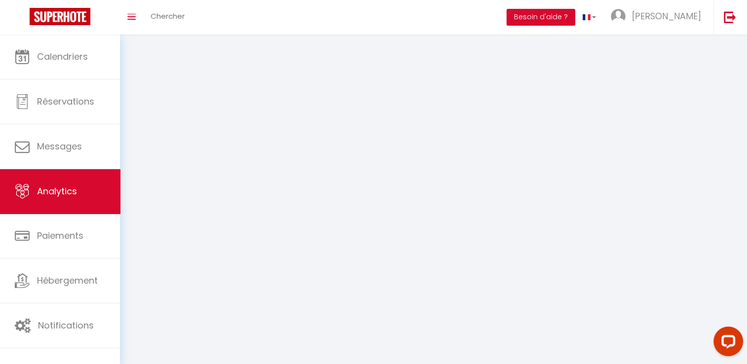
select select "2025"
select select "8"
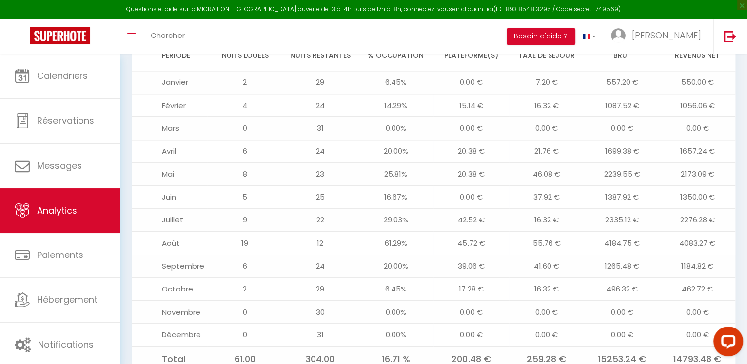
scroll to position [1171, 0]
